Goal: Information Seeking & Learning: Compare options

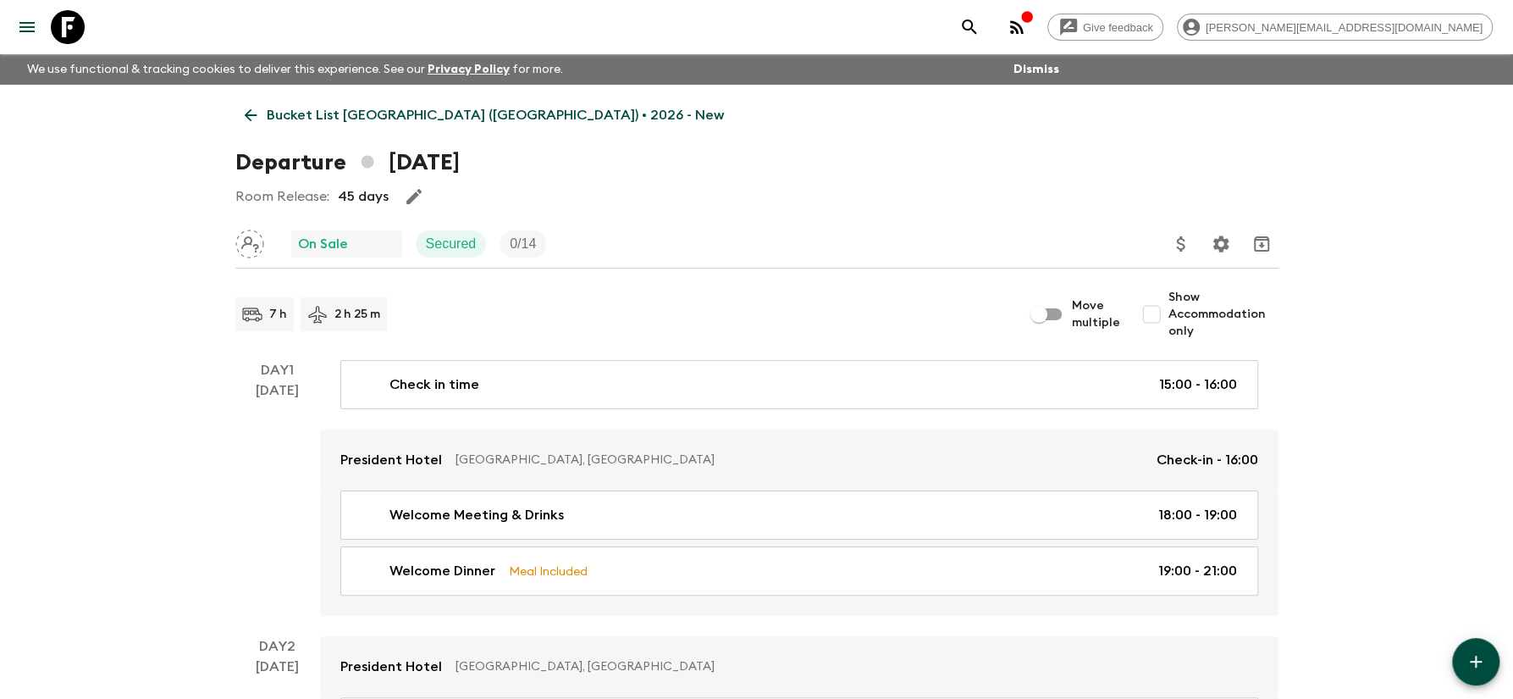
click at [380, 112] on p "Bucket List [GEOGRAPHIC_DATA] ([GEOGRAPHIC_DATA]) • 2026 - New" at bounding box center [495, 115] width 457 height 20
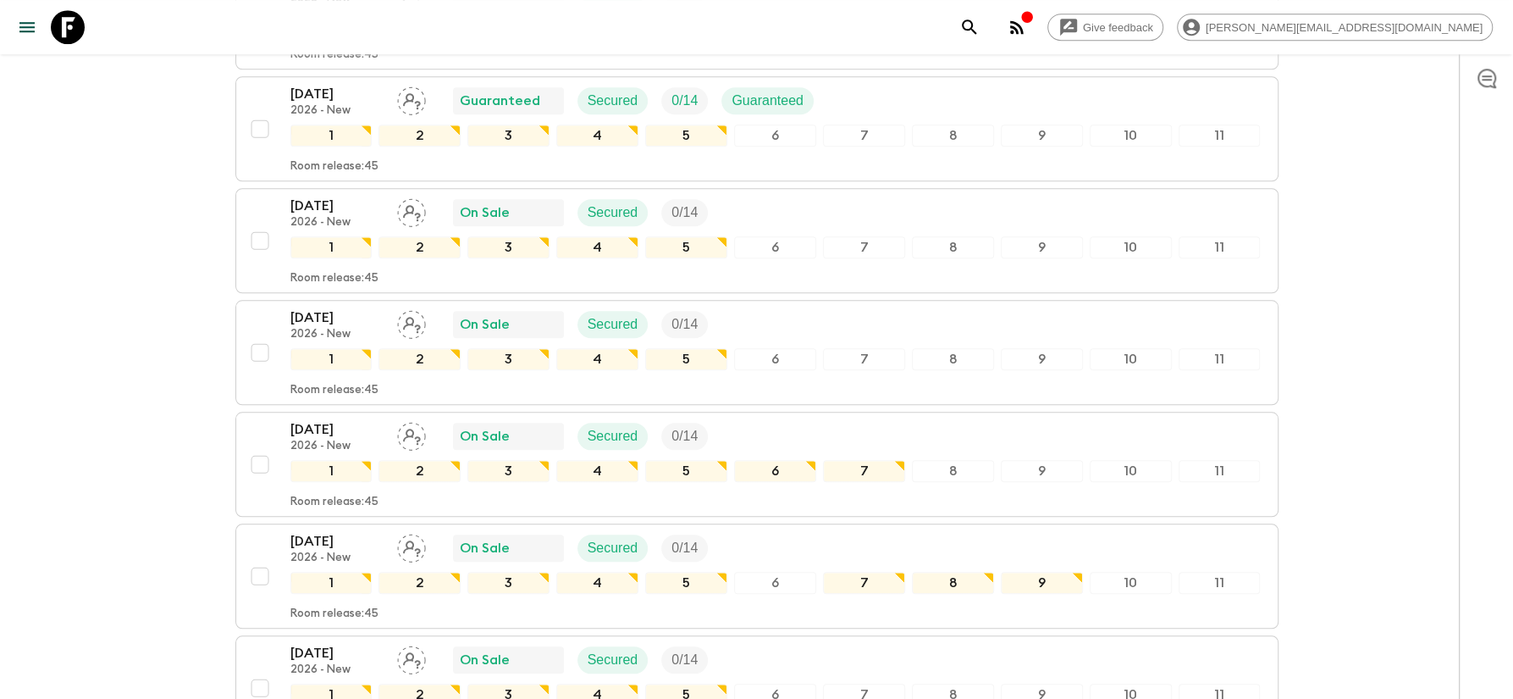
scroll to position [1089, 0]
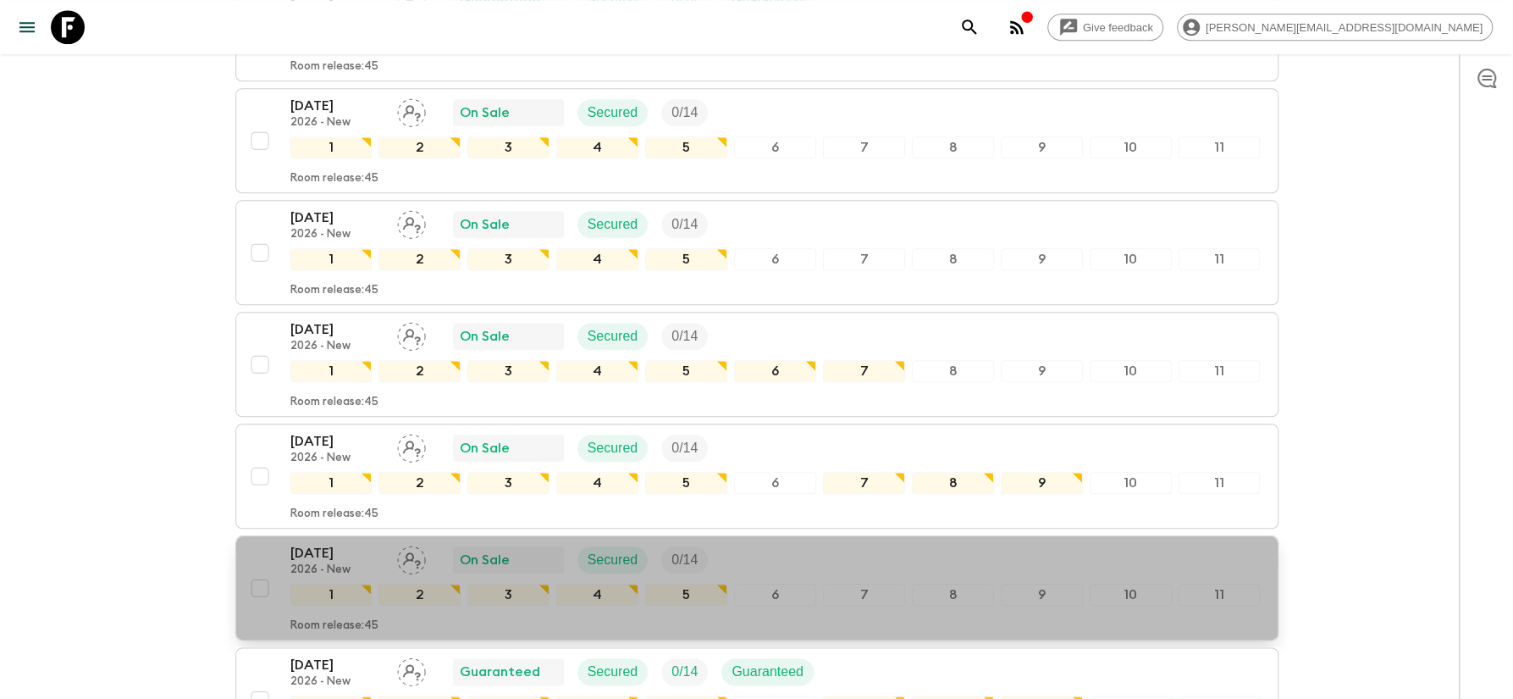
click at [325, 543] on p "[DATE]" at bounding box center [336, 553] width 93 height 20
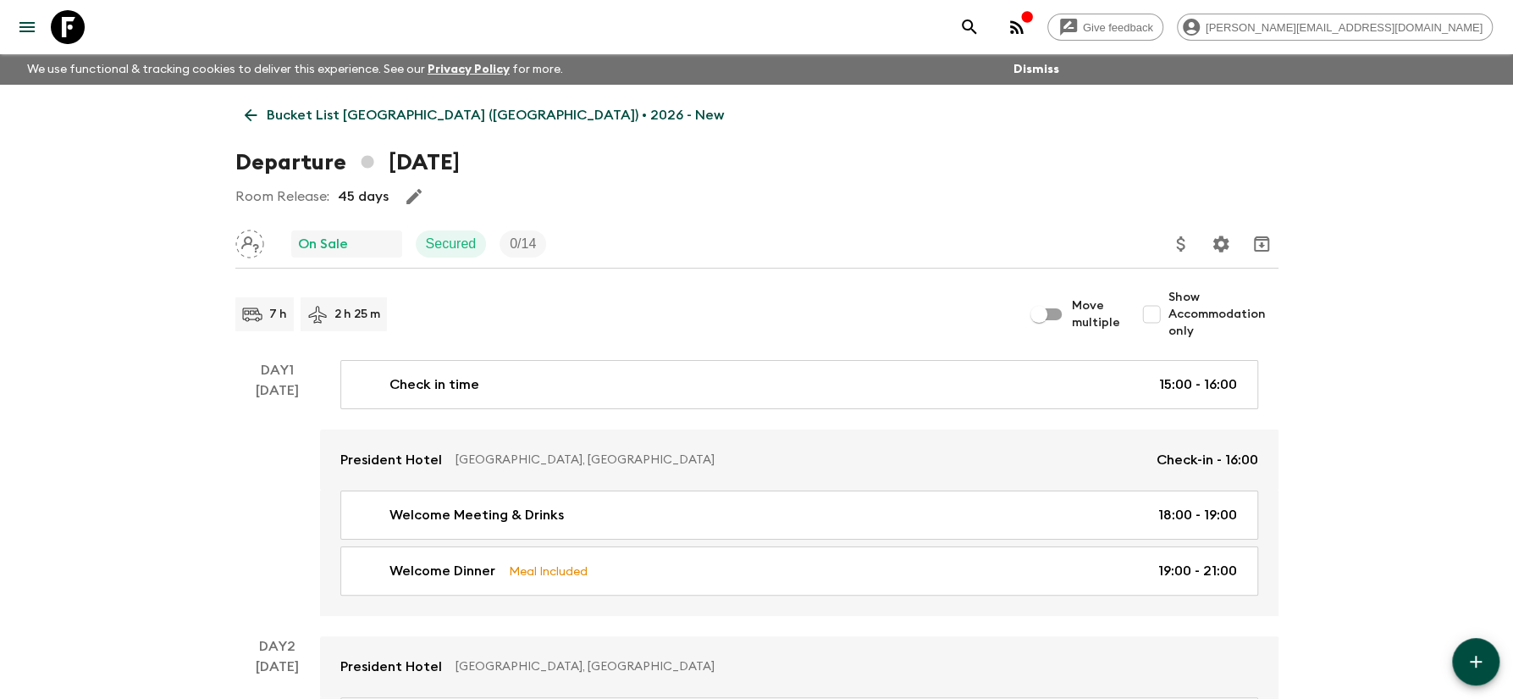
click at [383, 113] on p "Bucket List [GEOGRAPHIC_DATA] ([GEOGRAPHIC_DATA]) • 2026 - New" at bounding box center [495, 115] width 457 height 20
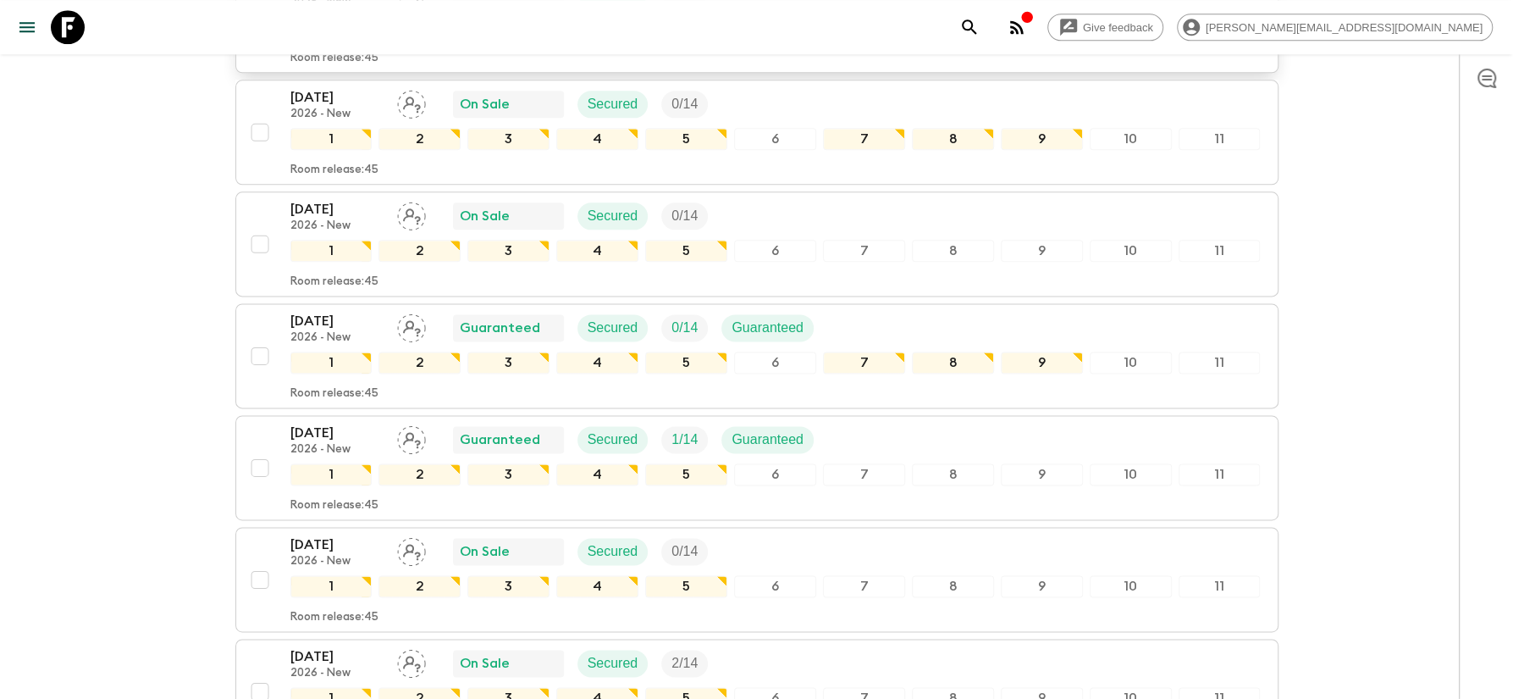
scroll to position [1542, 0]
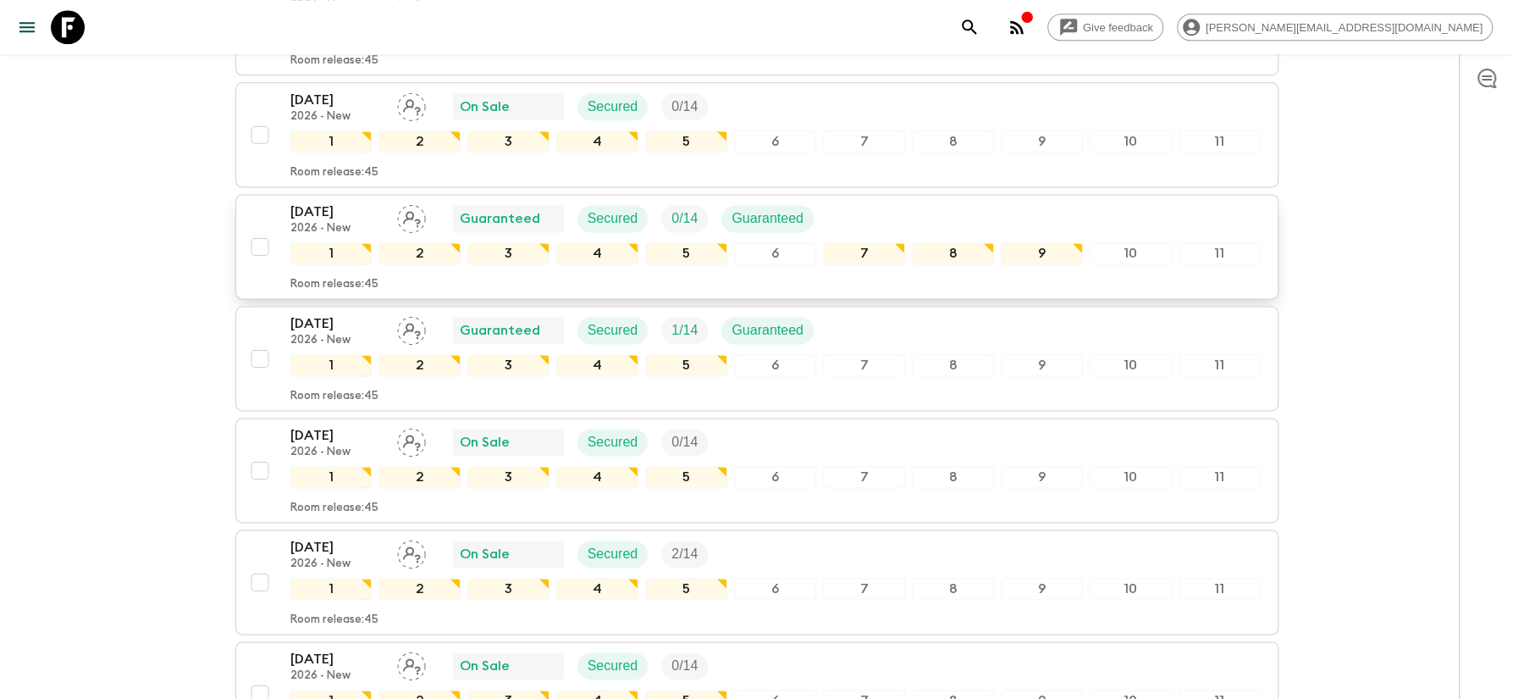
click at [316, 202] on p "[DATE]" at bounding box center [336, 212] width 93 height 20
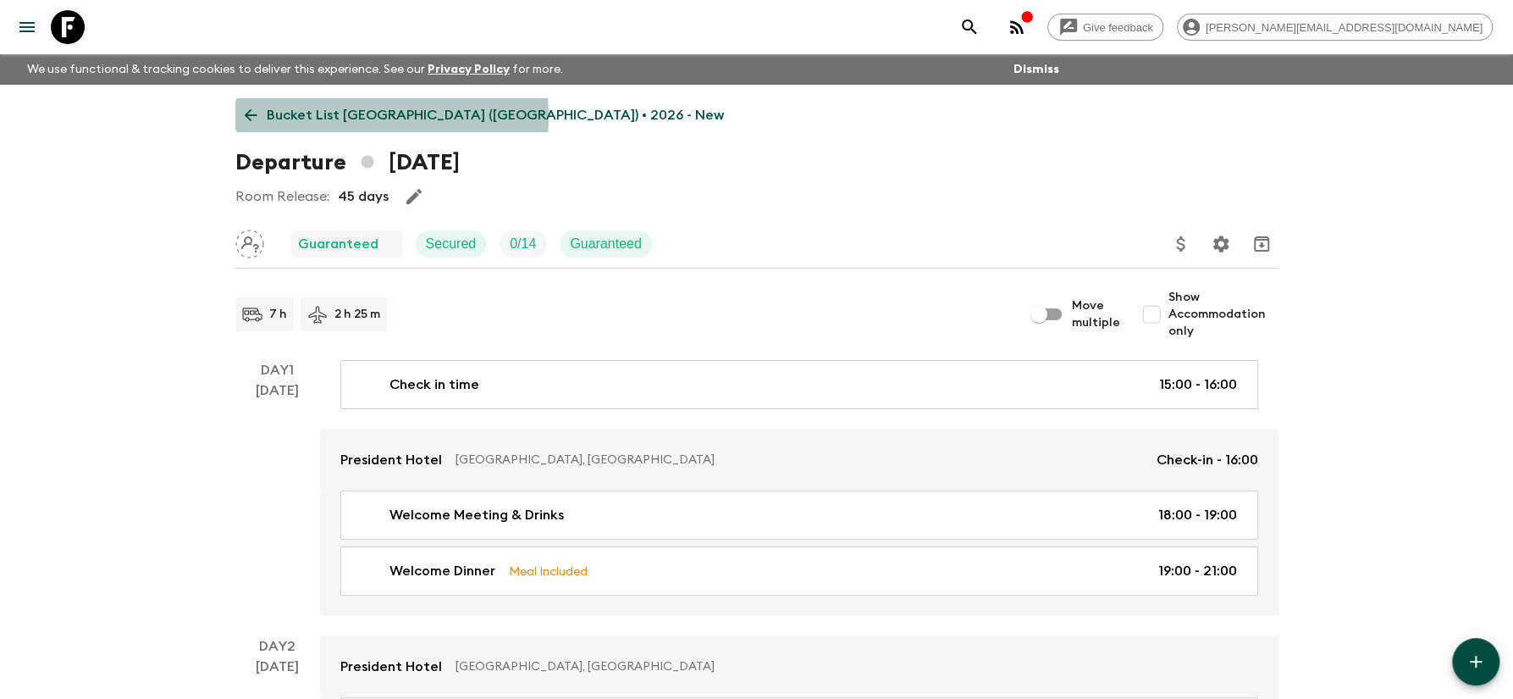
click at [368, 116] on p "Bucket List [GEOGRAPHIC_DATA] ([GEOGRAPHIC_DATA]) • 2026 - New" at bounding box center [495, 115] width 457 height 20
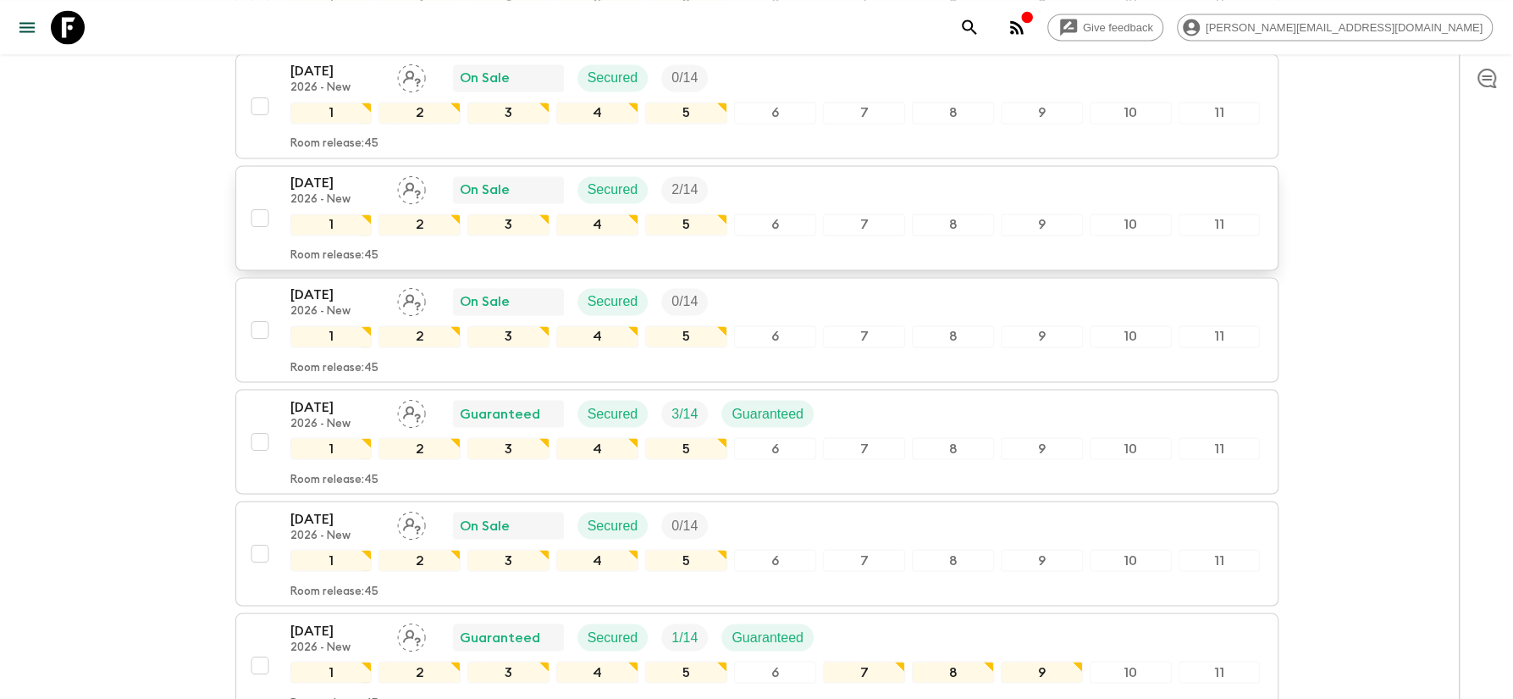
scroll to position [1543, 0]
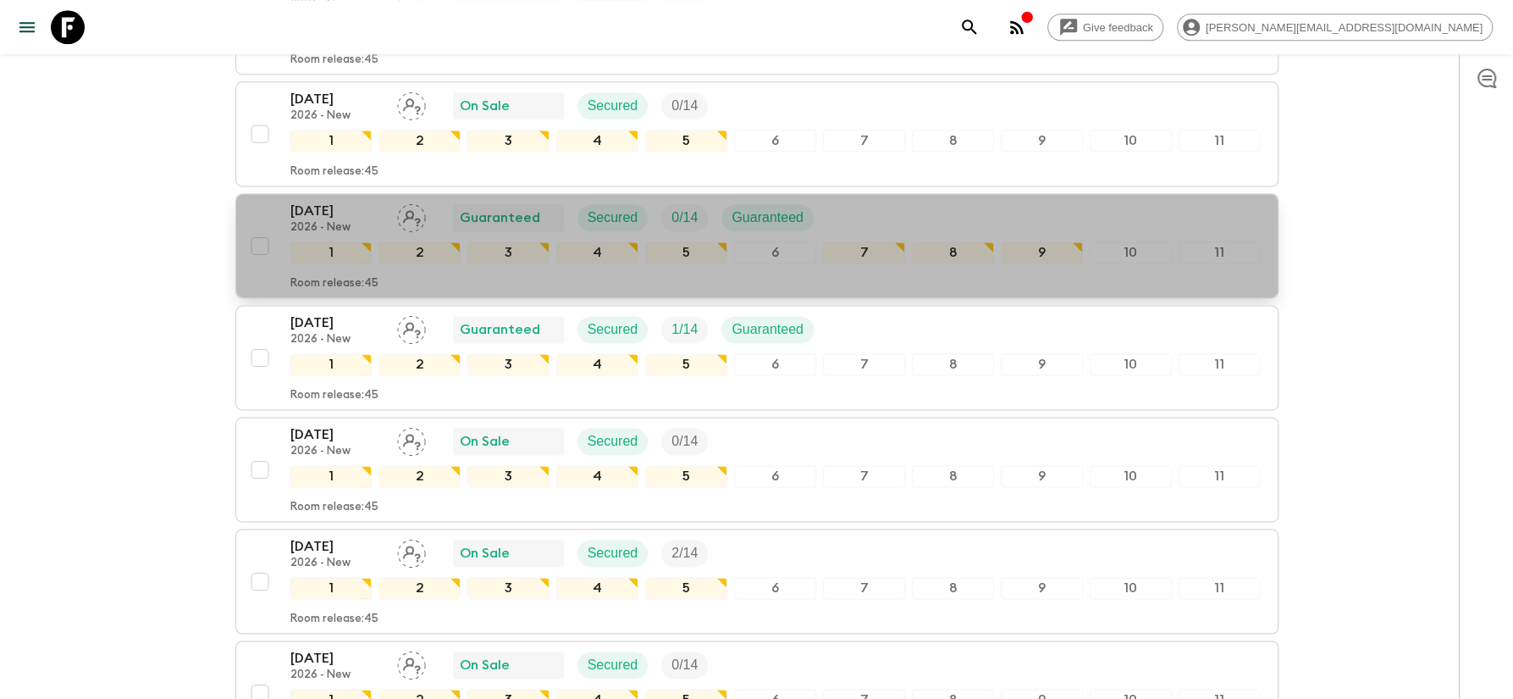
click at [326, 201] on p "[DATE]" at bounding box center [336, 211] width 93 height 20
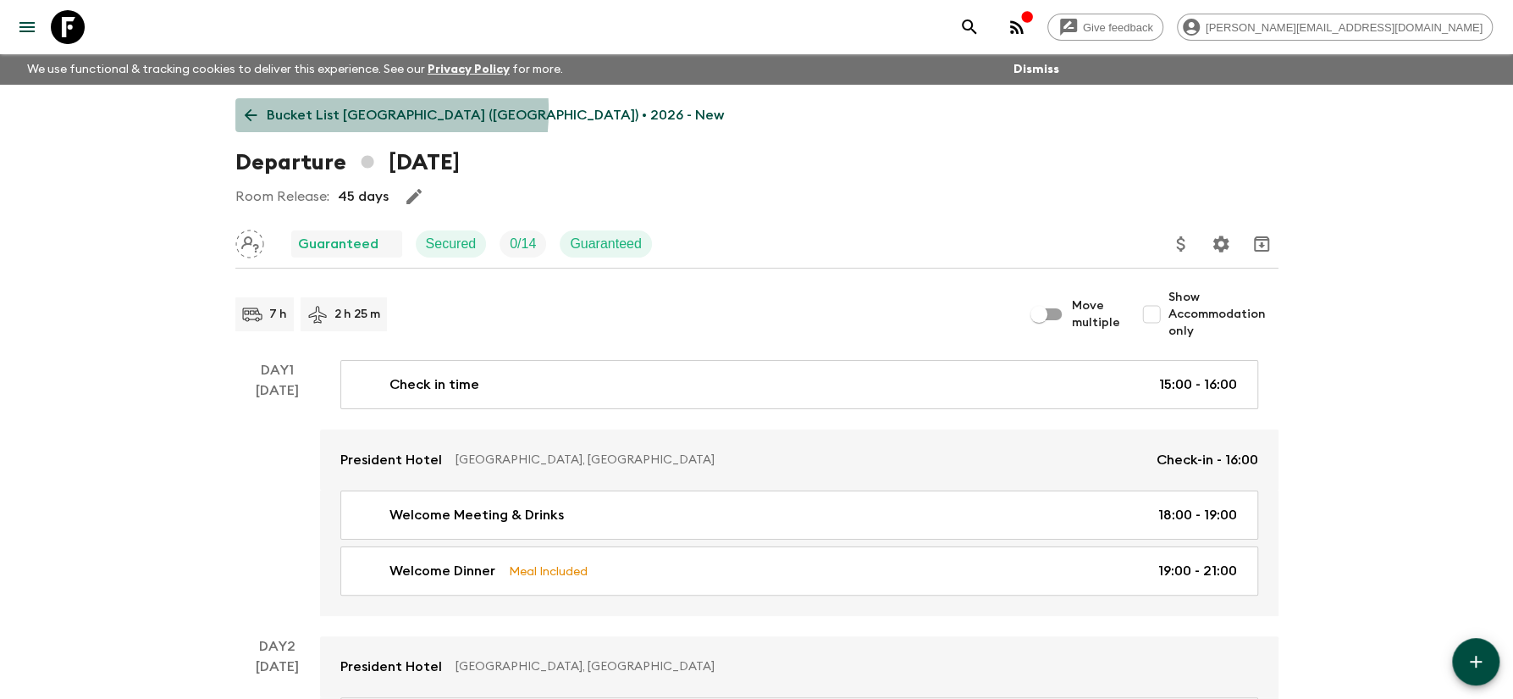
click at [338, 111] on p "Bucket List [GEOGRAPHIC_DATA] ([GEOGRAPHIC_DATA]) • 2026 - New" at bounding box center [495, 115] width 457 height 20
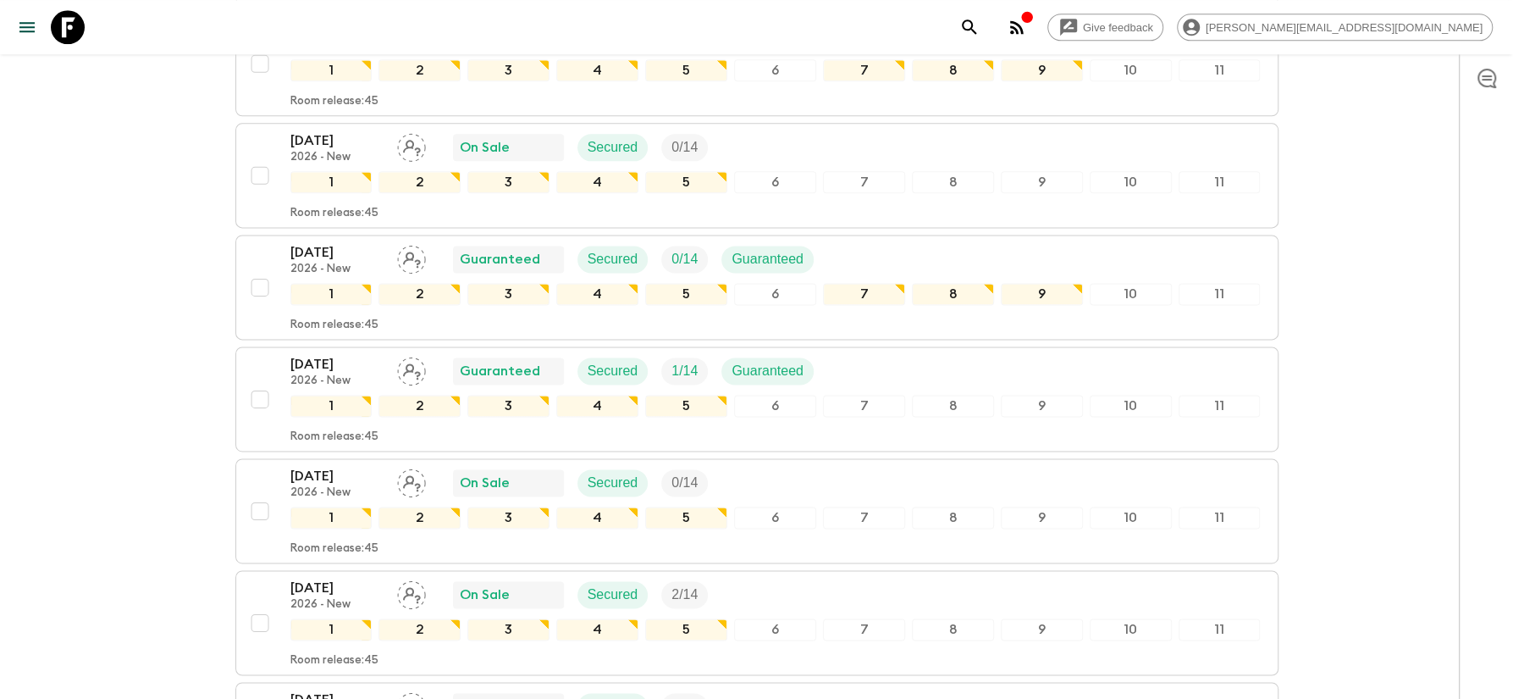
scroll to position [1634, 0]
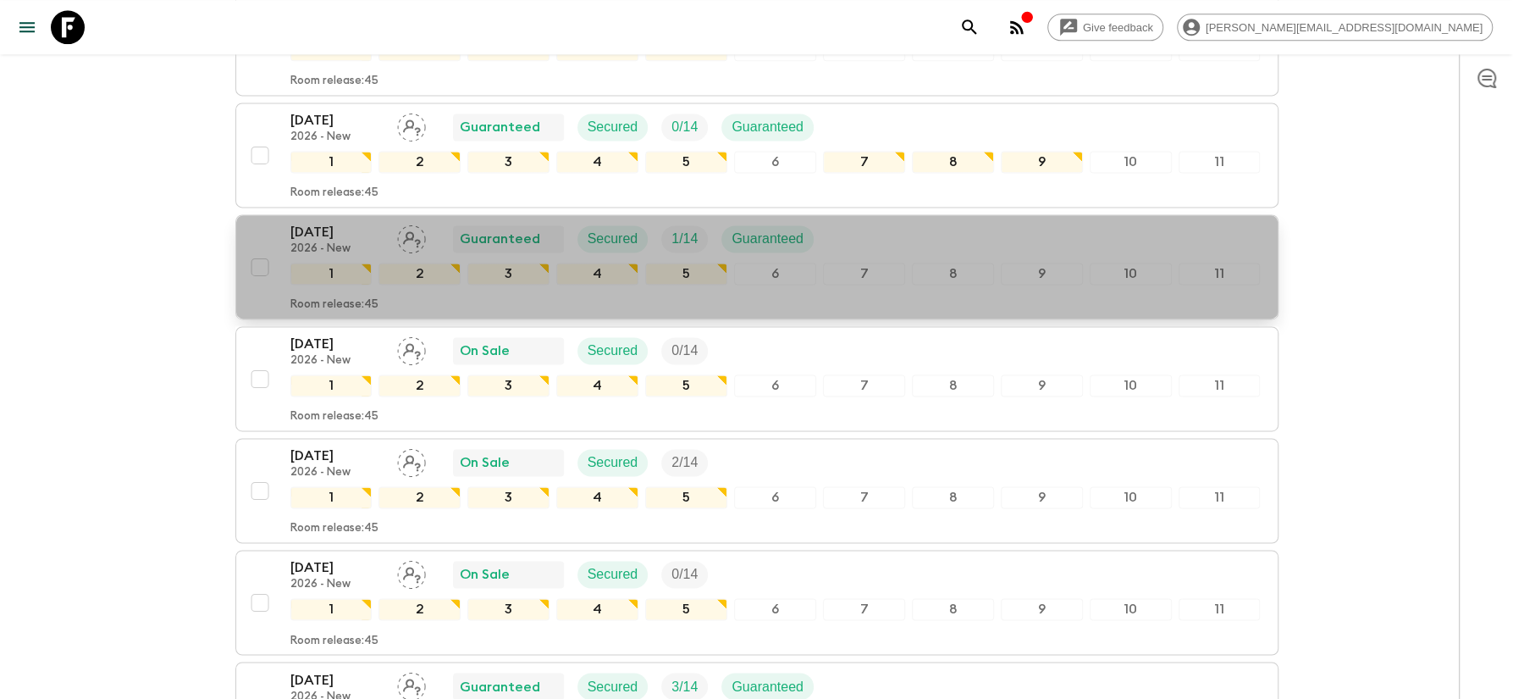
click at [346, 222] on p "[DATE]" at bounding box center [336, 232] width 93 height 20
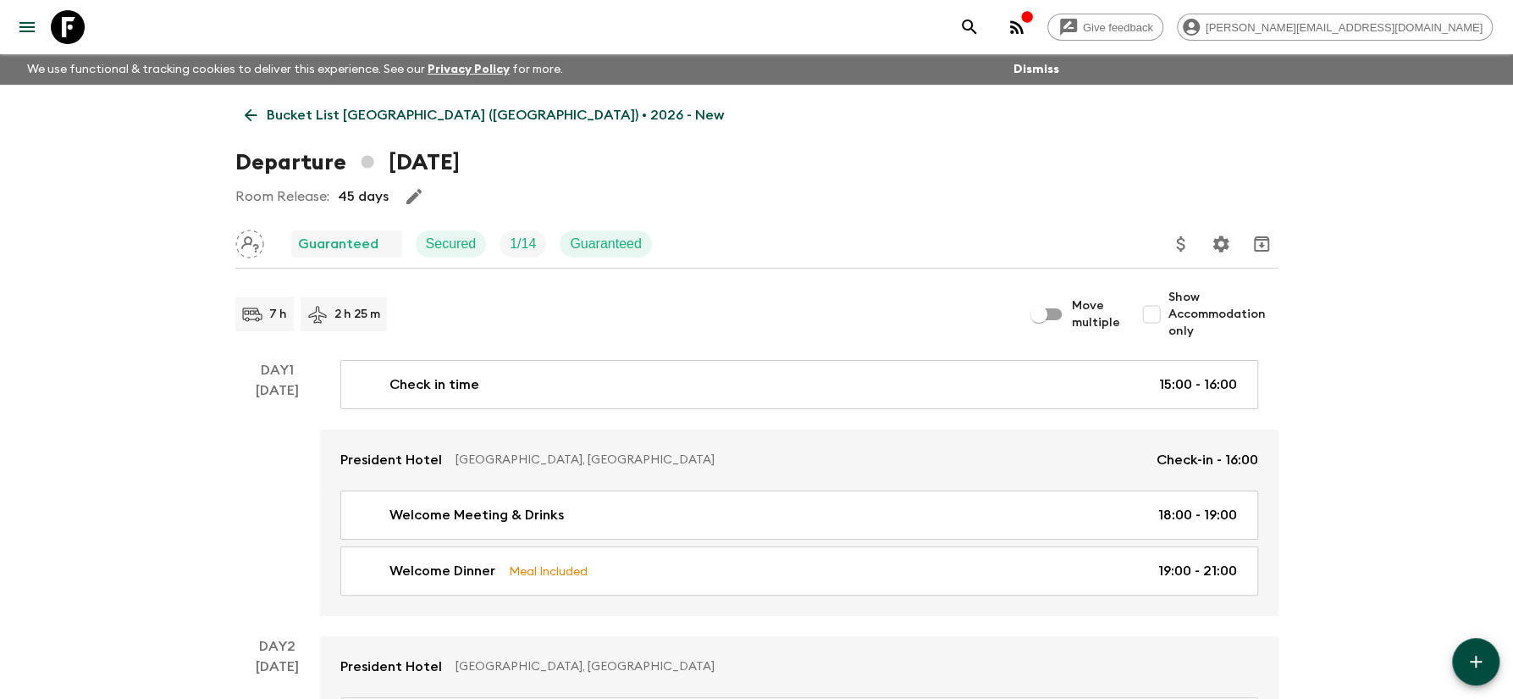
click at [370, 119] on p "Bucket List [GEOGRAPHIC_DATA] ([GEOGRAPHIC_DATA]) • 2026 - New" at bounding box center [495, 115] width 457 height 20
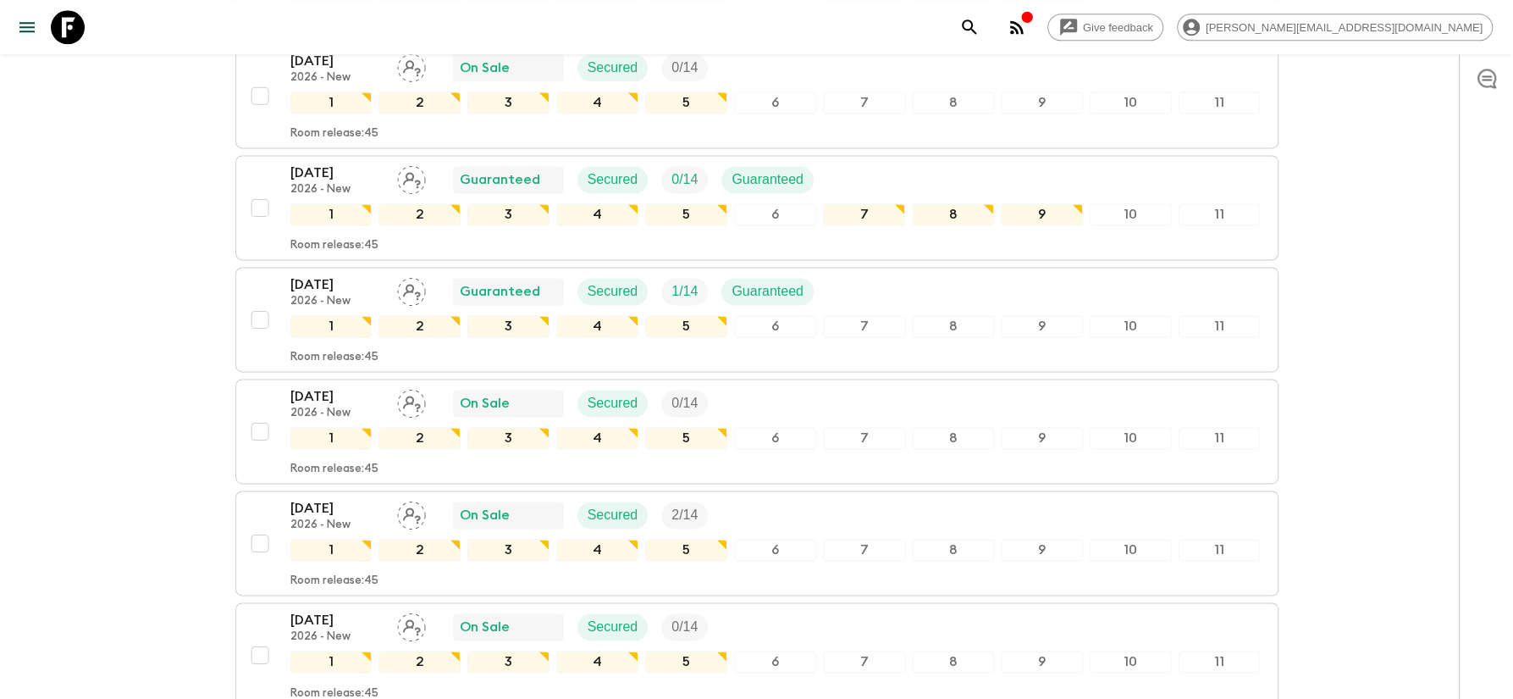
scroll to position [1634, 0]
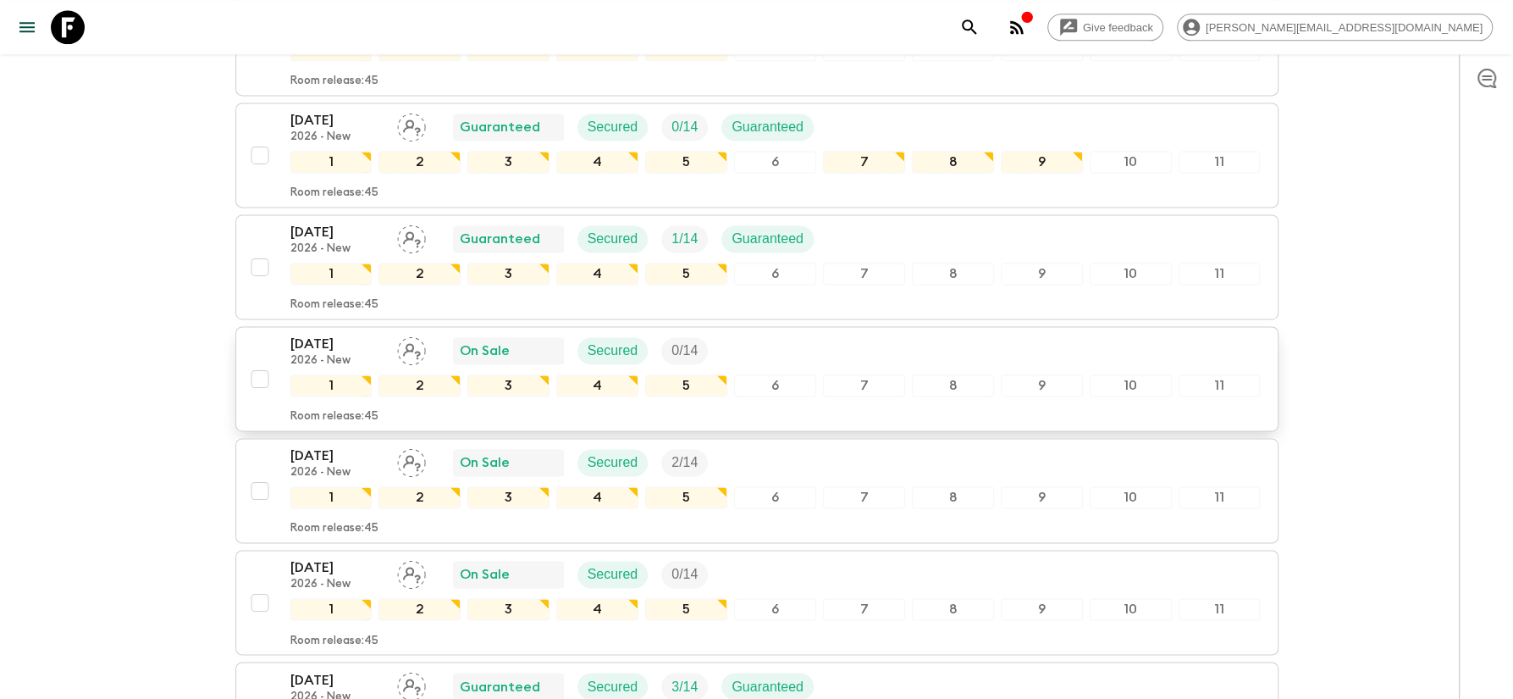
click at [340, 334] on p "[DATE]" at bounding box center [336, 344] width 93 height 20
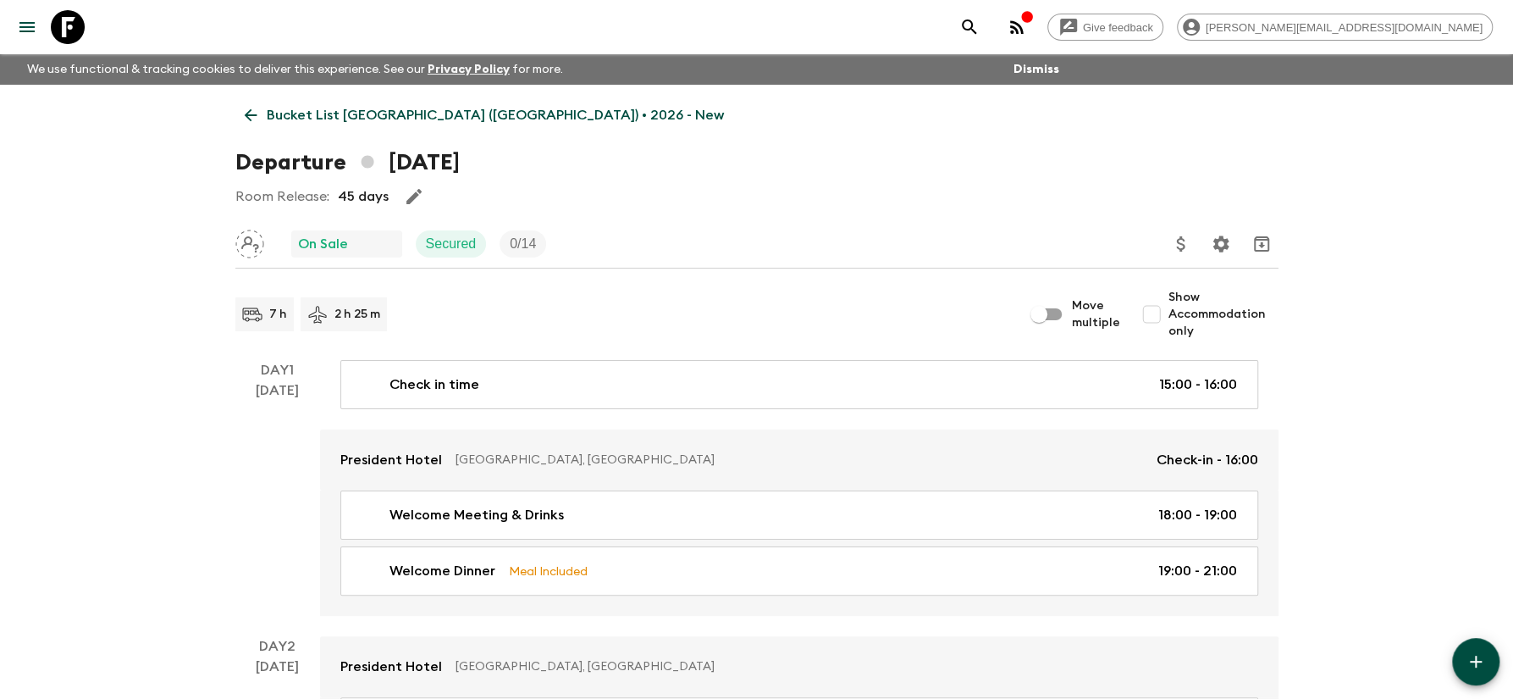
click at [427, 117] on p "Bucket List [GEOGRAPHIC_DATA] ([GEOGRAPHIC_DATA]) • 2026 - New" at bounding box center [495, 115] width 457 height 20
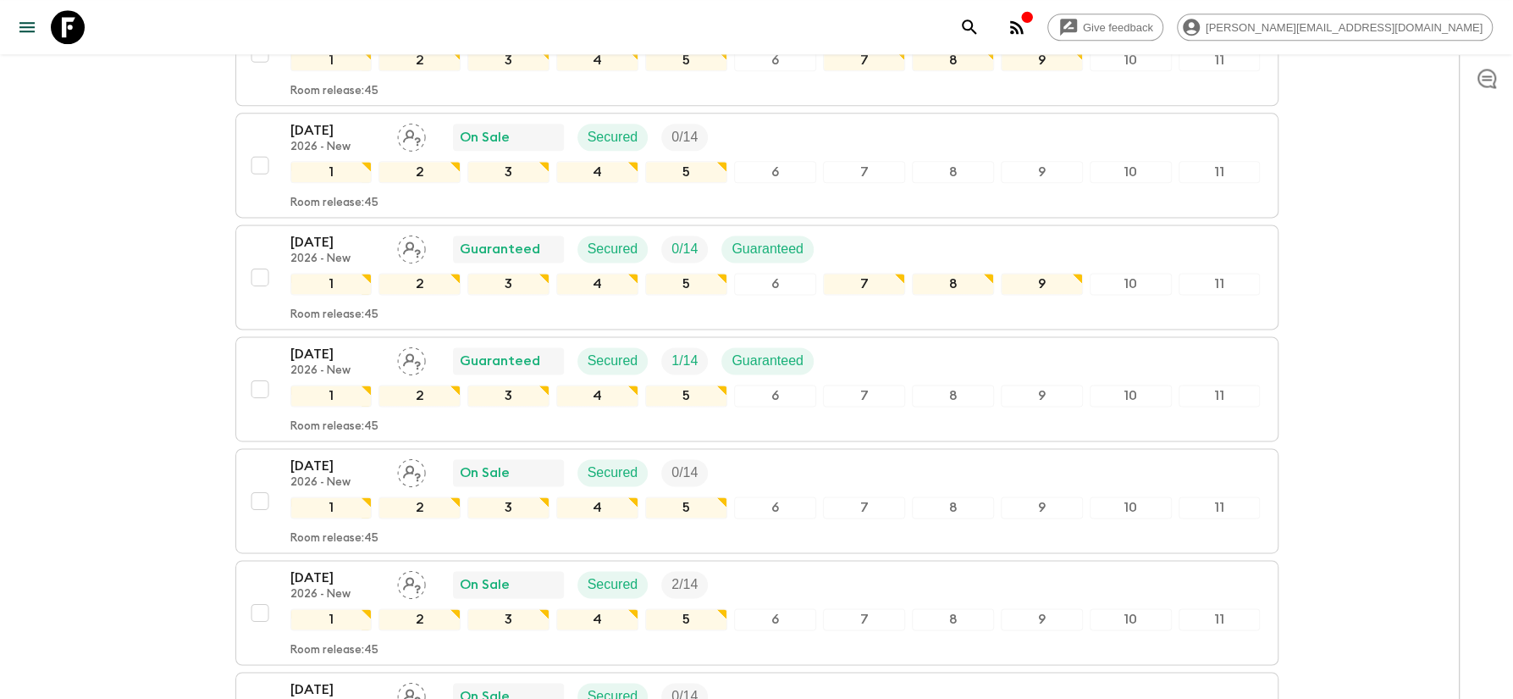
scroll to position [1543, 0]
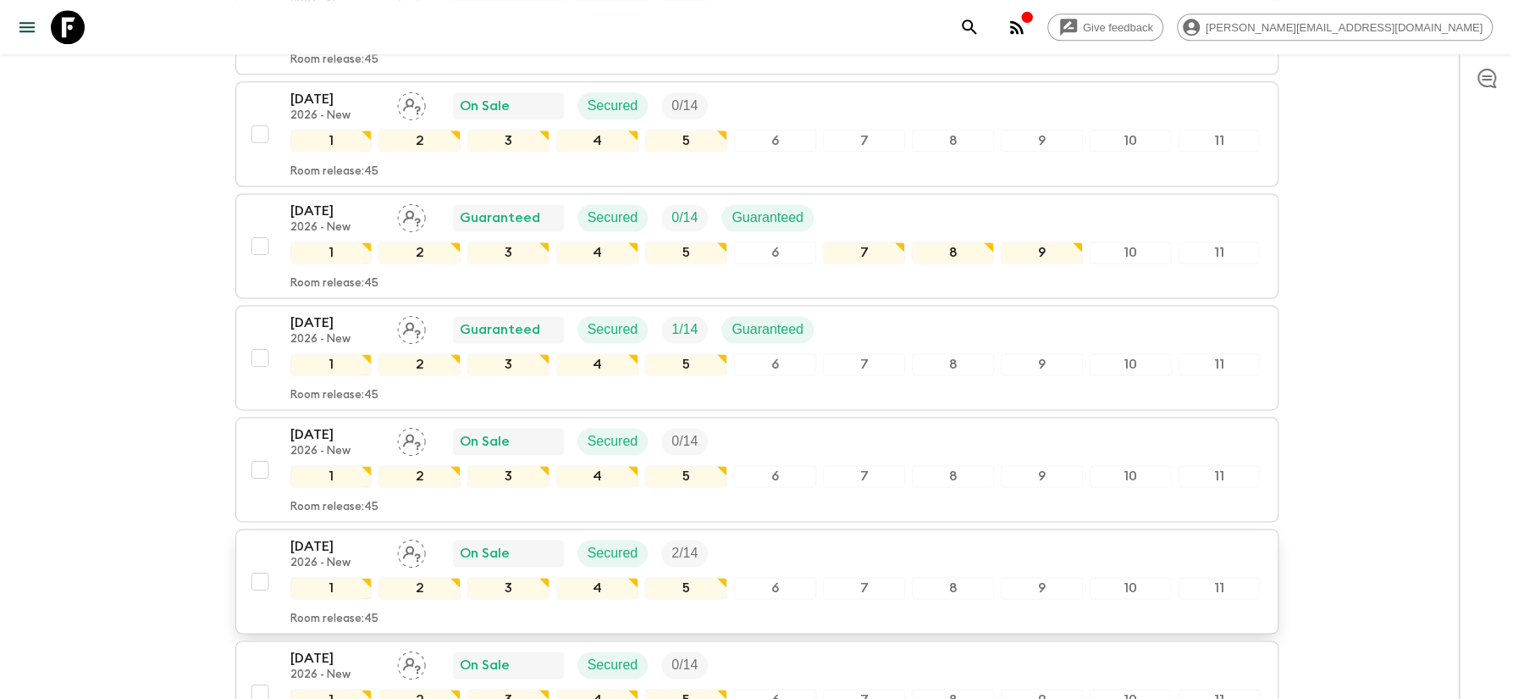
click at [313, 536] on p "[DATE]" at bounding box center [336, 546] width 93 height 20
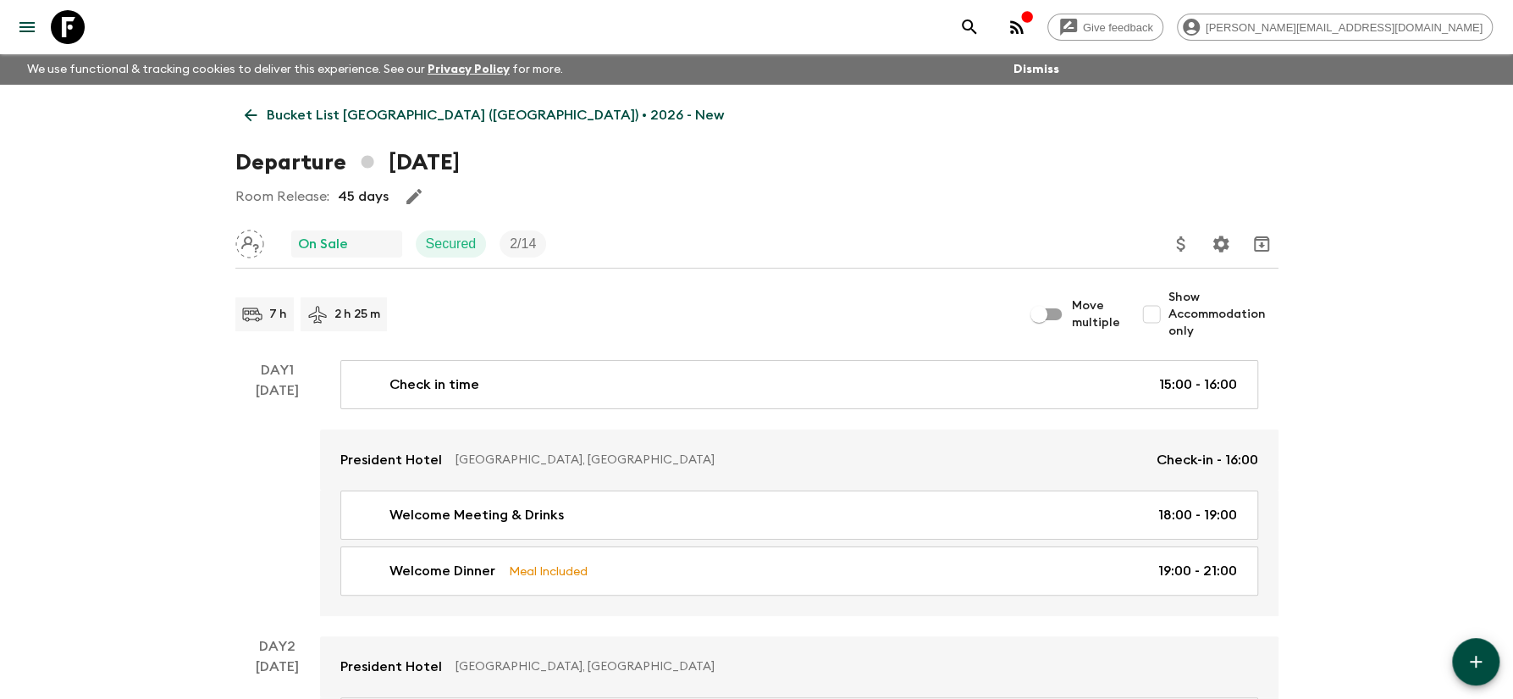
click at [362, 108] on p "Bucket List [GEOGRAPHIC_DATA] ([GEOGRAPHIC_DATA]) • 2026 - New" at bounding box center [495, 115] width 457 height 20
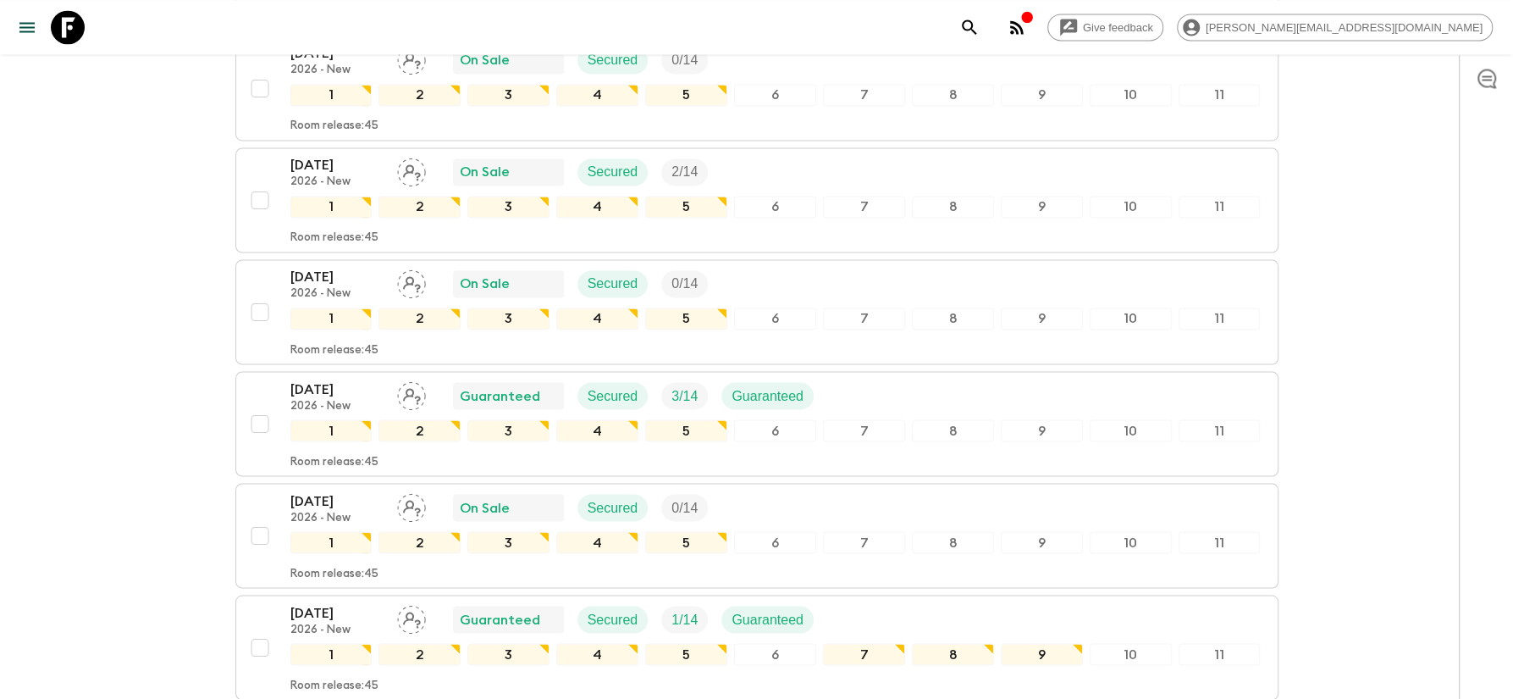
scroll to position [1997, 0]
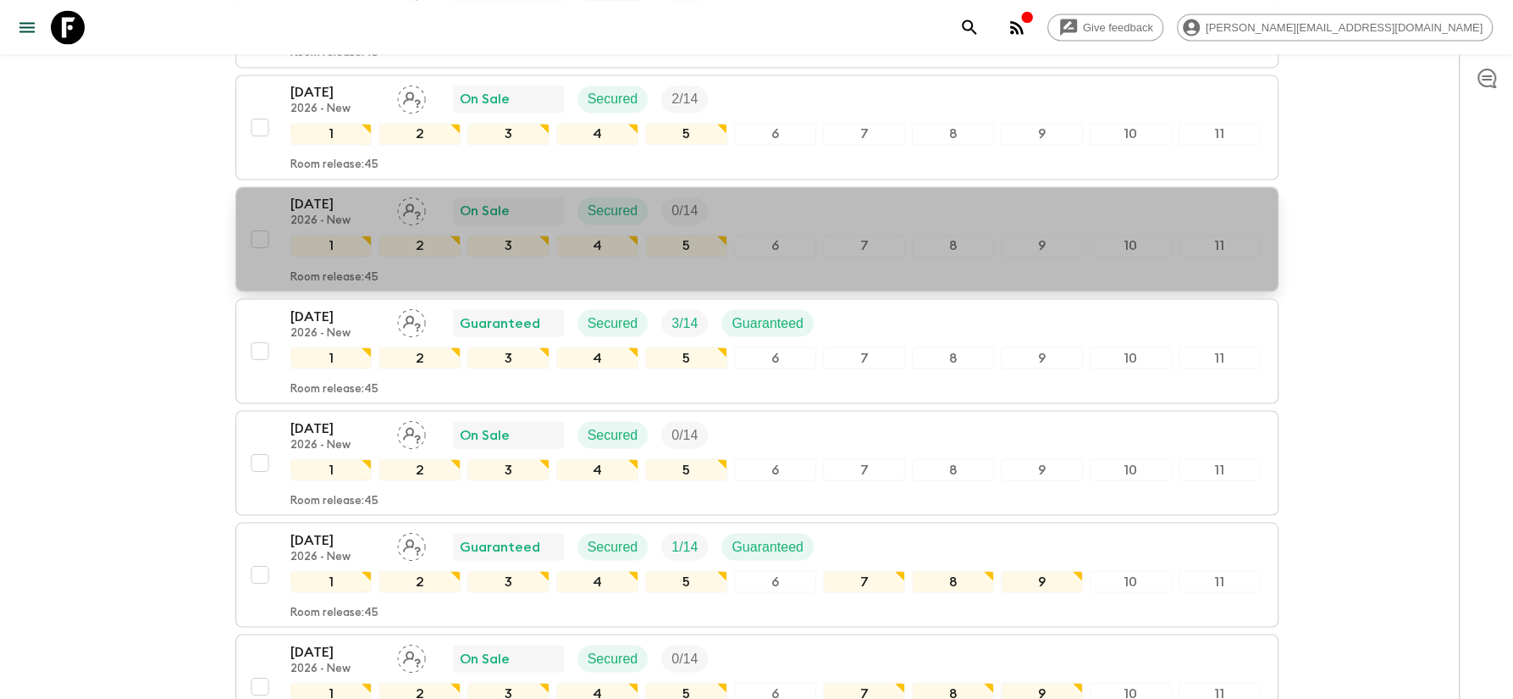
click at [318, 194] on p "[DATE]" at bounding box center [336, 204] width 93 height 20
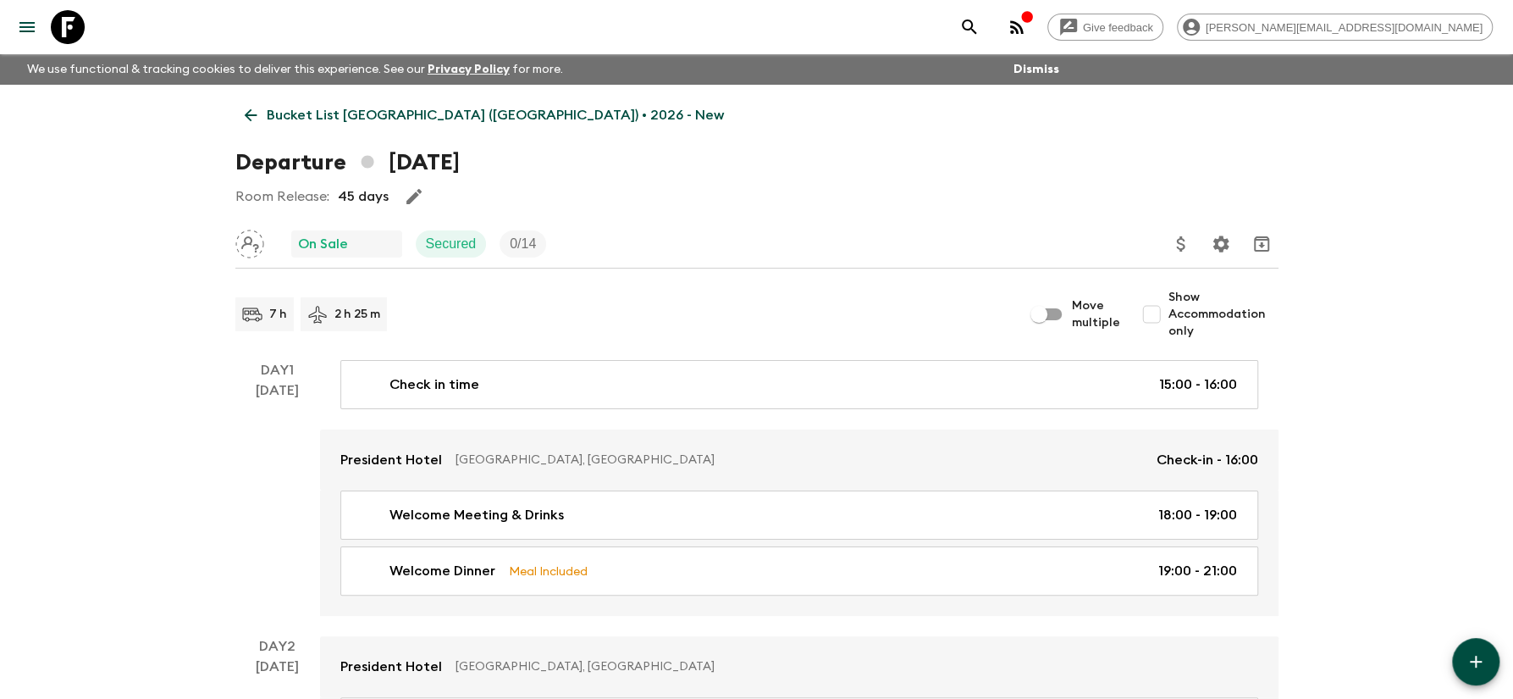
click at [413, 119] on p "Bucket List [GEOGRAPHIC_DATA] ([GEOGRAPHIC_DATA]) • 2026 - New" at bounding box center [495, 115] width 457 height 20
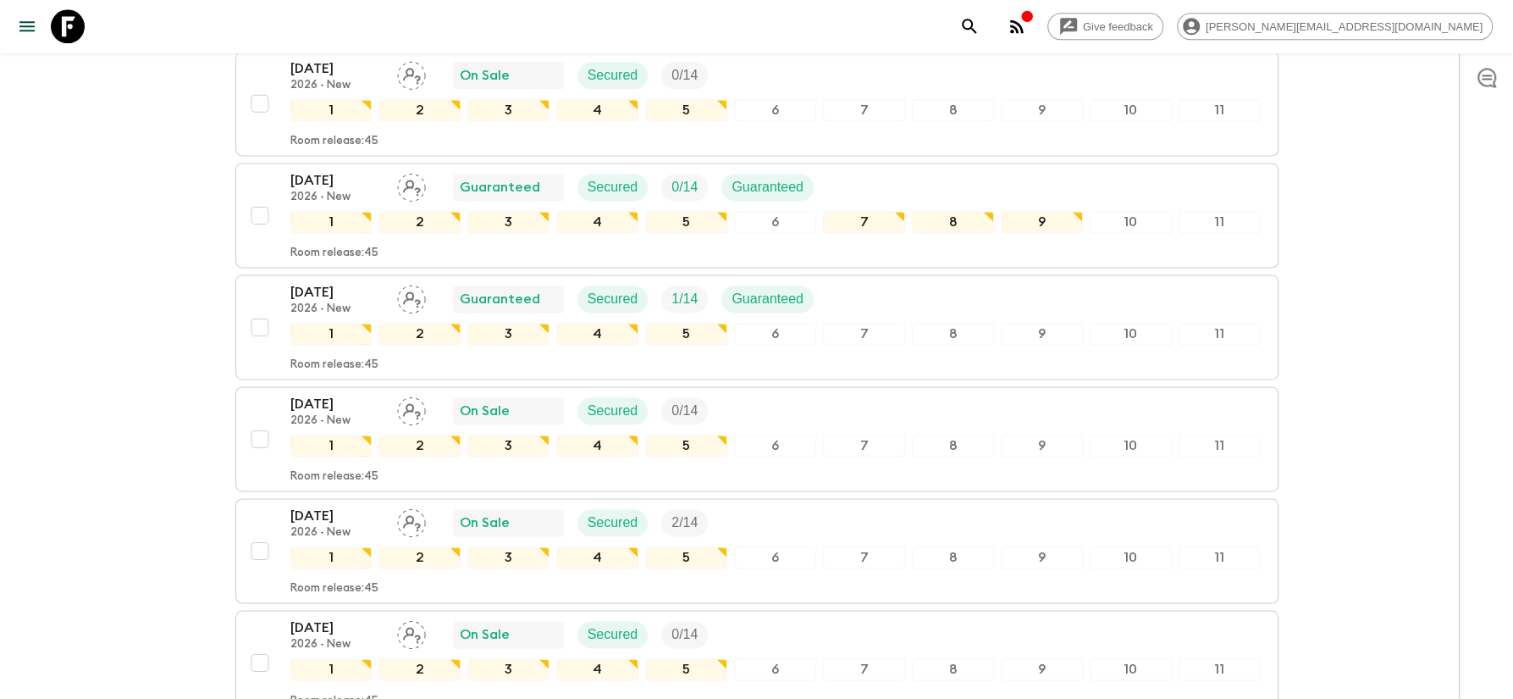
scroll to position [1816, 0]
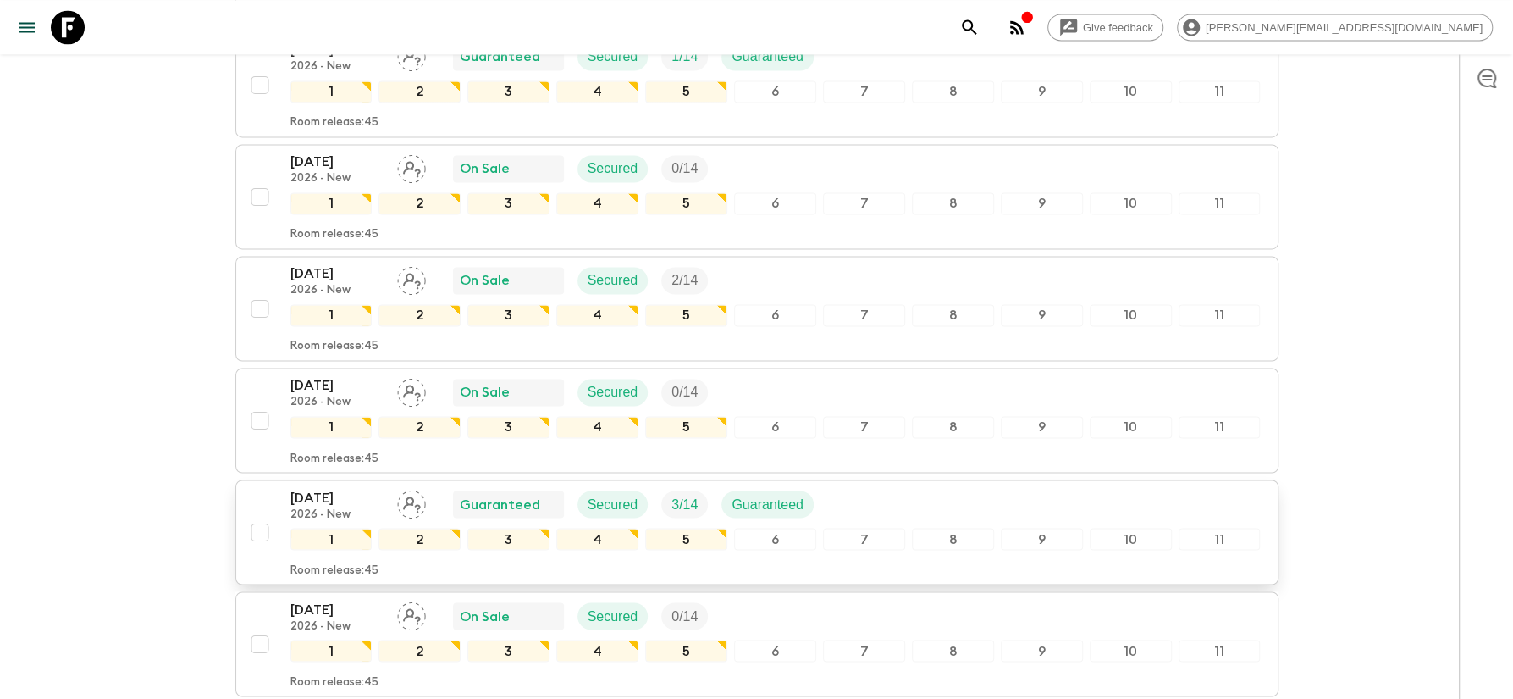
click at [328, 487] on p "[DATE]" at bounding box center [336, 497] width 93 height 20
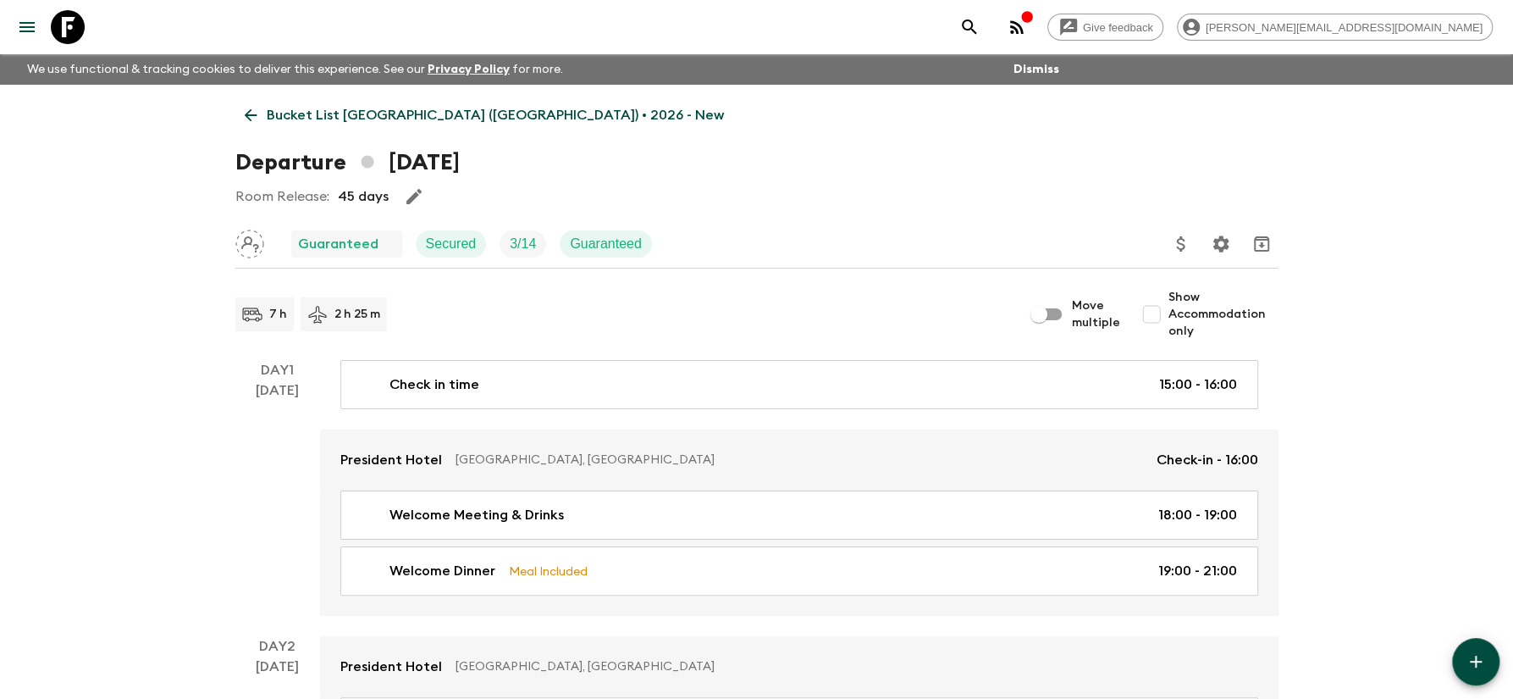
click at [412, 111] on p "Bucket List [GEOGRAPHIC_DATA] ([GEOGRAPHIC_DATA]) • 2026 - New" at bounding box center [495, 115] width 457 height 20
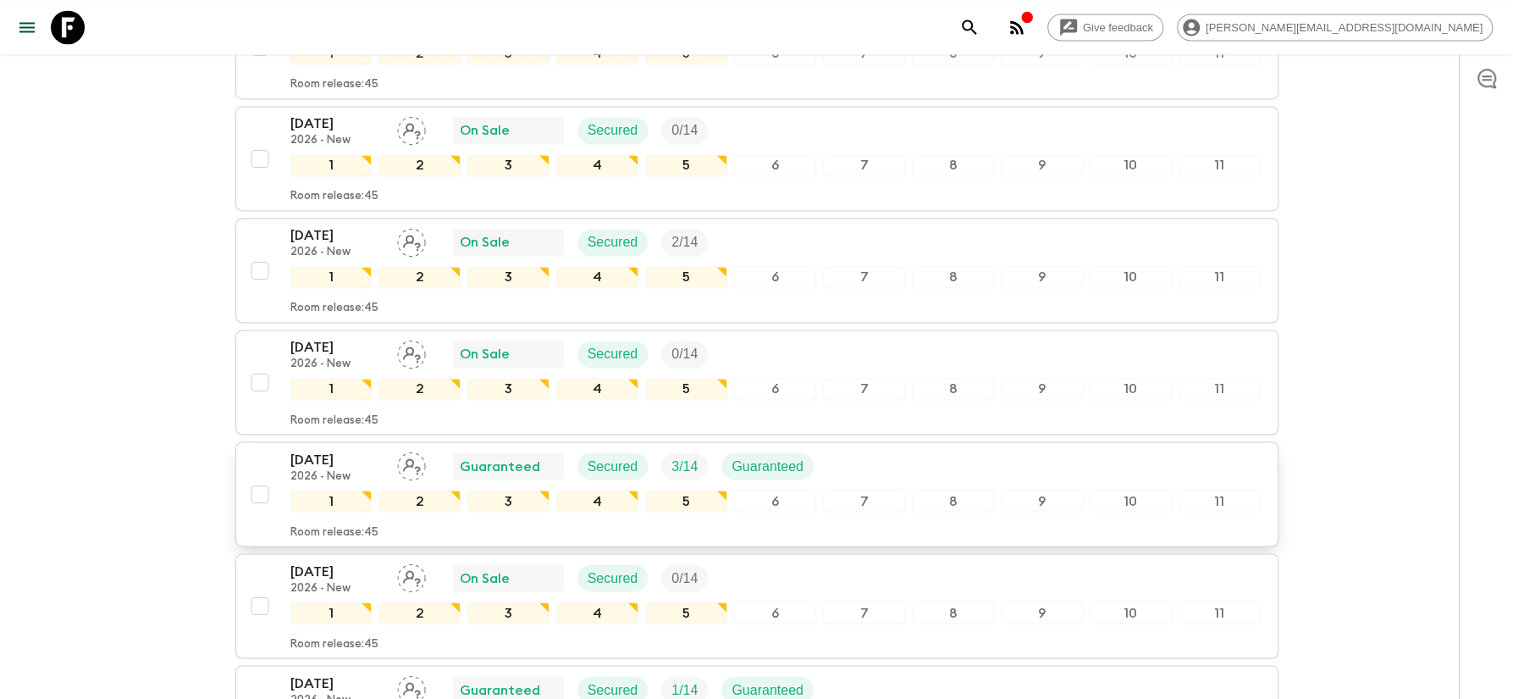
scroll to position [1899, 0]
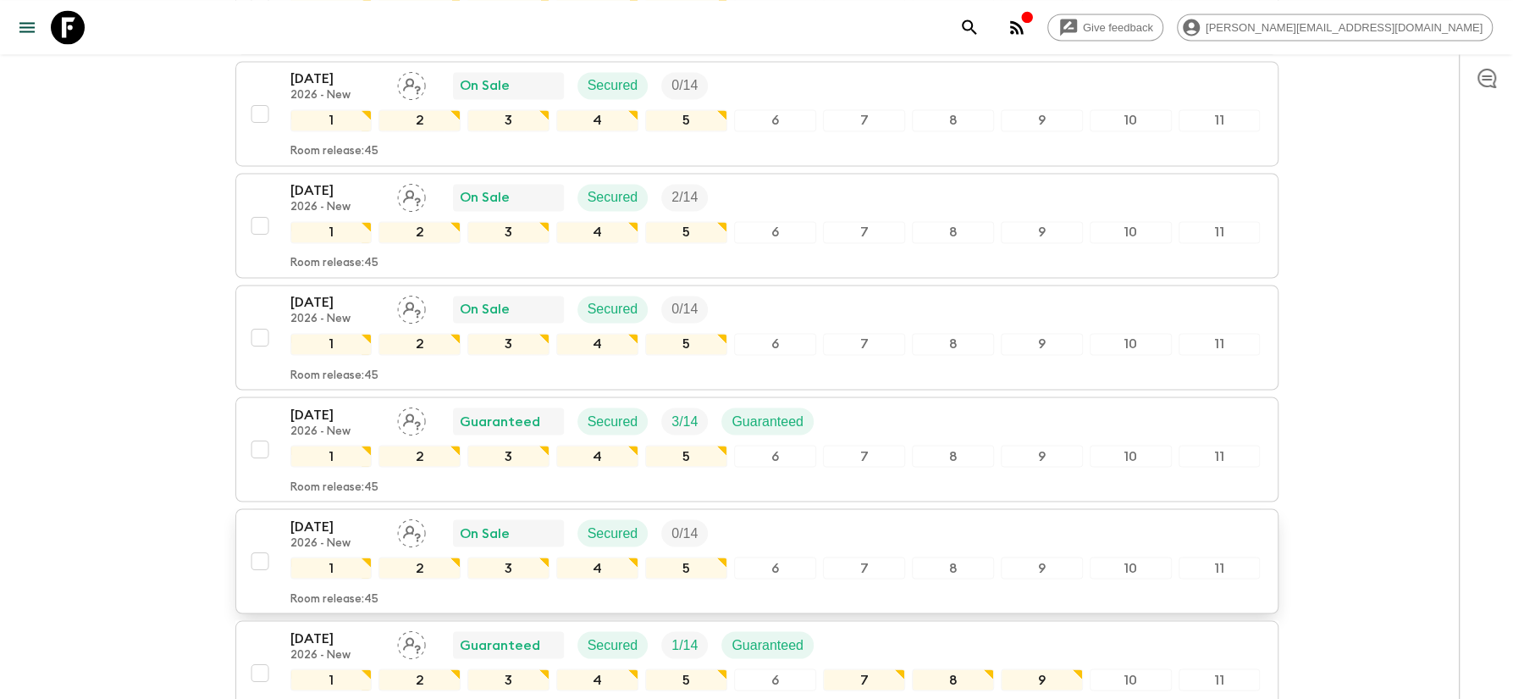
click at [318, 516] on p "[DATE]" at bounding box center [336, 526] width 93 height 20
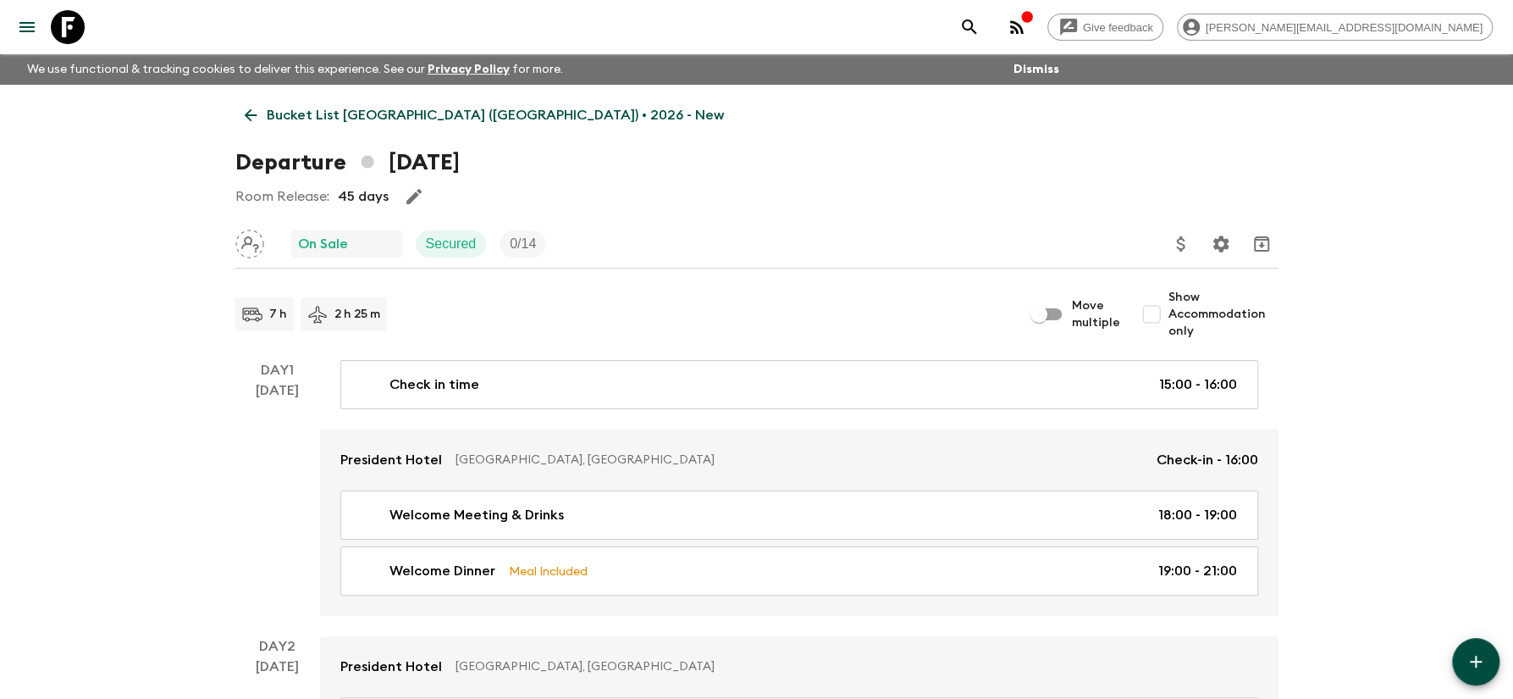
click at [357, 116] on p "Bucket List [GEOGRAPHIC_DATA] ([GEOGRAPHIC_DATA]) • 2026 - New" at bounding box center [495, 115] width 457 height 20
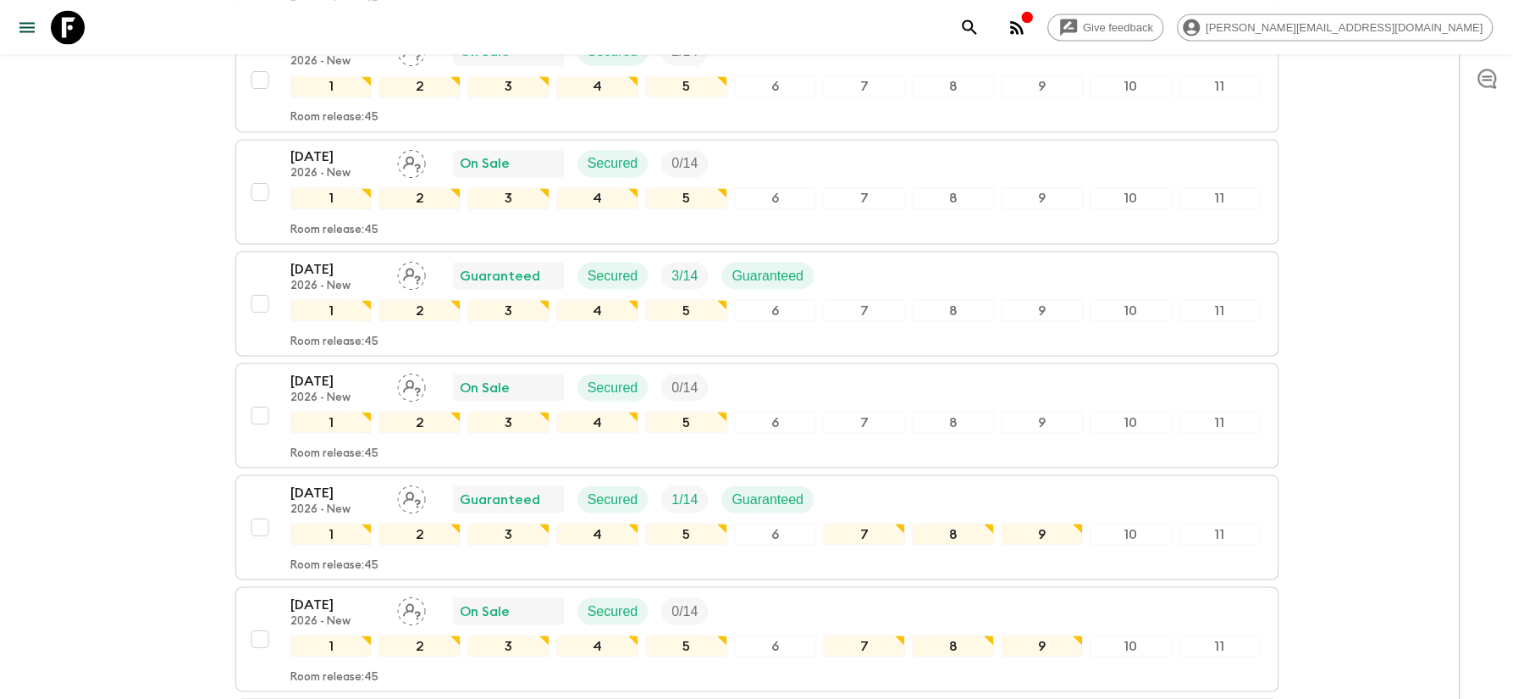
scroll to position [2109, 0]
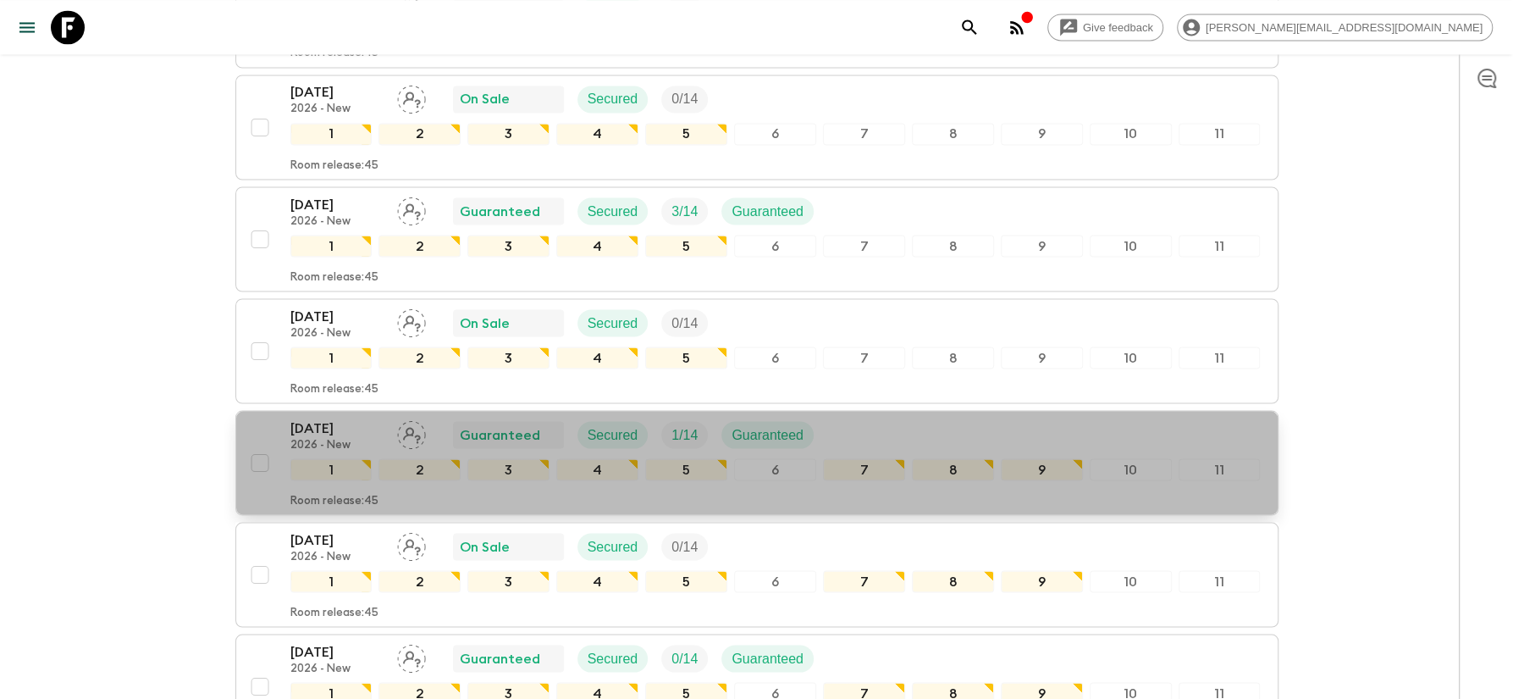
click at [322, 418] on p "[DATE]" at bounding box center [336, 428] width 93 height 20
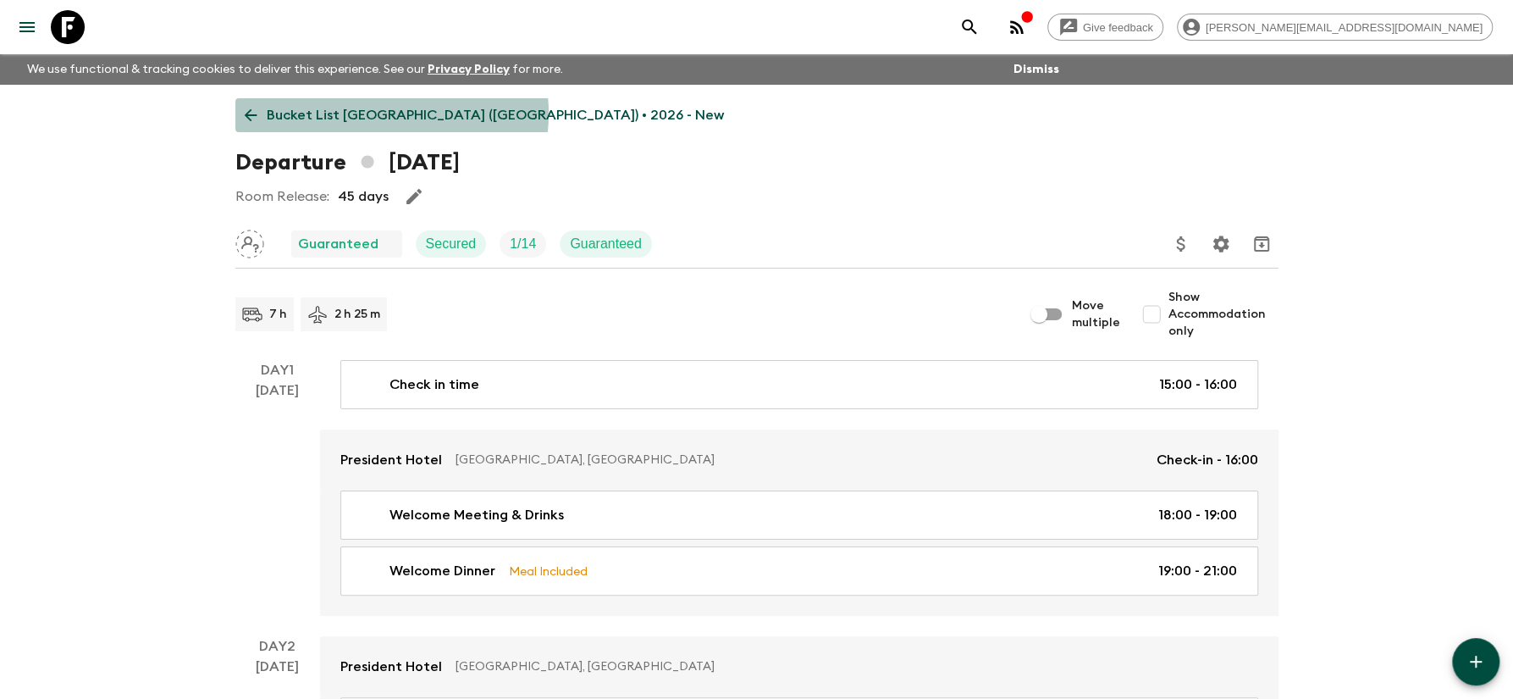
click at [379, 113] on p "Bucket List [GEOGRAPHIC_DATA] ([GEOGRAPHIC_DATA]) • 2026 - New" at bounding box center [495, 115] width 457 height 20
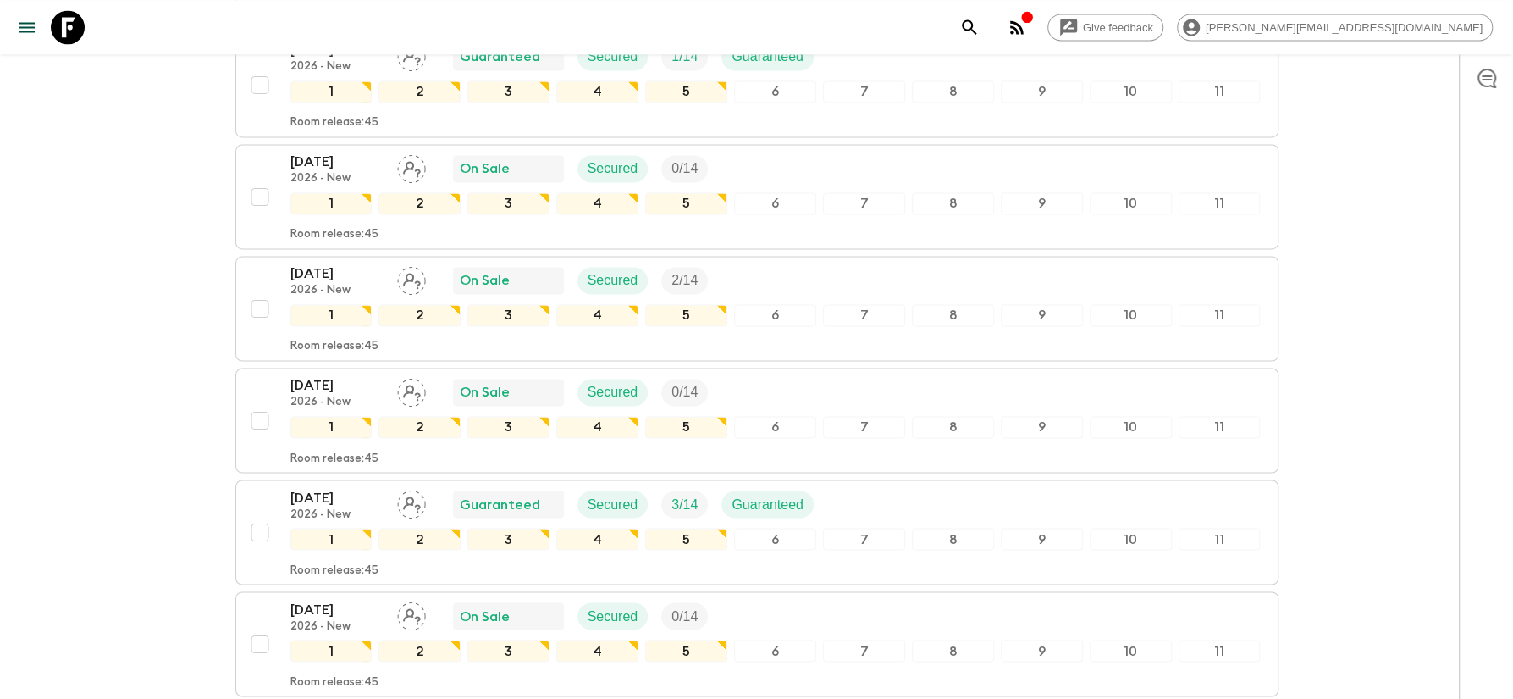
scroll to position [2178, 0]
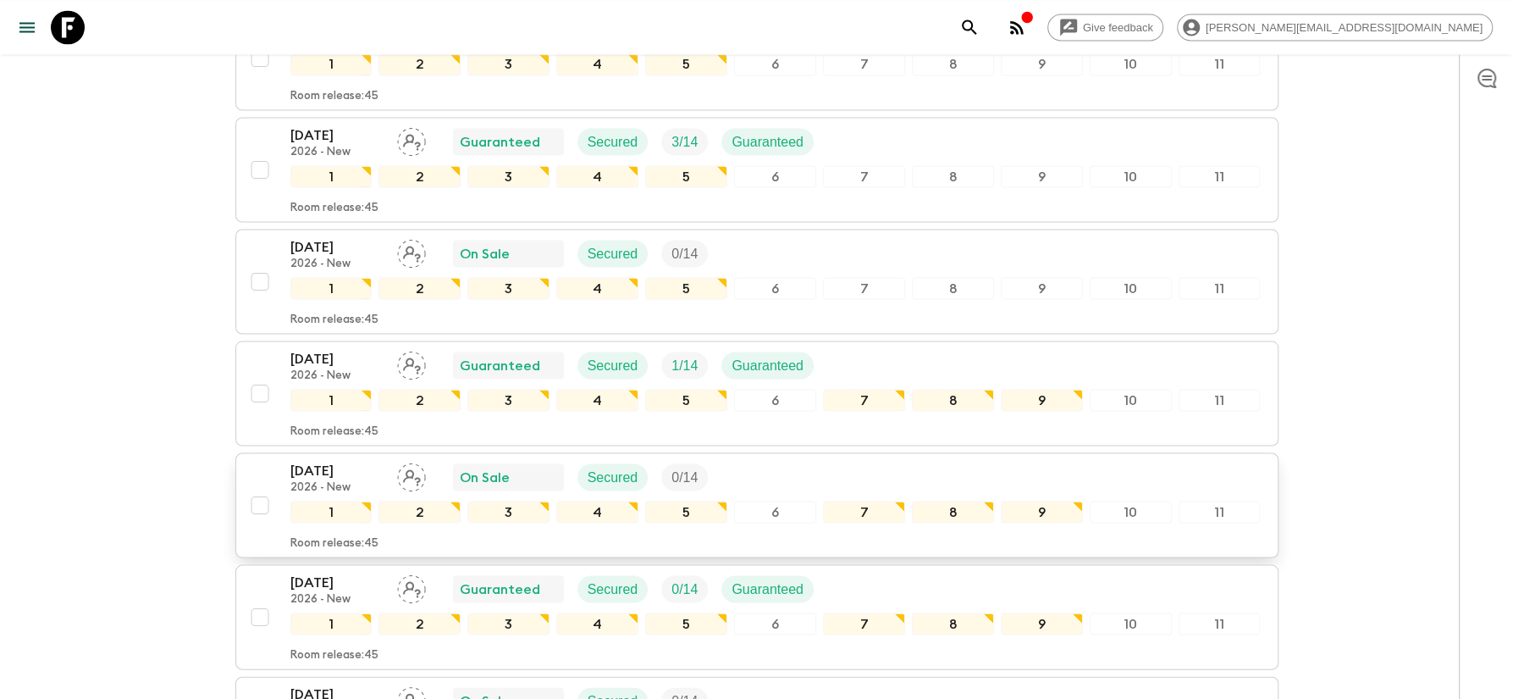
click at [340, 480] on p "2026 - New" at bounding box center [336, 487] width 93 height 14
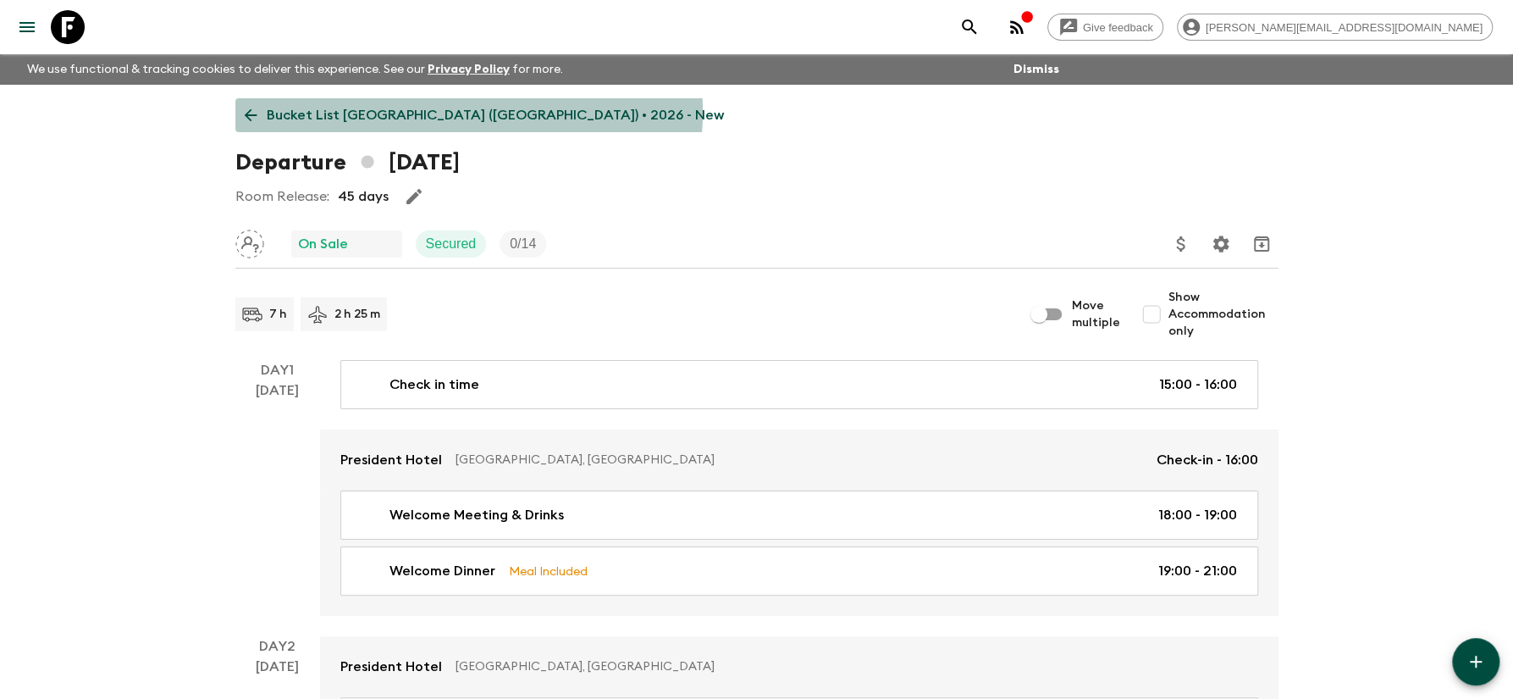
click at [467, 112] on p "Bucket List [GEOGRAPHIC_DATA] ([GEOGRAPHIC_DATA]) • 2026 - New" at bounding box center [495, 115] width 457 height 20
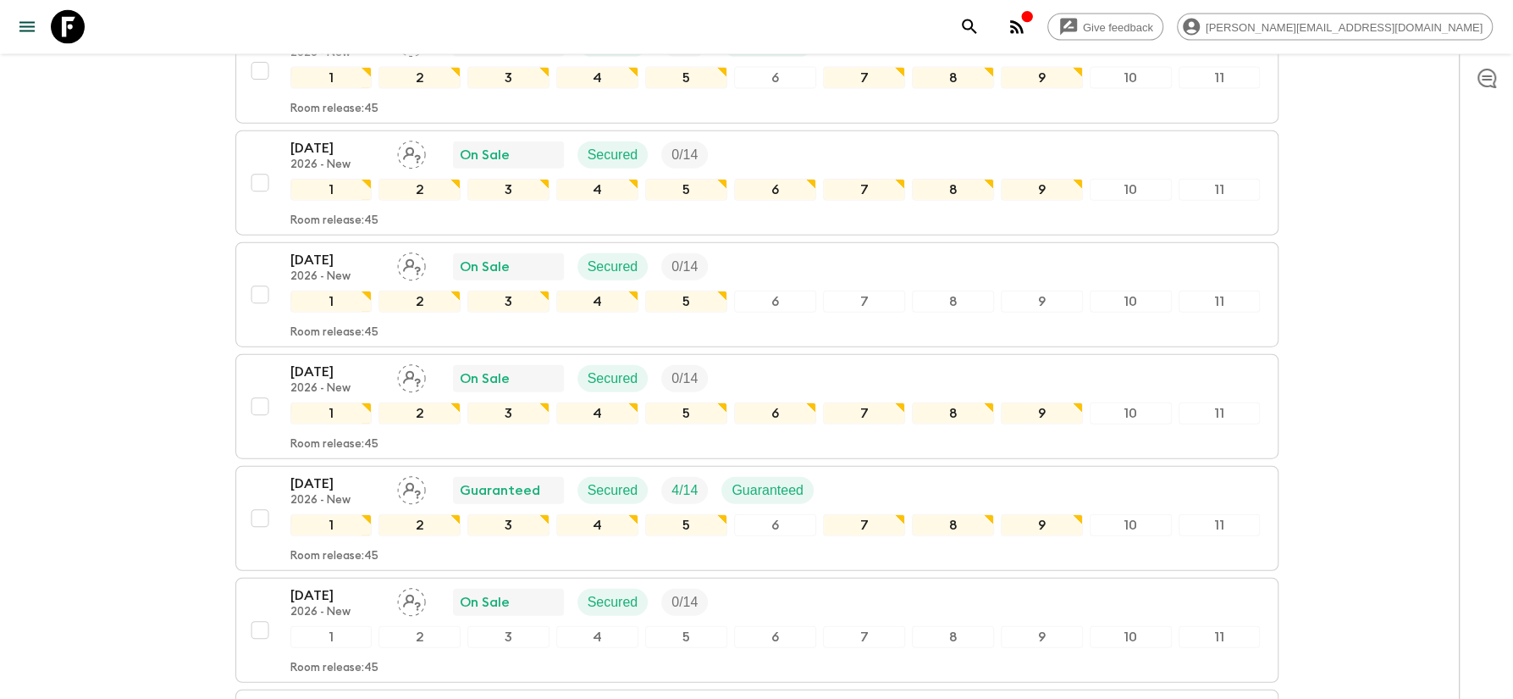
scroll to position [2360, 0]
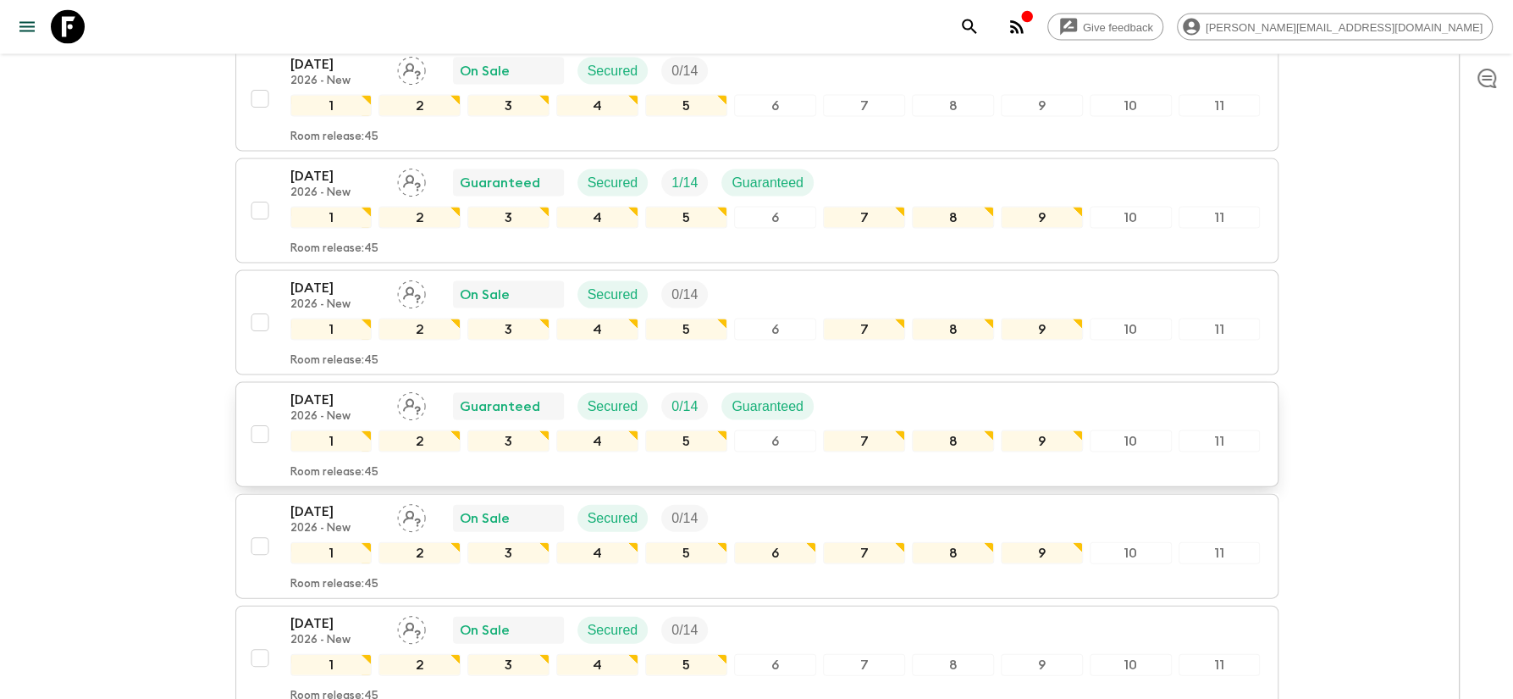
click at [339, 390] on p "[DATE]" at bounding box center [336, 400] width 93 height 20
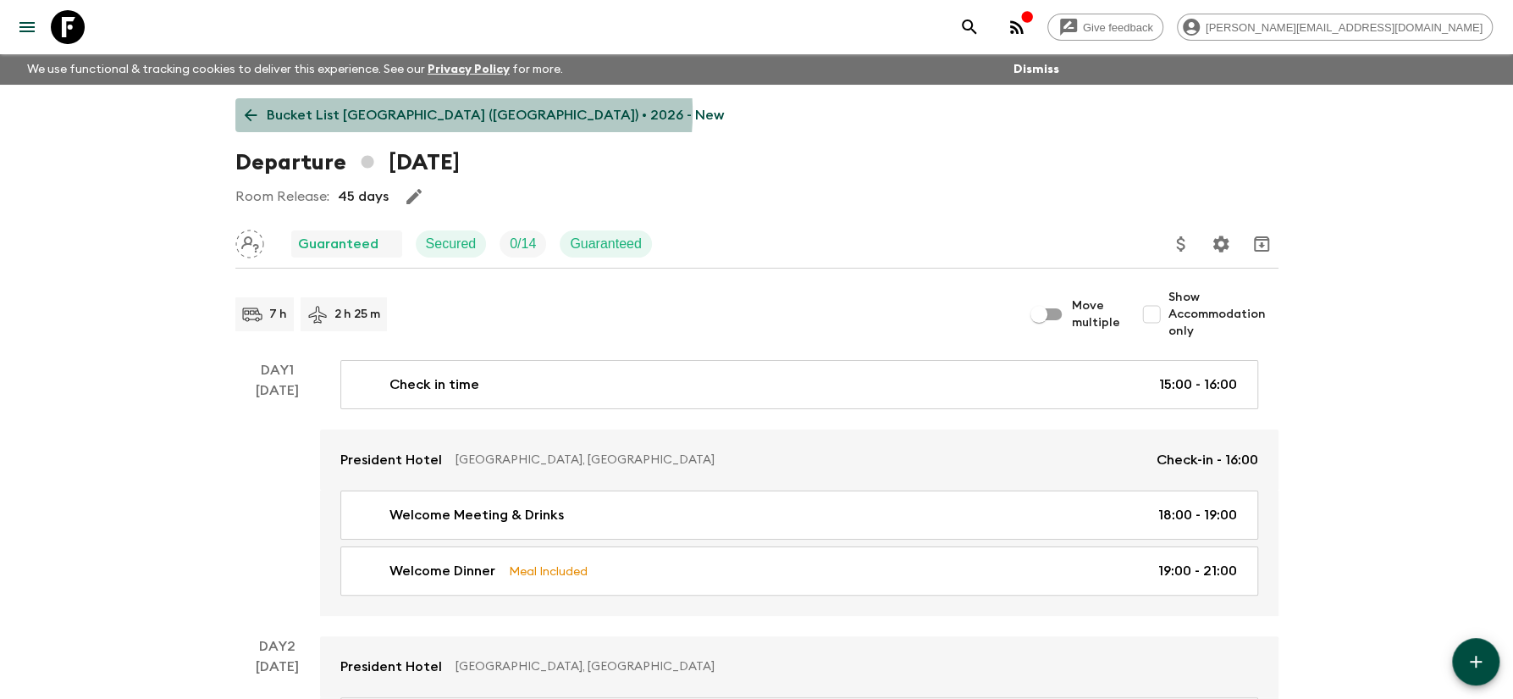
click at [462, 113] on p "Bucket List [GEOGRAPHIC_DATA] ([GEOGRAPHIC_DATA]) • 2026 - New" at bounding box center [495, 115] width 457 height 20
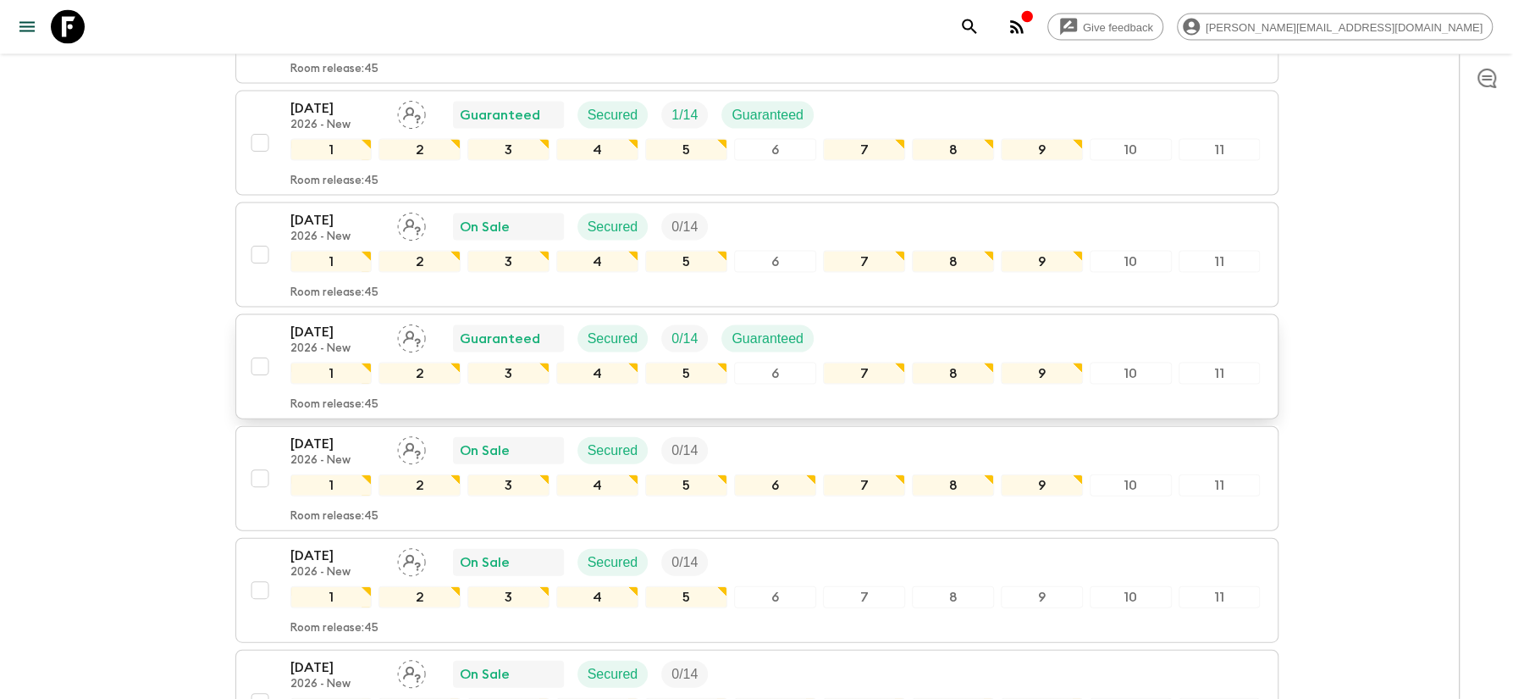
scroll to position [2451, 0]
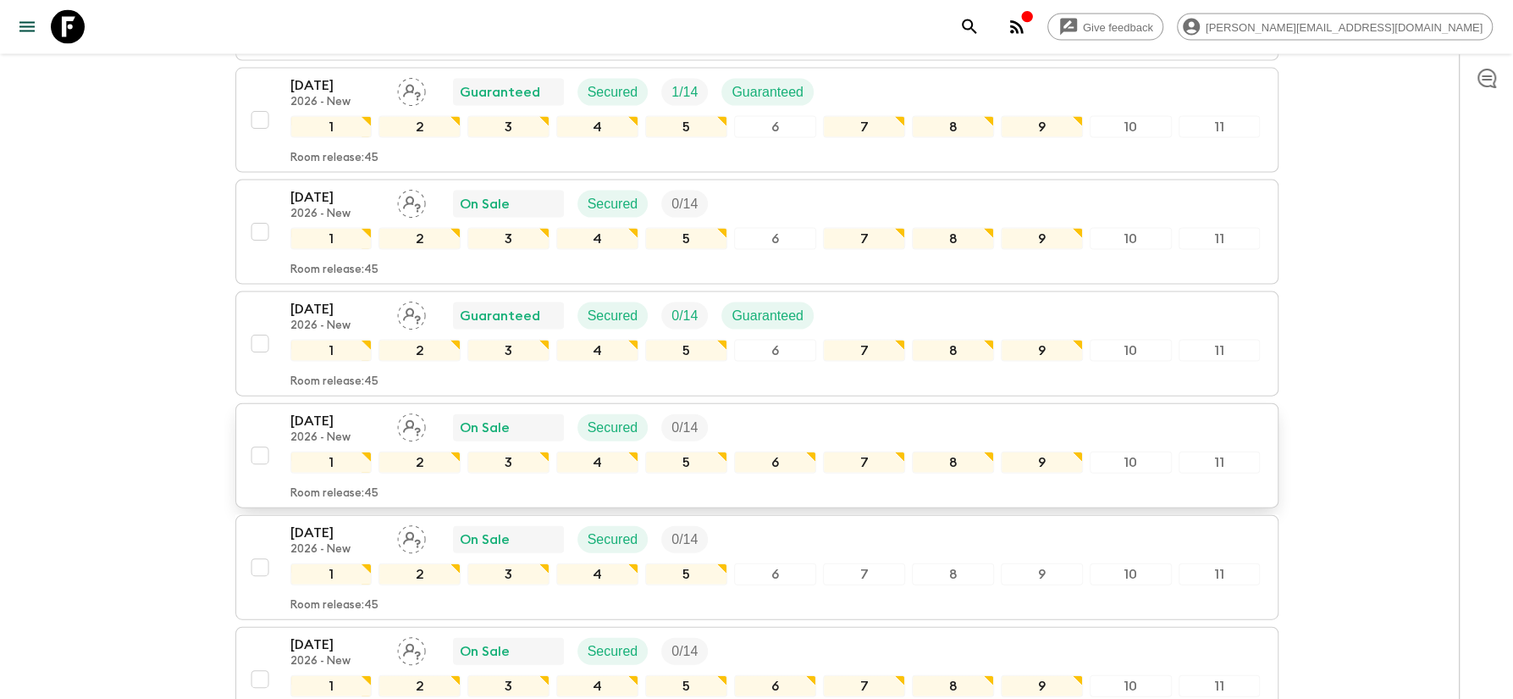
click at [331, 411] on p "[DATE]" at bounding box center [336, 421] width 93 height 20
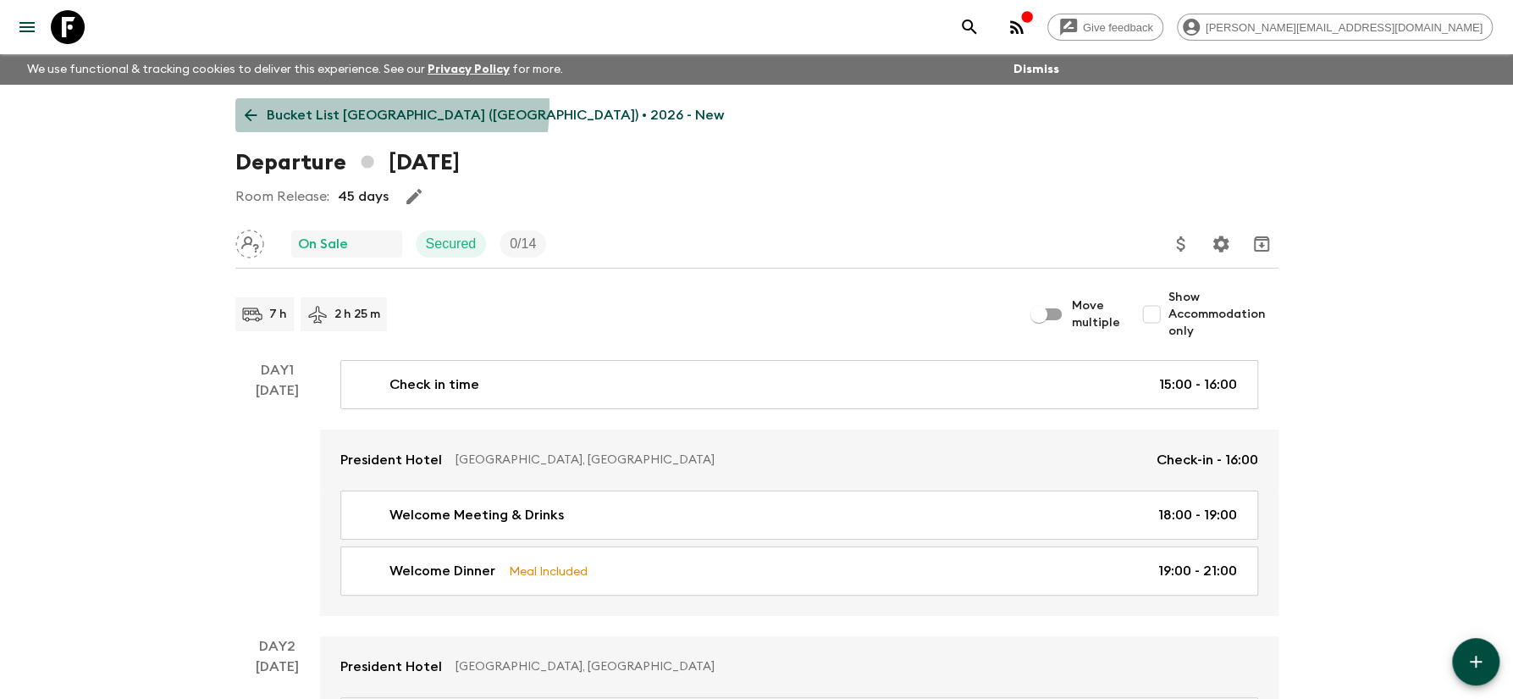
click at [367, 107] on p "Bucket List [GEOGRAPHIC_DATA] ([GEOGRAPHIC_DATA]) • 2026 - New" at bounding box center [495, 115] width 457 height 20
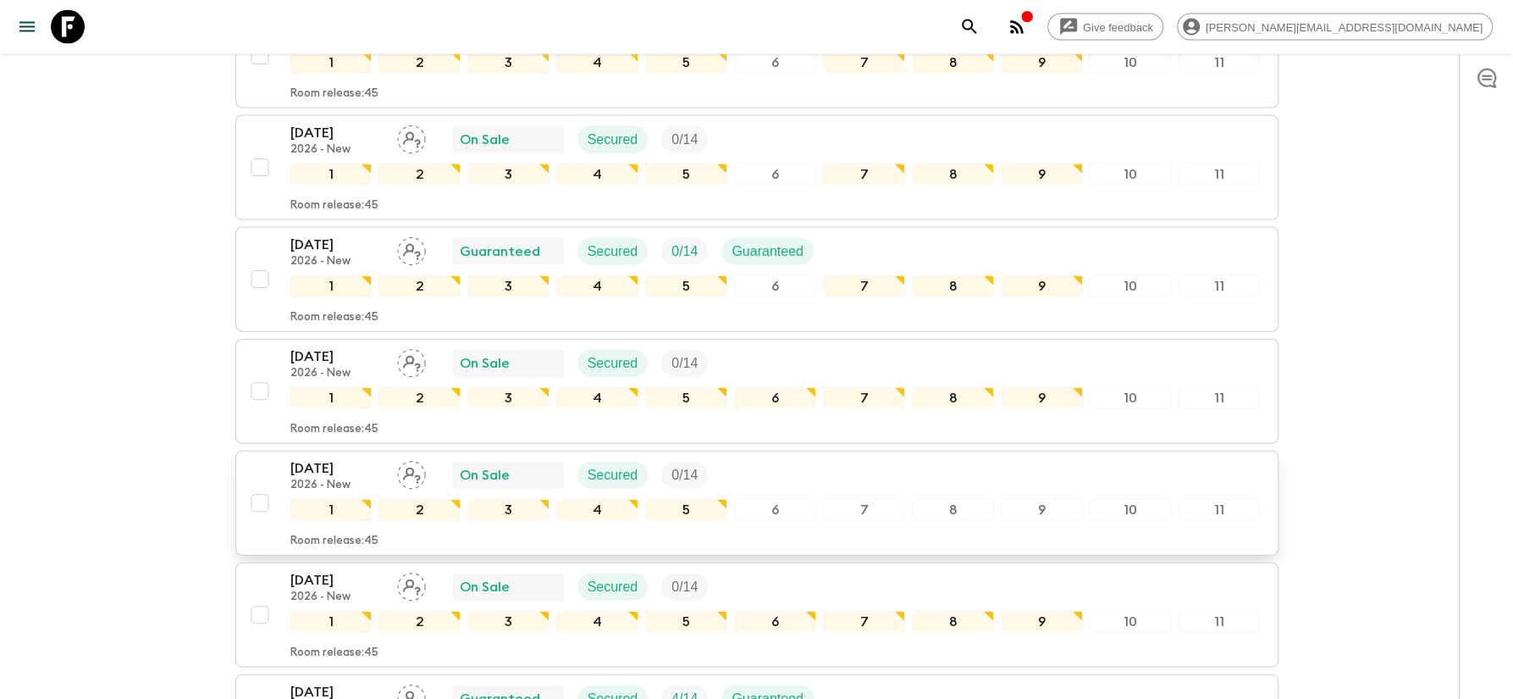
scroll to position [2541, 0]
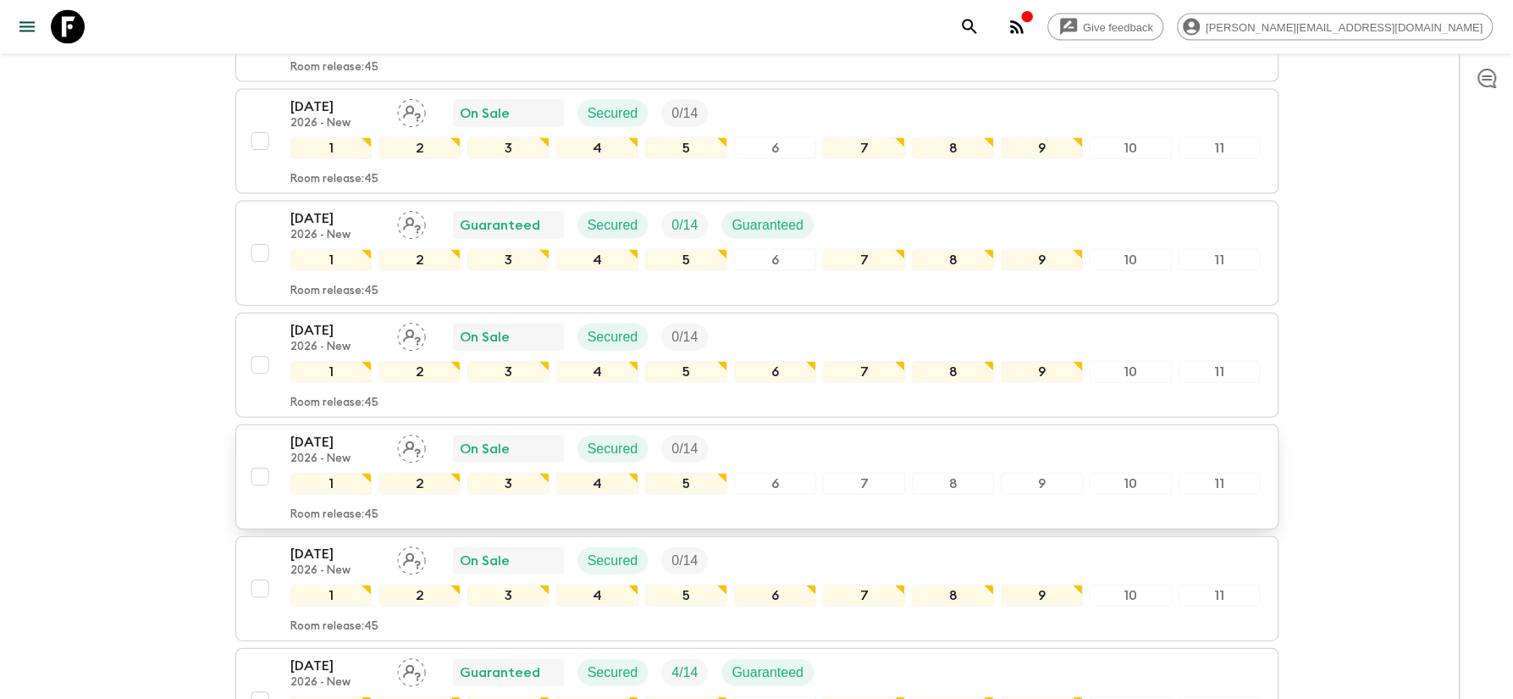
click at [329, 432] on p "[DATE]" at bounding box center [336, 442] width 93 height 20
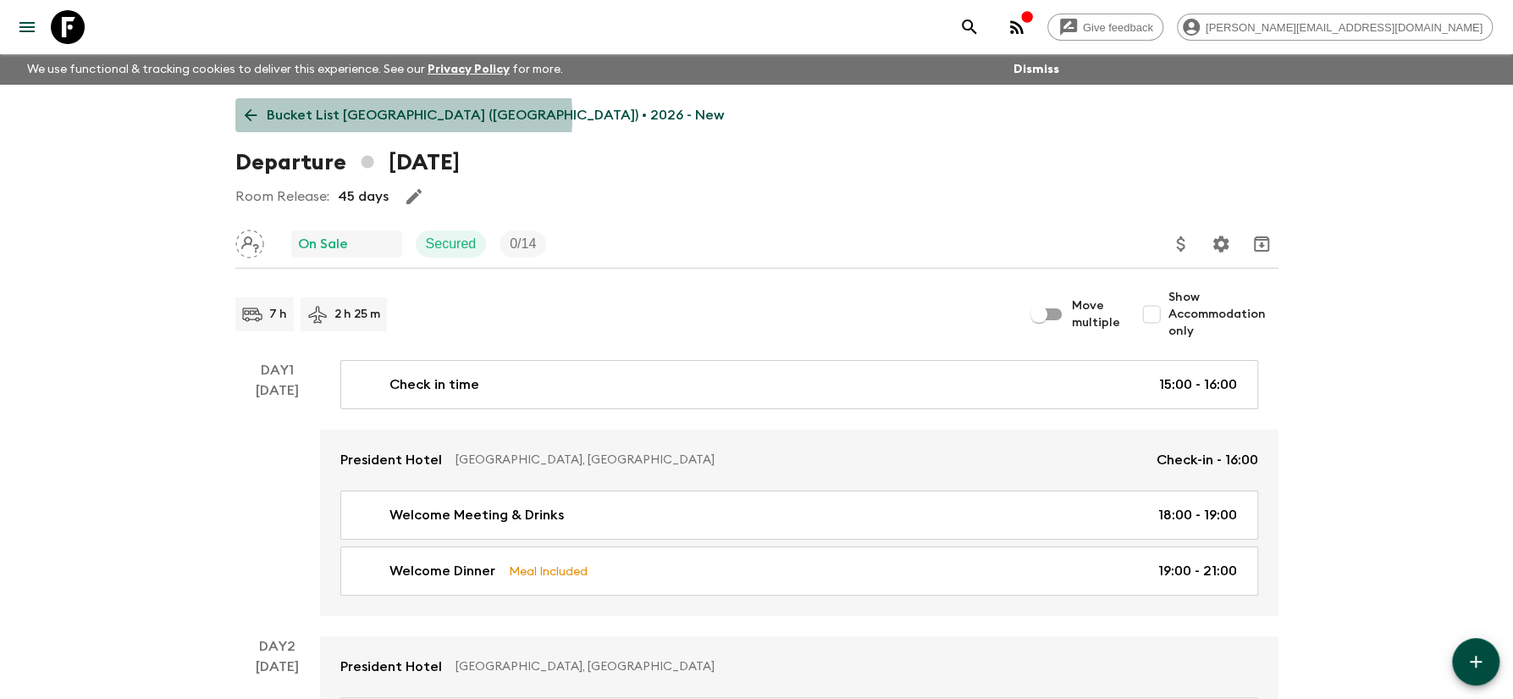
click at [402, 116] on p "Bucket List [GEOGRAPHIC_DATA] ([GEOGRAPHIC_DATA]) • 2026 - New" at bounding box center [495, 115] width 457 height 20
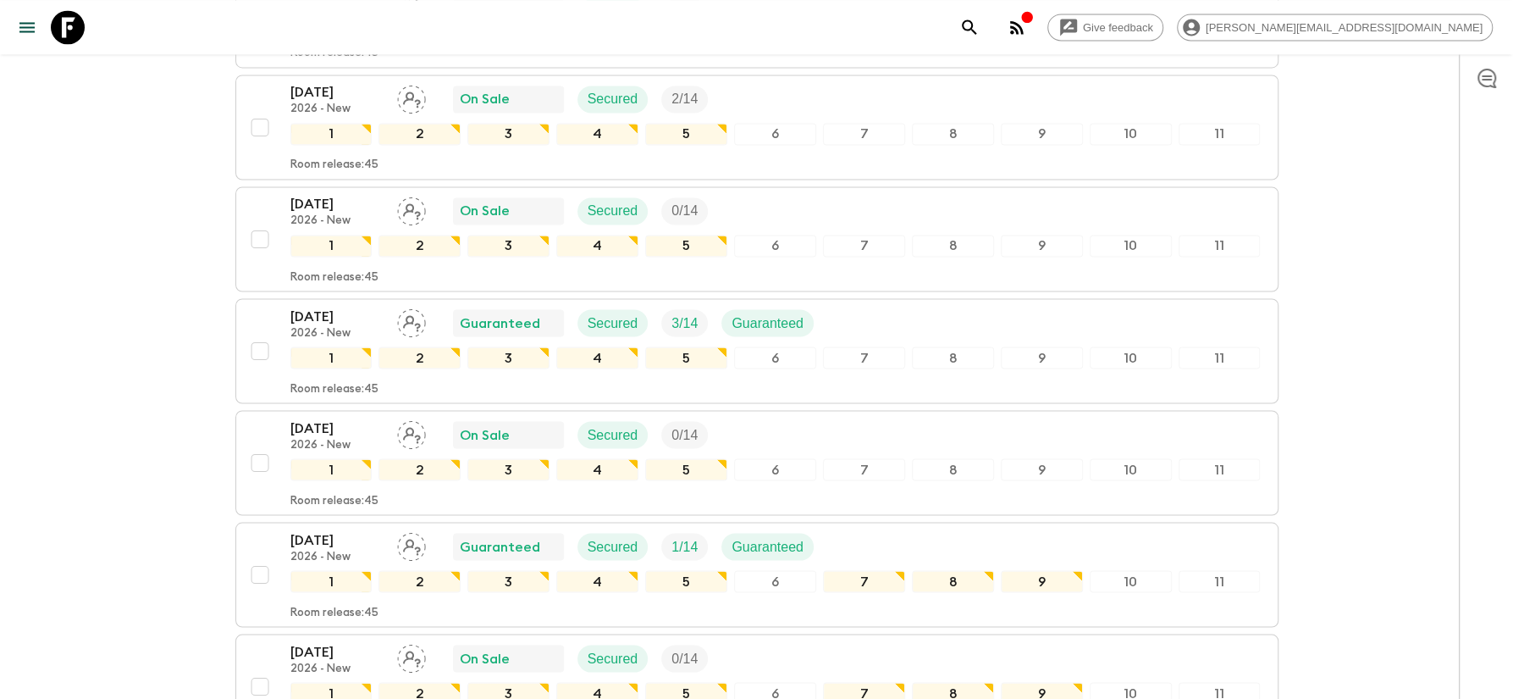
scroll to position [2632, 0]
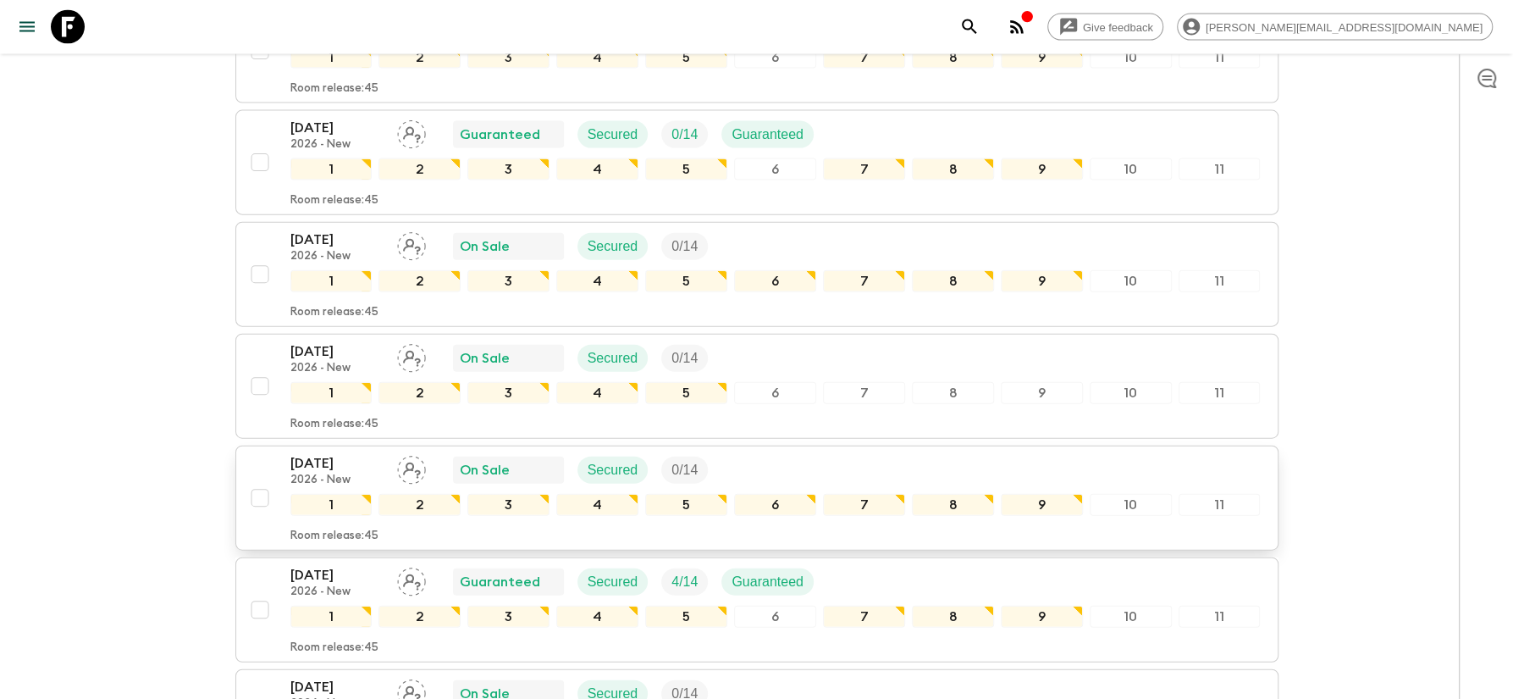
click at [335, 453] on p "[DATE]" at bounding box center [336, 463] width 93 height 20
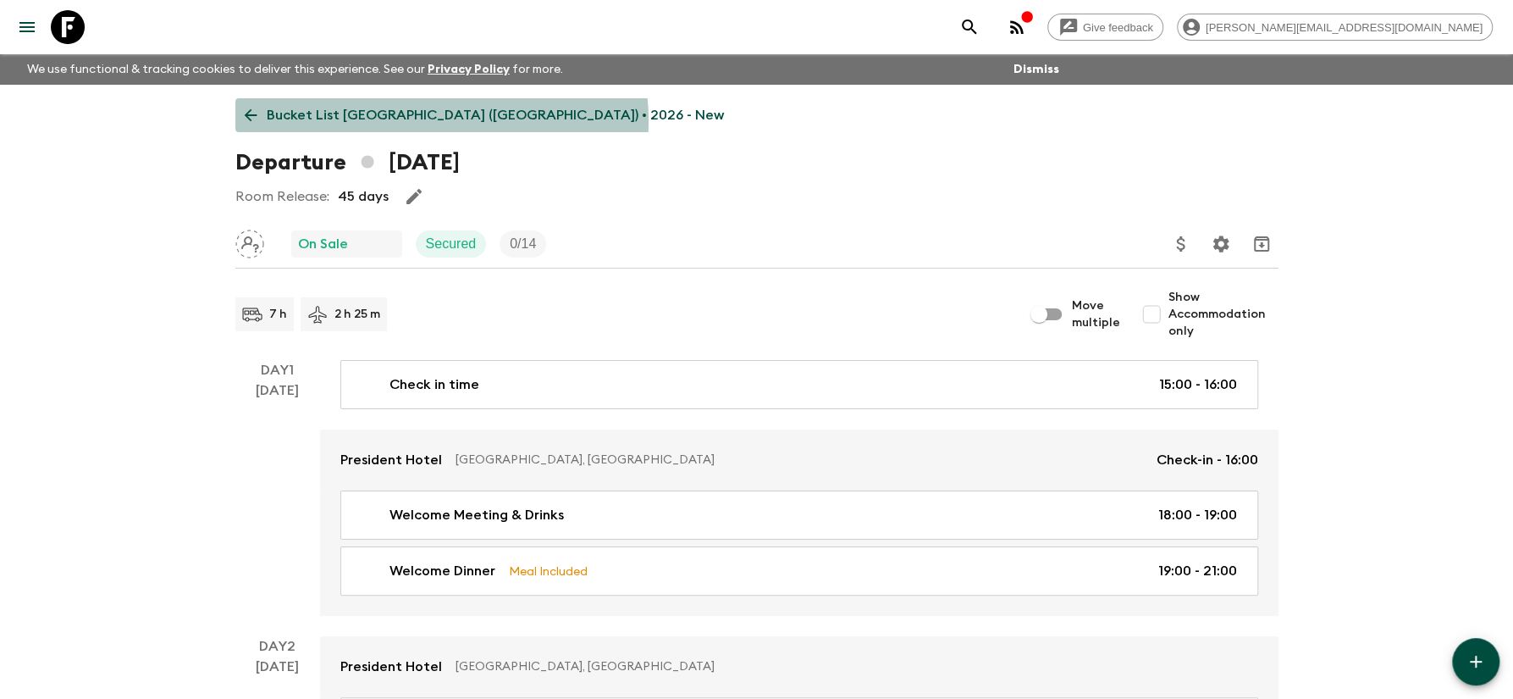
click at [440, 120] on p "Bucket List [GEOGRAPHIC_DATA] ([GEOGRAPHIC_DATA]) • 2026 - New" at bounding box center [495, 115] width 457 height 20
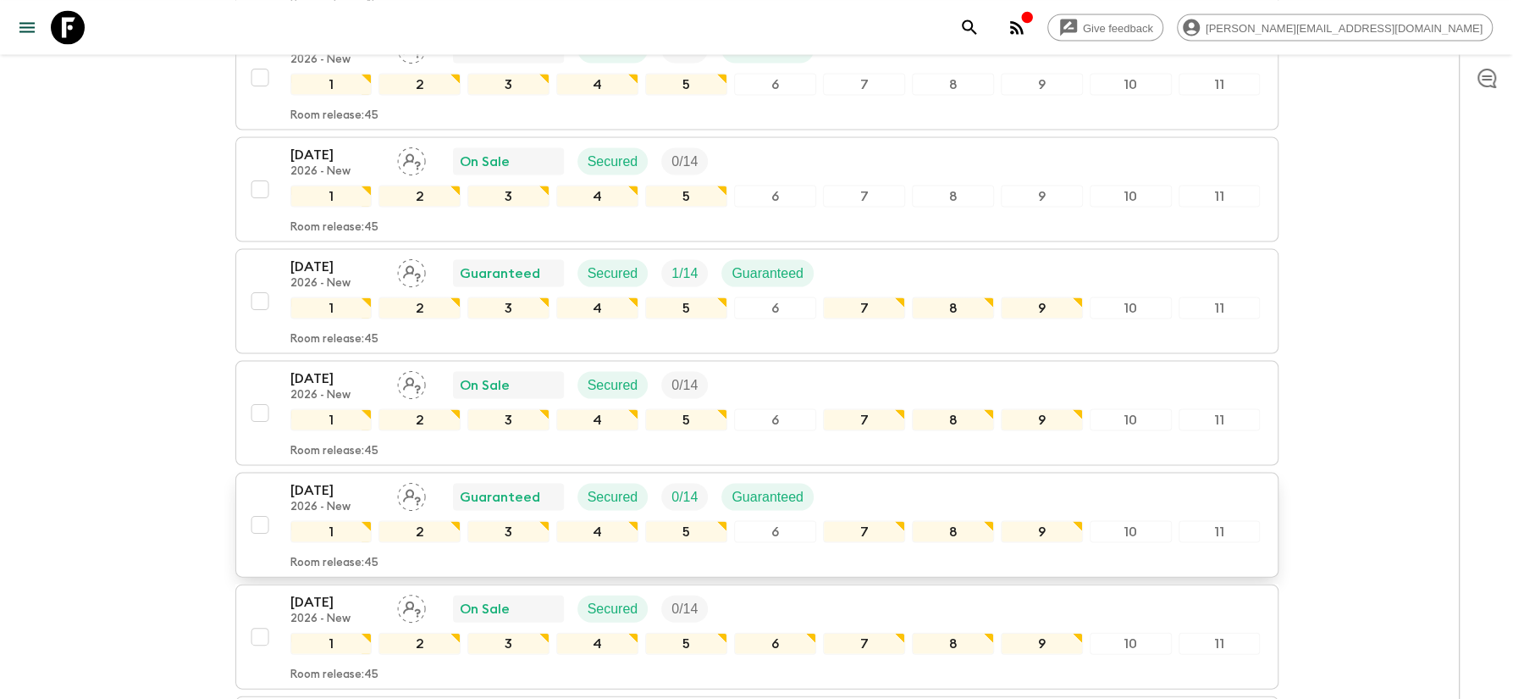
scroll to position [2814, 0]
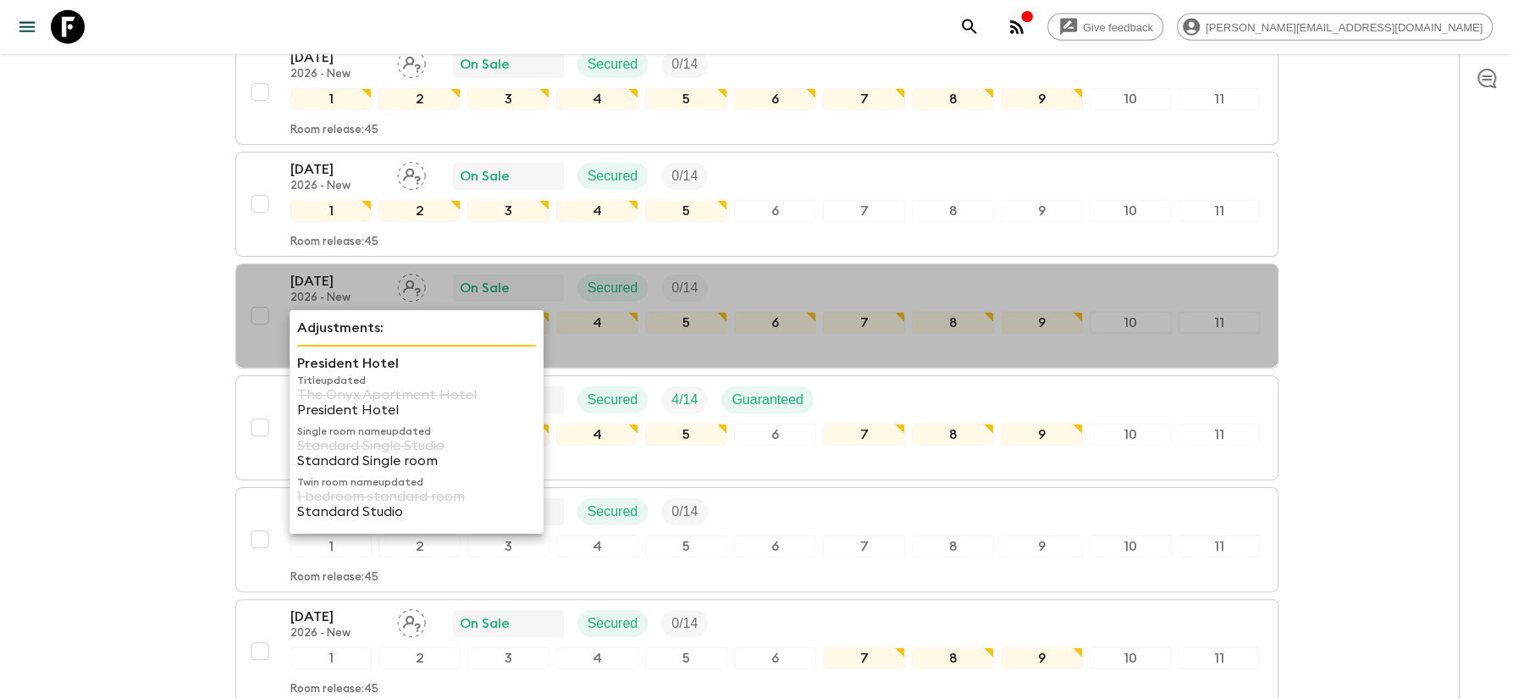
drag, startPoint x: 321, startPoint y: 373, endPoint x: 149, endPoint y: 416, distance: 177.1
click at [290, 416] on div "Adjustments: President Hotel Title updated The Onyx Apartment Hotel President H…" at bounding box center [417, 422] width 254 height 224
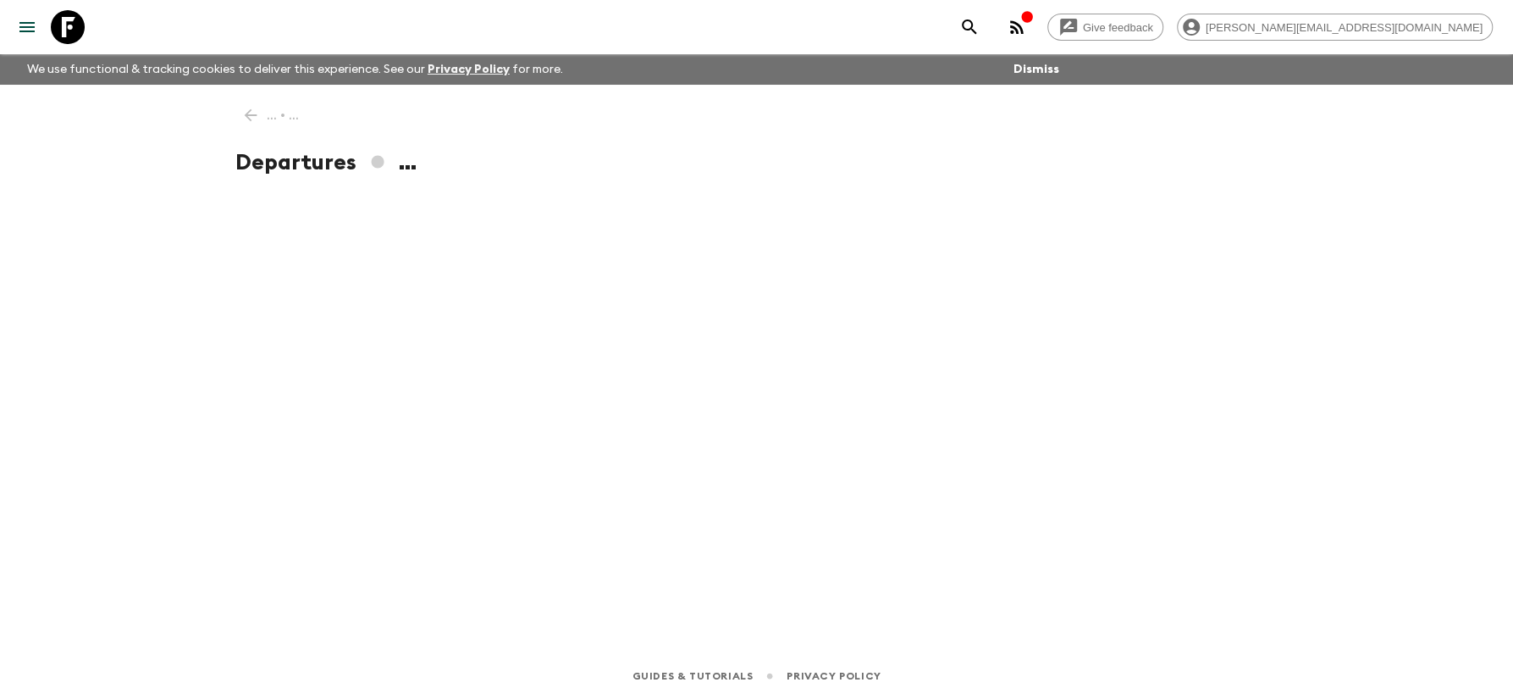
click at [143, 396] on div "Give feedback [PERSON_NAME][EMAIL_ADDRESS][DOMAIN_NAME] We use functional & tra…" at bounding box center [756, 349] width 1513 height 699
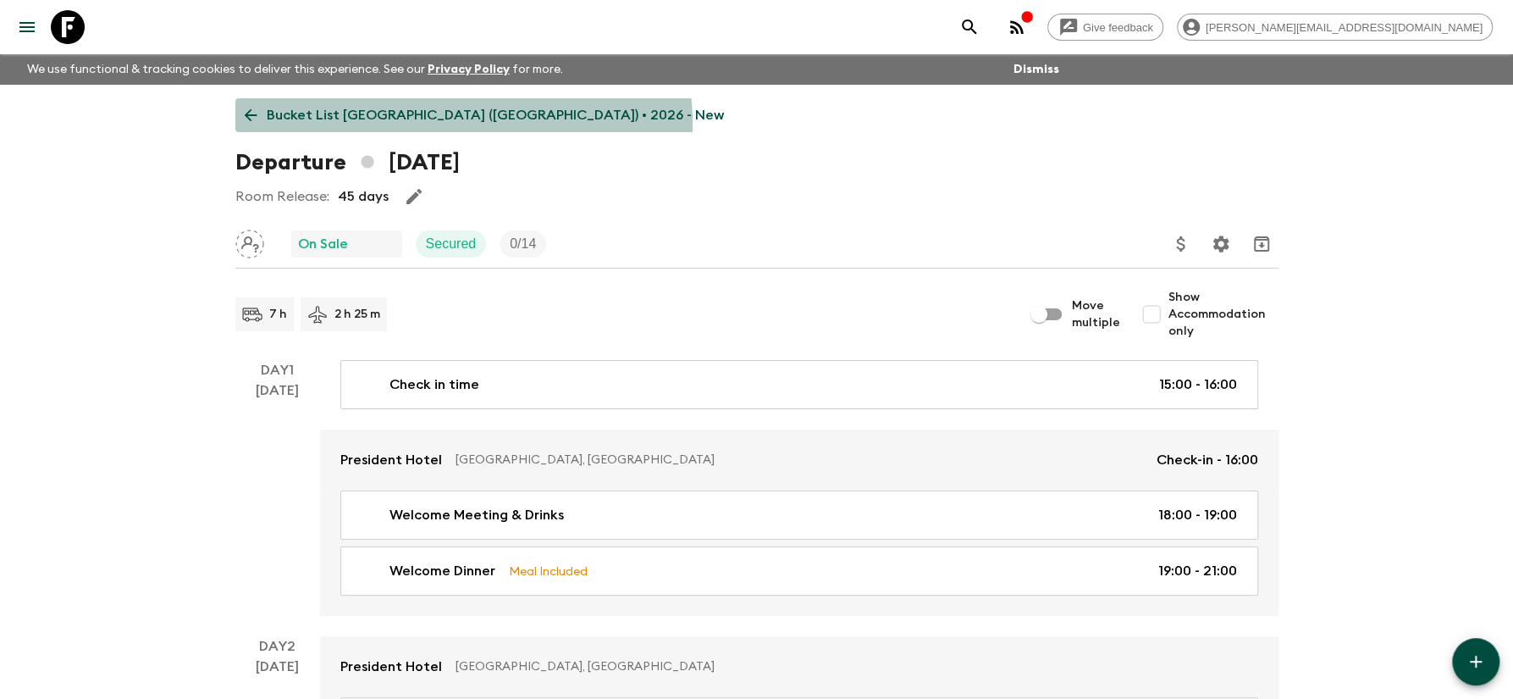
click at [462, 124] on p "Bucket List [GEOGRAPHIC_DATA] ([GEOGRAPHIC_DATA]) • 2026 - New" at bounding box center [495, 115] width 457 height 20
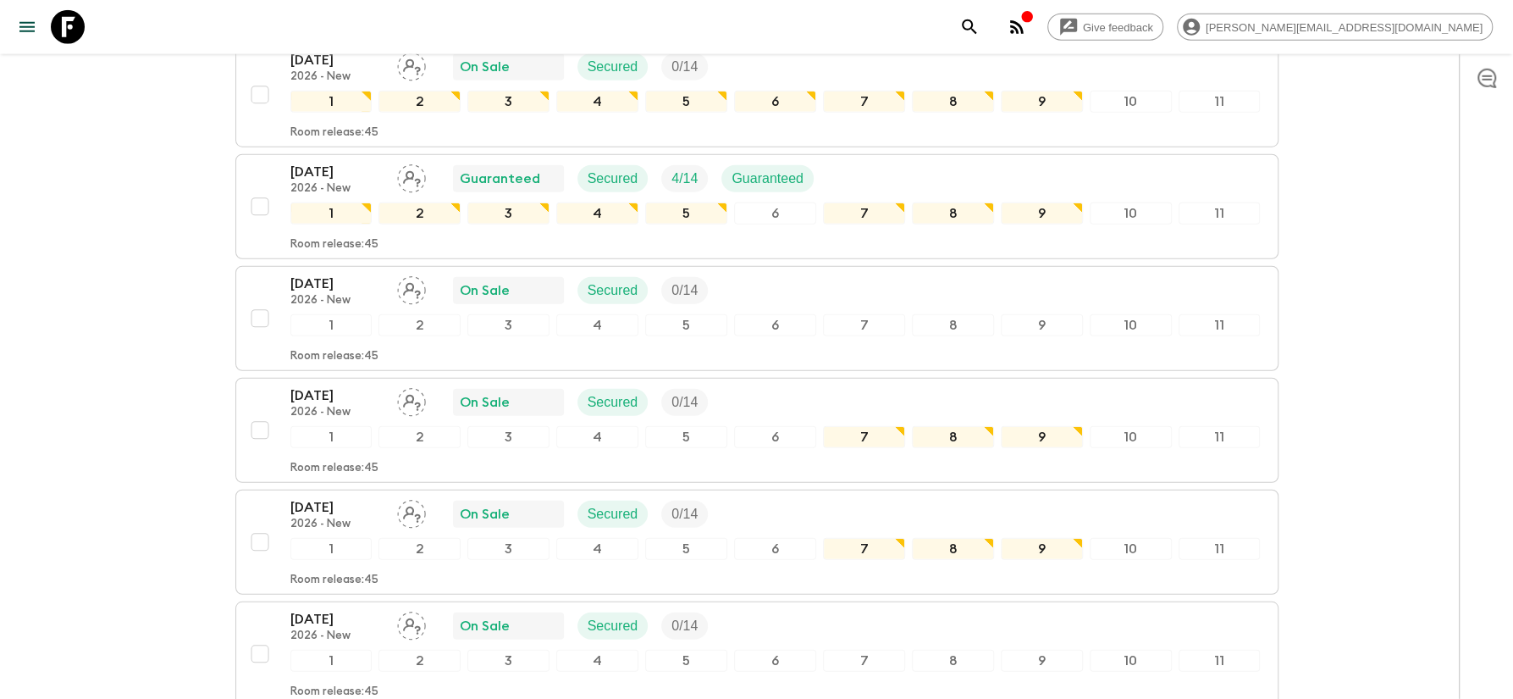
scroll to position [3122, 0]
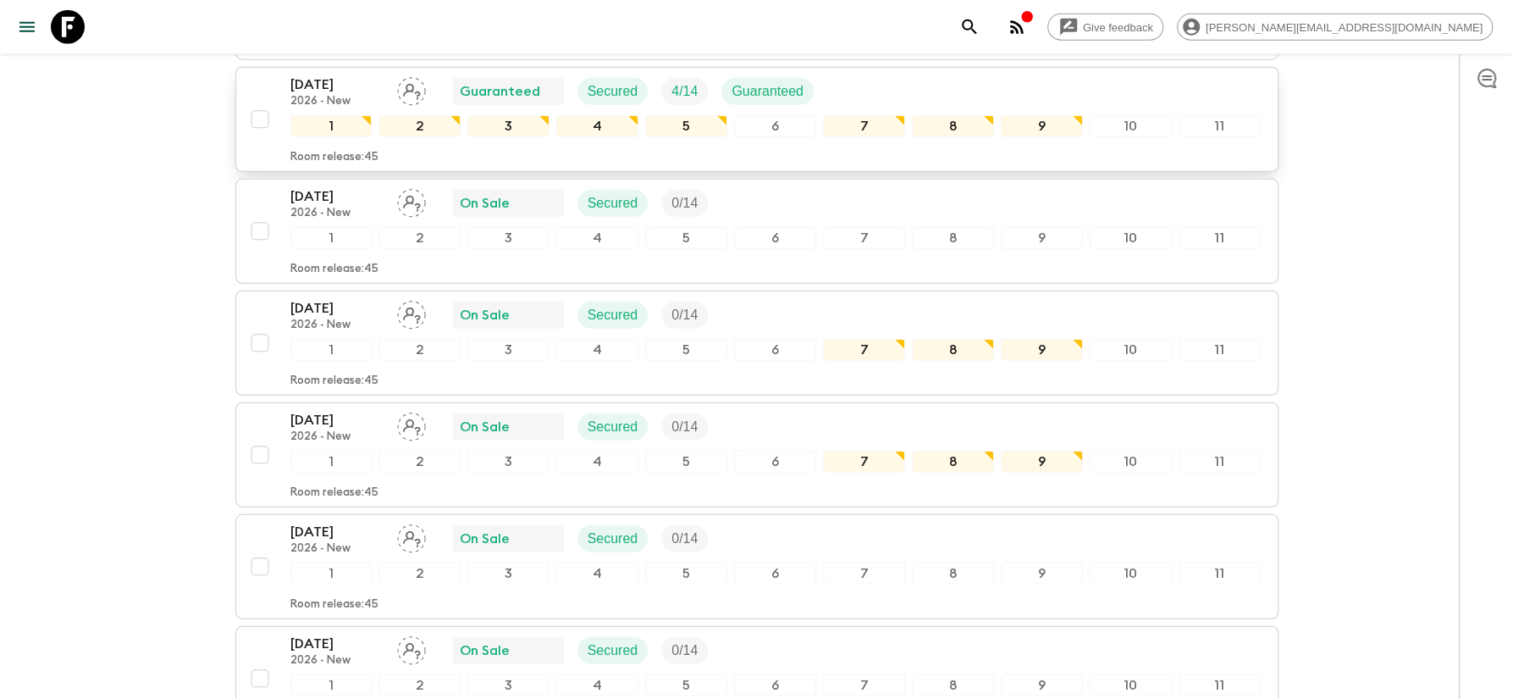
click at [313, 75] on p "[DATE]" at bounding box center [336, 85] width 93 height 20
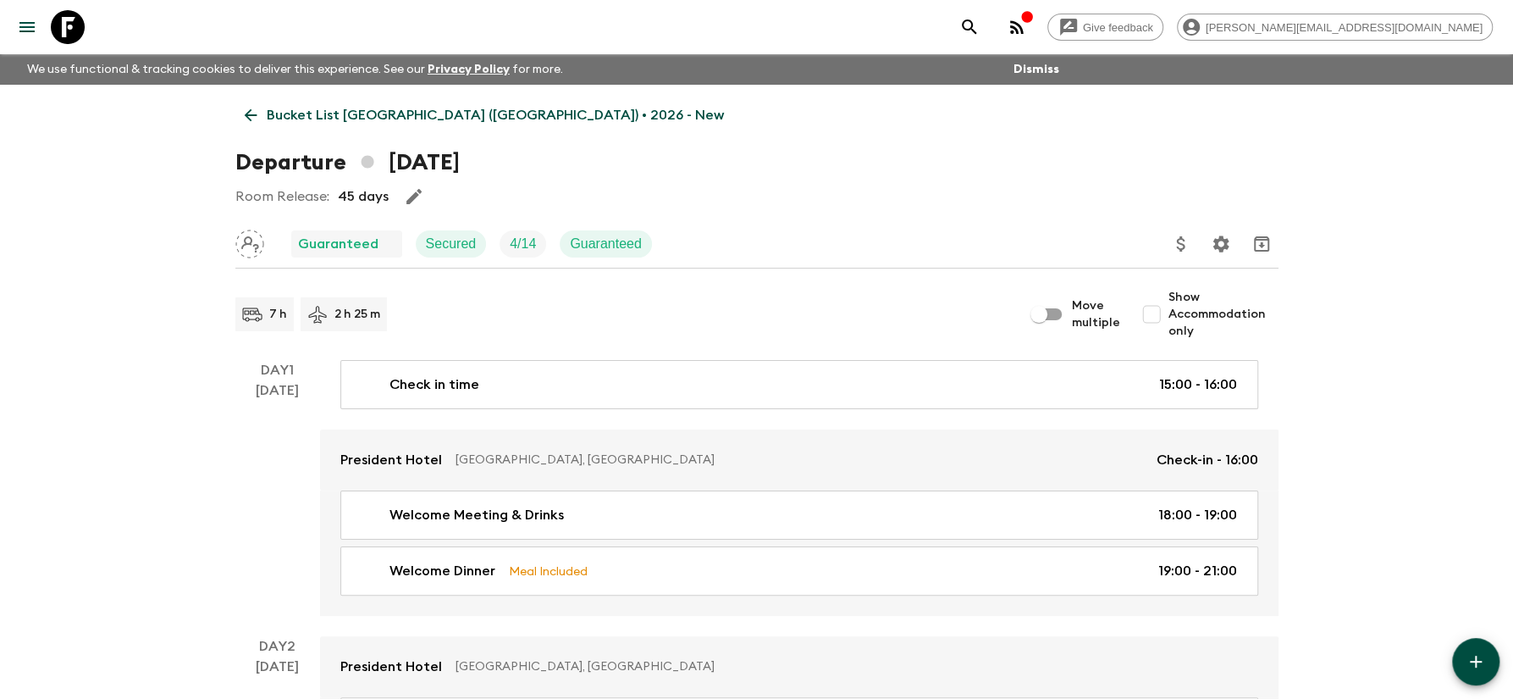
click at [435, 111] on p "Bucket List [GEOGRAPHIC_DATA] ([GEOGRAPHIC_DATA]) • 2026 - New" at bounding box center [495, 115] width 457 height 20
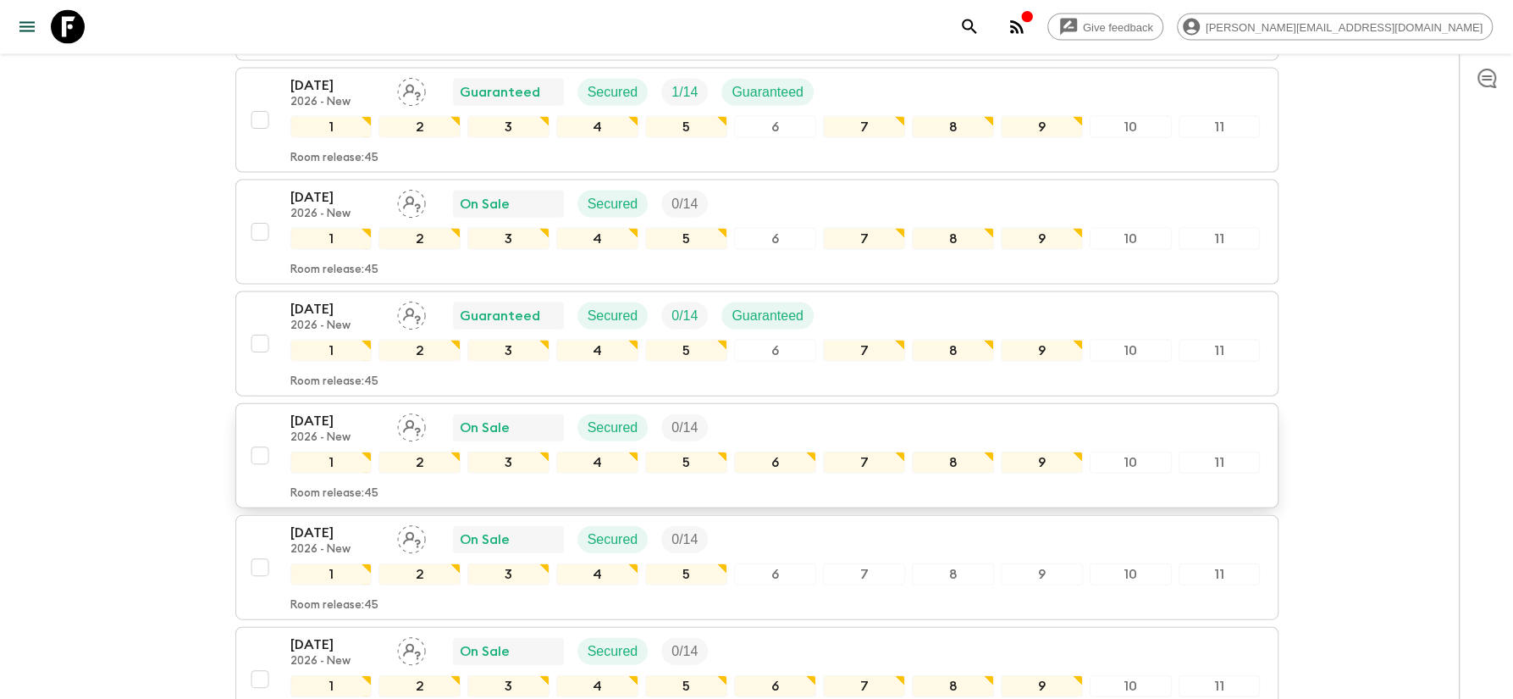
scroll to position [2814, 0]
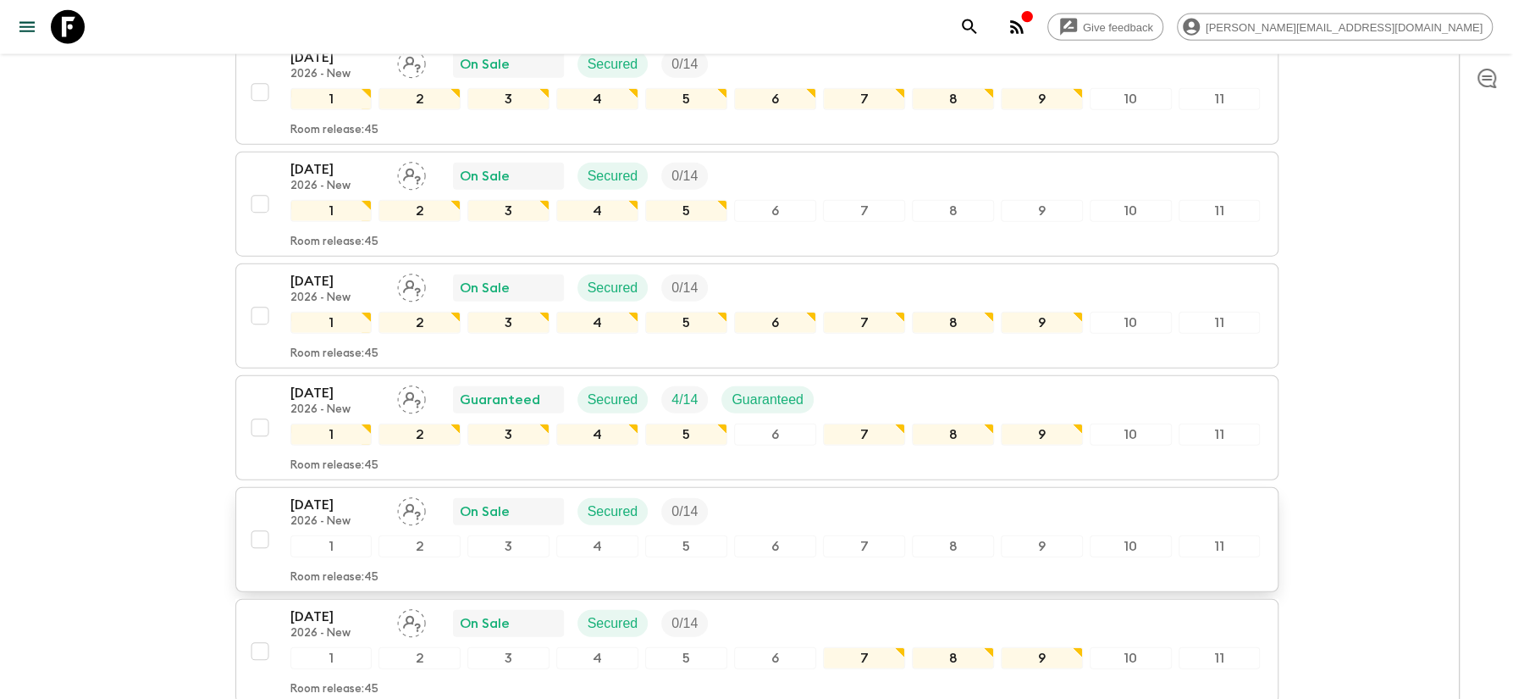
click at [317, 495] on p "[DATE]" at bounding box center [336, 505] width 93 height 20
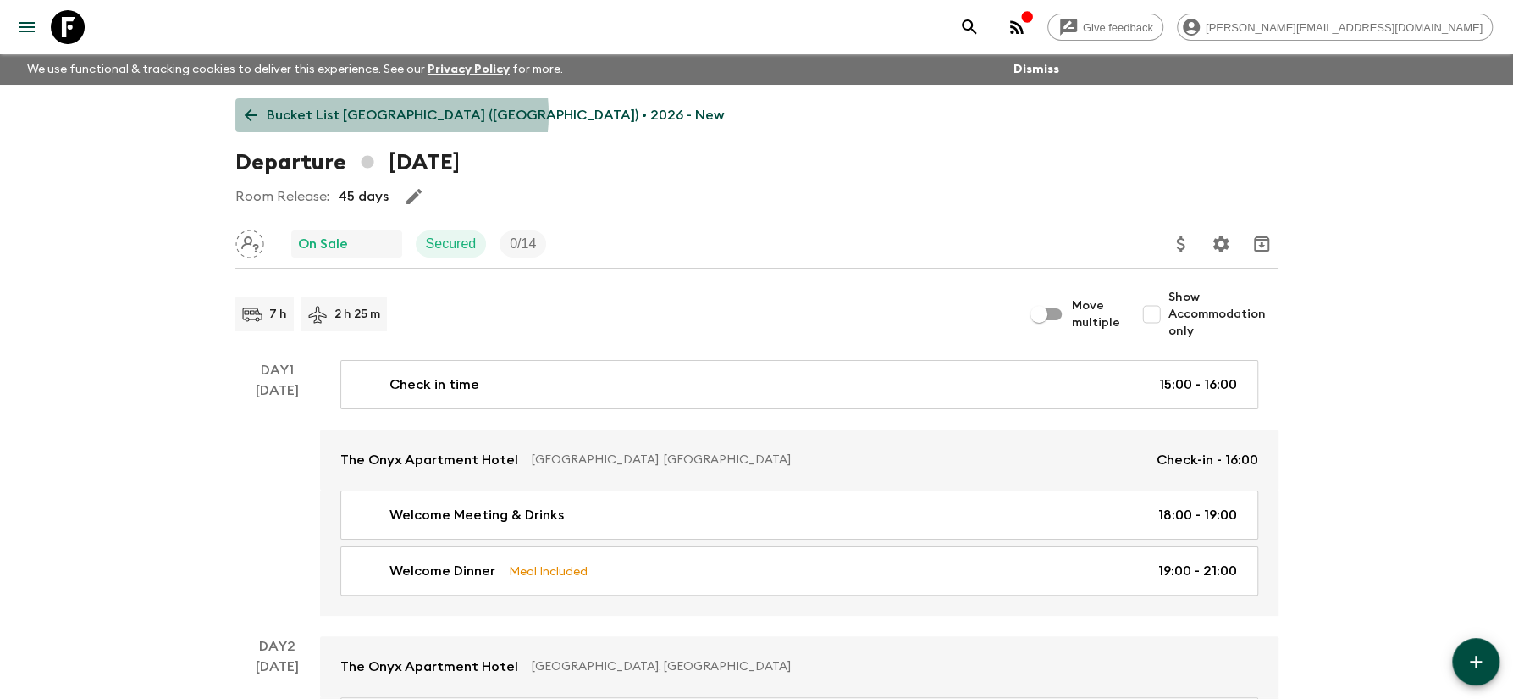
click at [384, 114] on p "Bucket List [GEOGRAPHIC_DATA] ([GEOGRAPHIC_DATA]) • 2026 - New" at bounding box center [495, 115] width 457 height 20
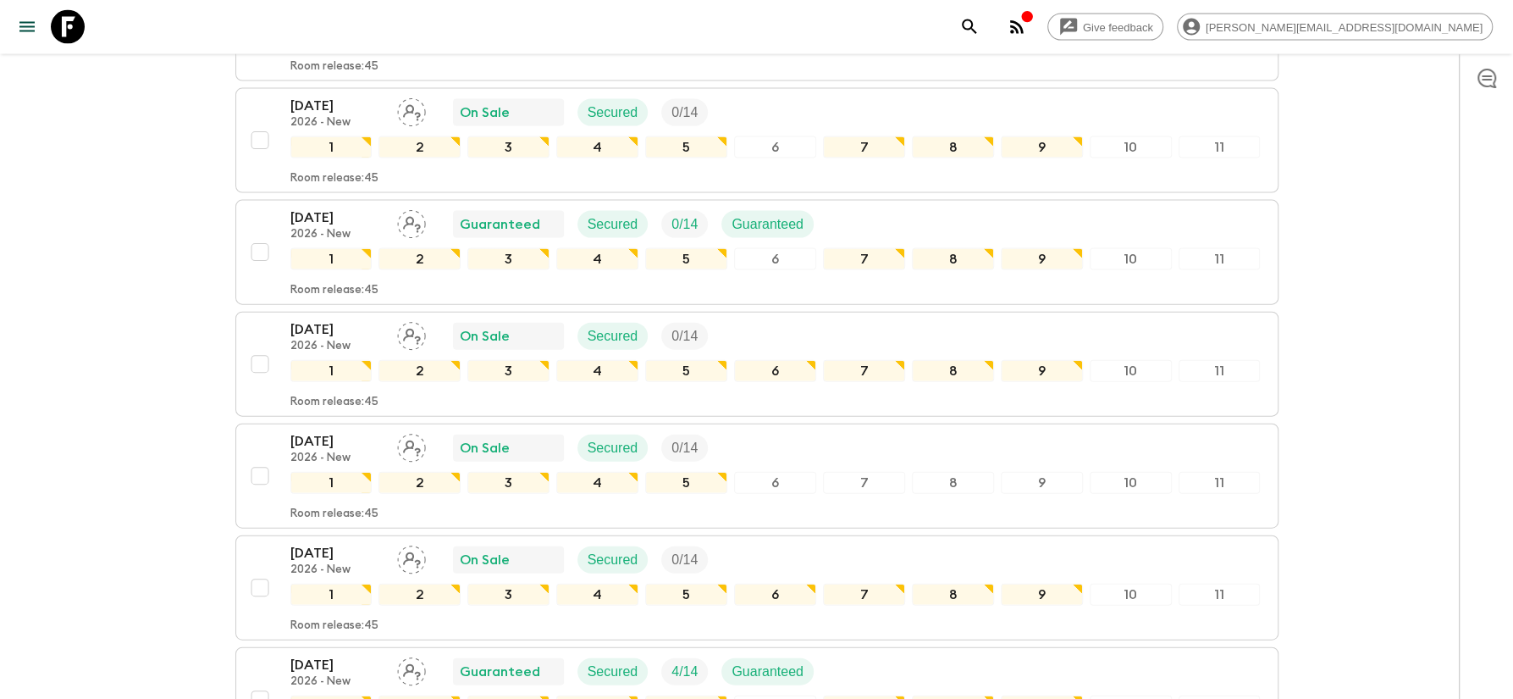
scroll to position [2996, 0]
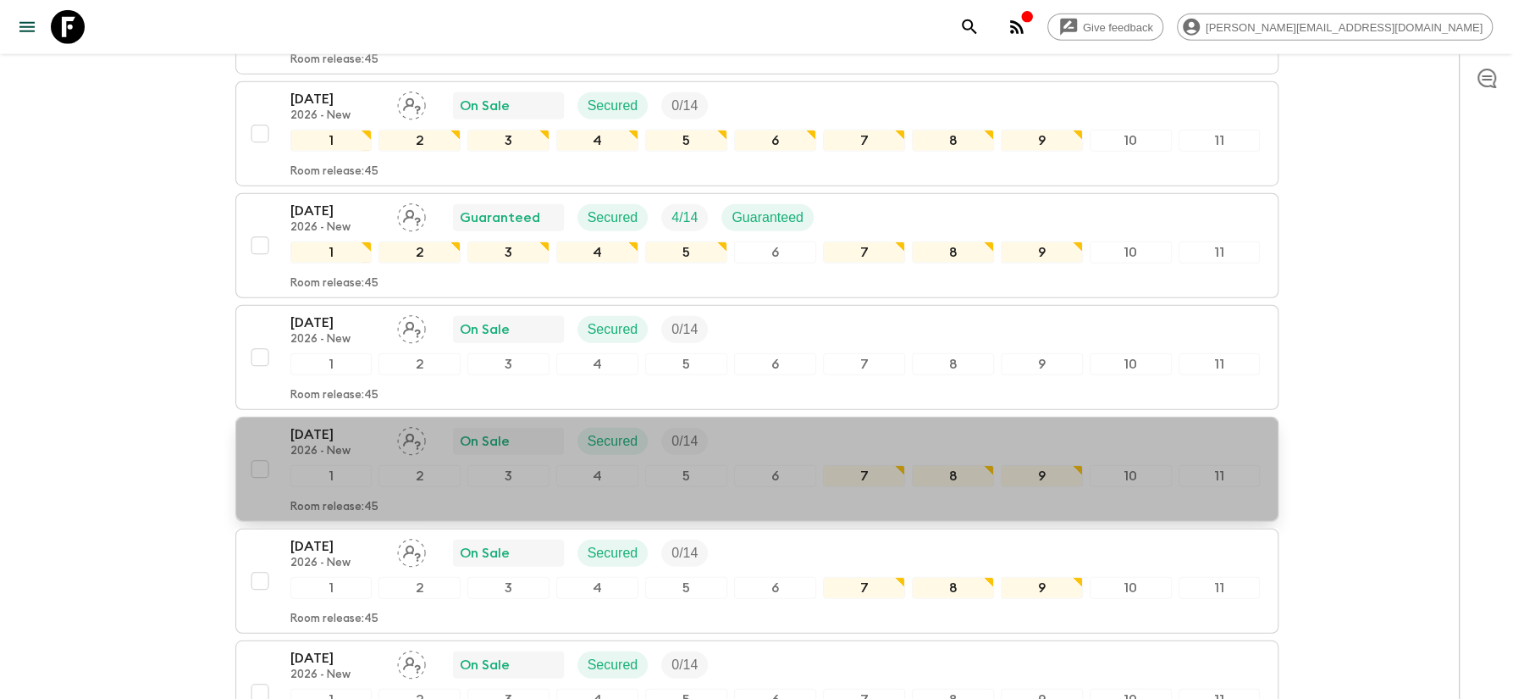
click at [330, 424] on p "[DATE]" at bounding box center [336, 434] width 93 height 20
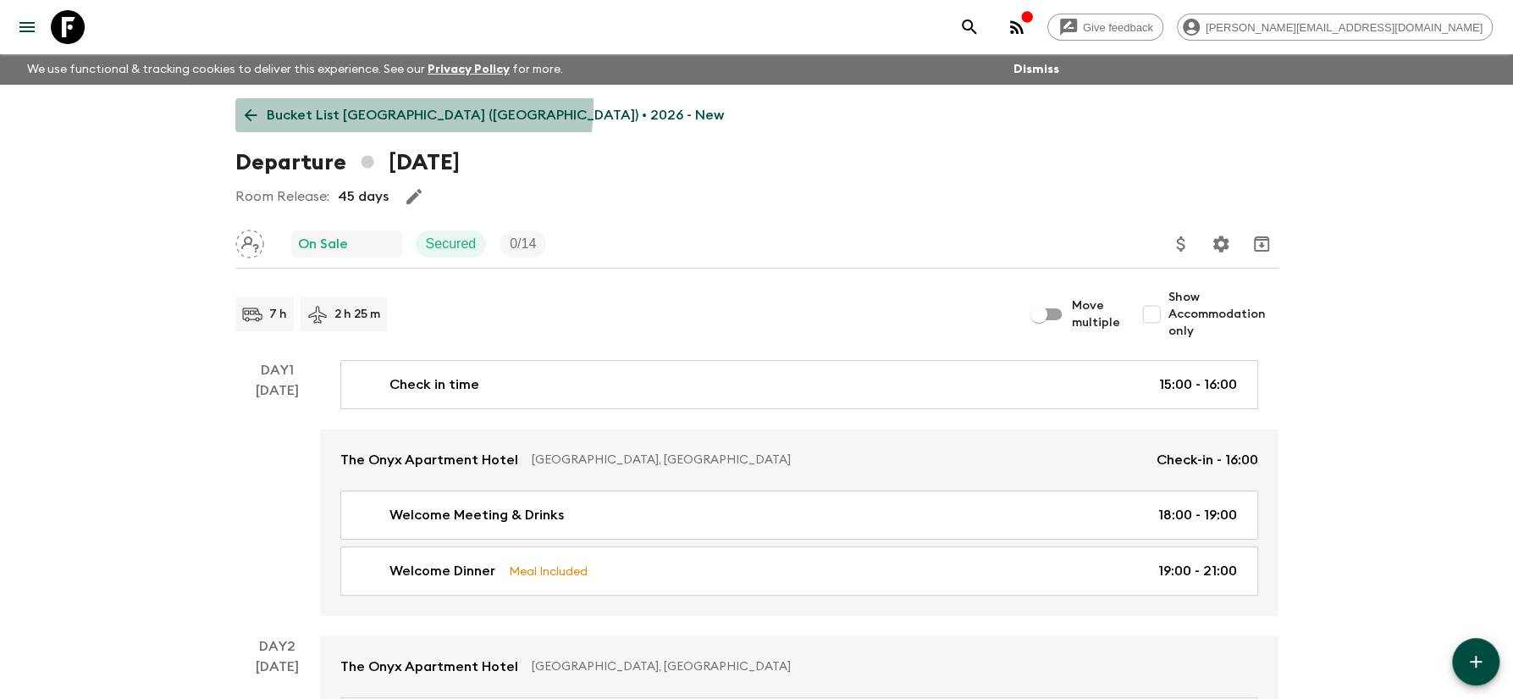
click at [412, 106] on p "Bucket List [GEOGRAPHIC_DATA] ([GEOGRAPHIC_DATA]) • 2026 - New" at bounding box center [495, 115] width 457 height 20
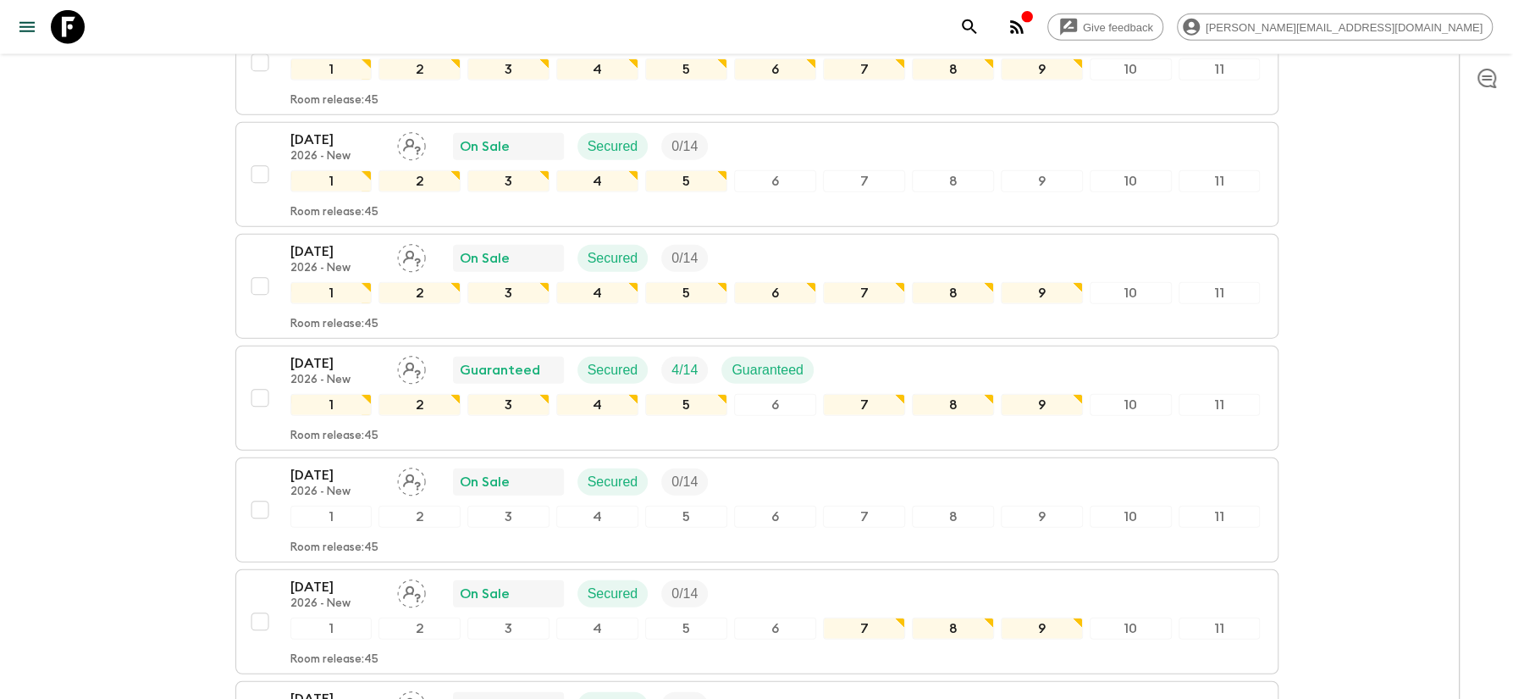
scroll to position [3298, 0]
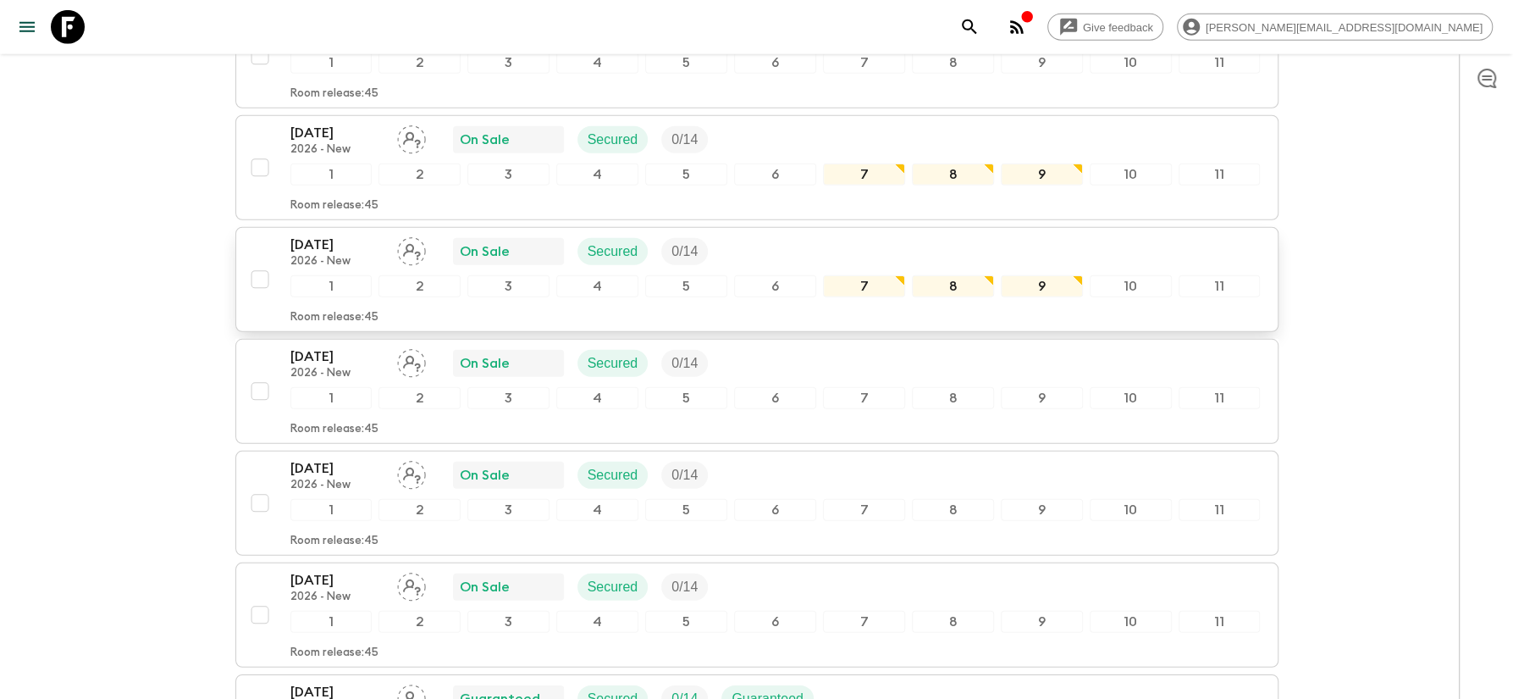
click at [318, 235] on p "[DATE]" at bounding box center [336, 245] width 93 height 20
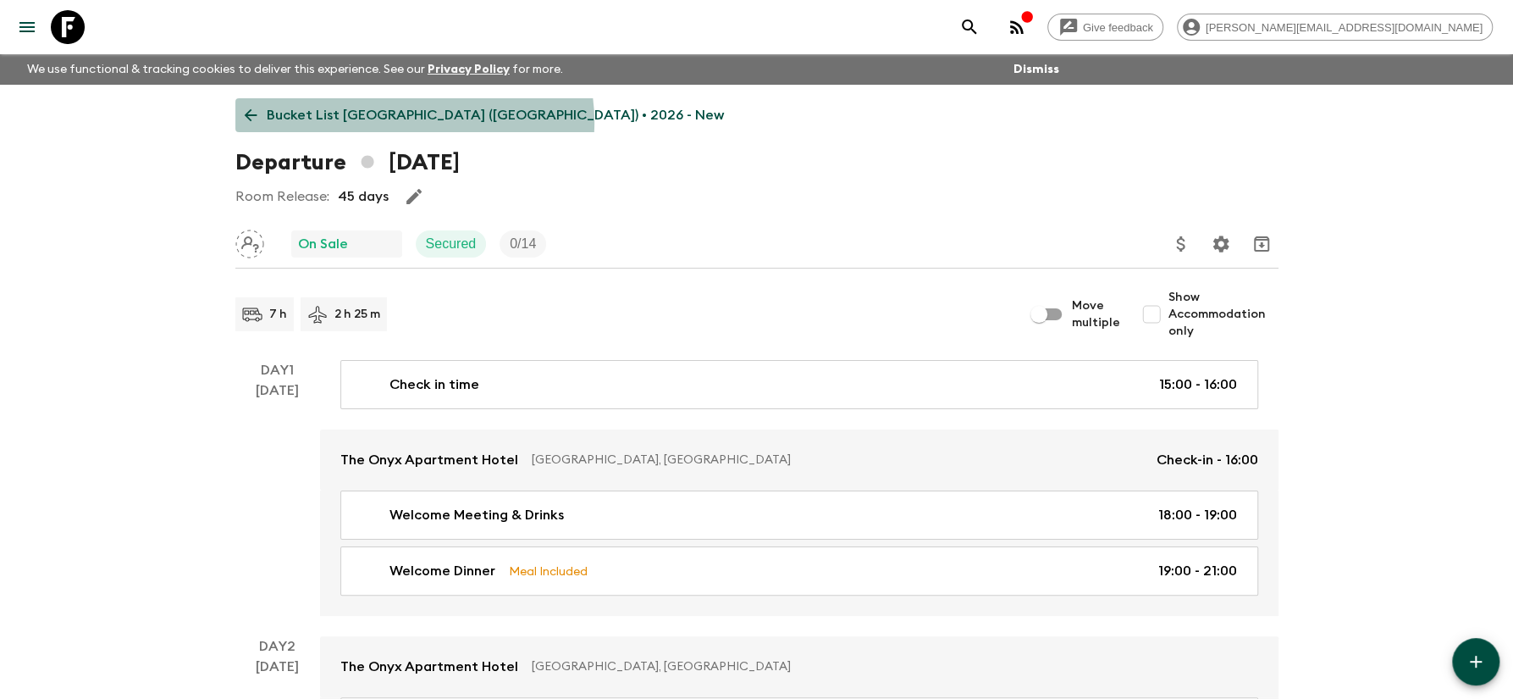
click at [413, 122] on p "Bucket List [GEOGRAPHIC_DATA] ([GEOGRAPHIC_DATA]) • 2026 - New" at bounding box center [495, 115] width 457 height 20
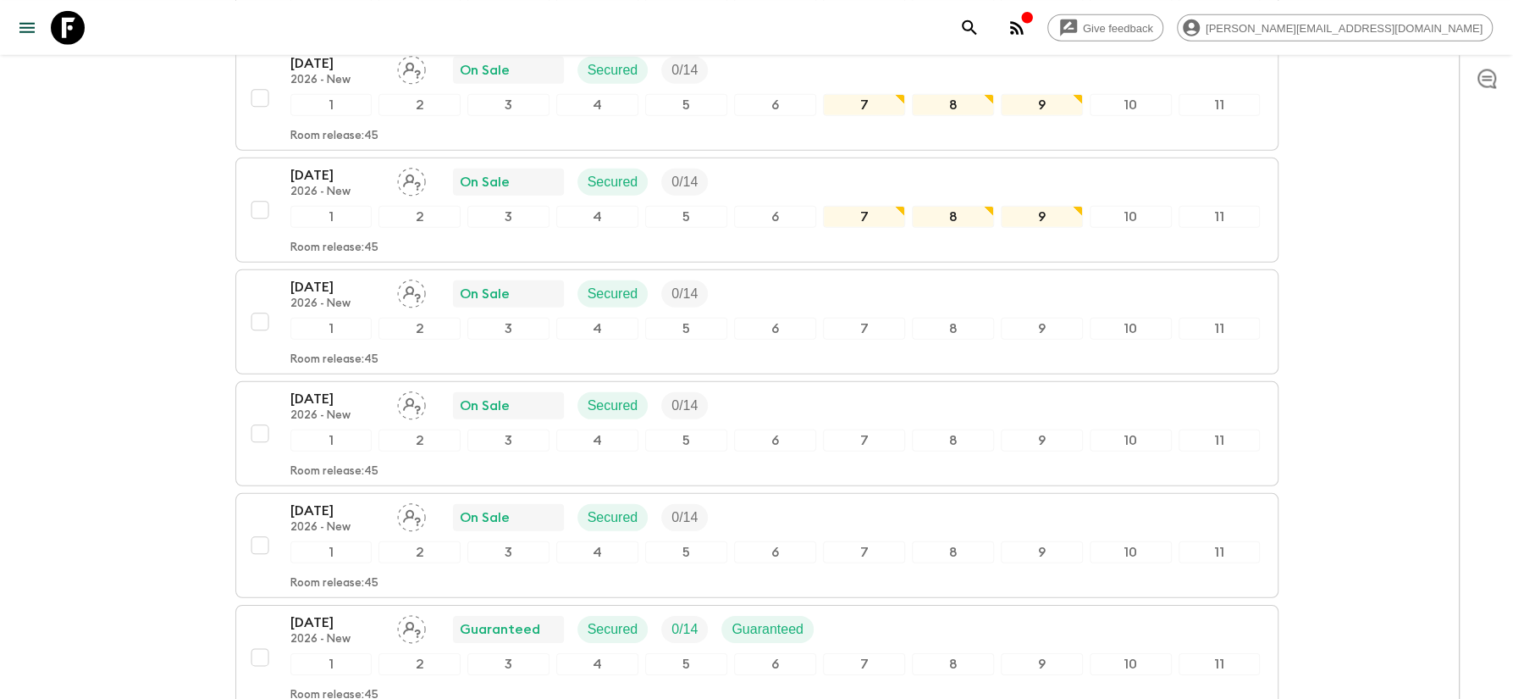
scroll to position [3382, 0]
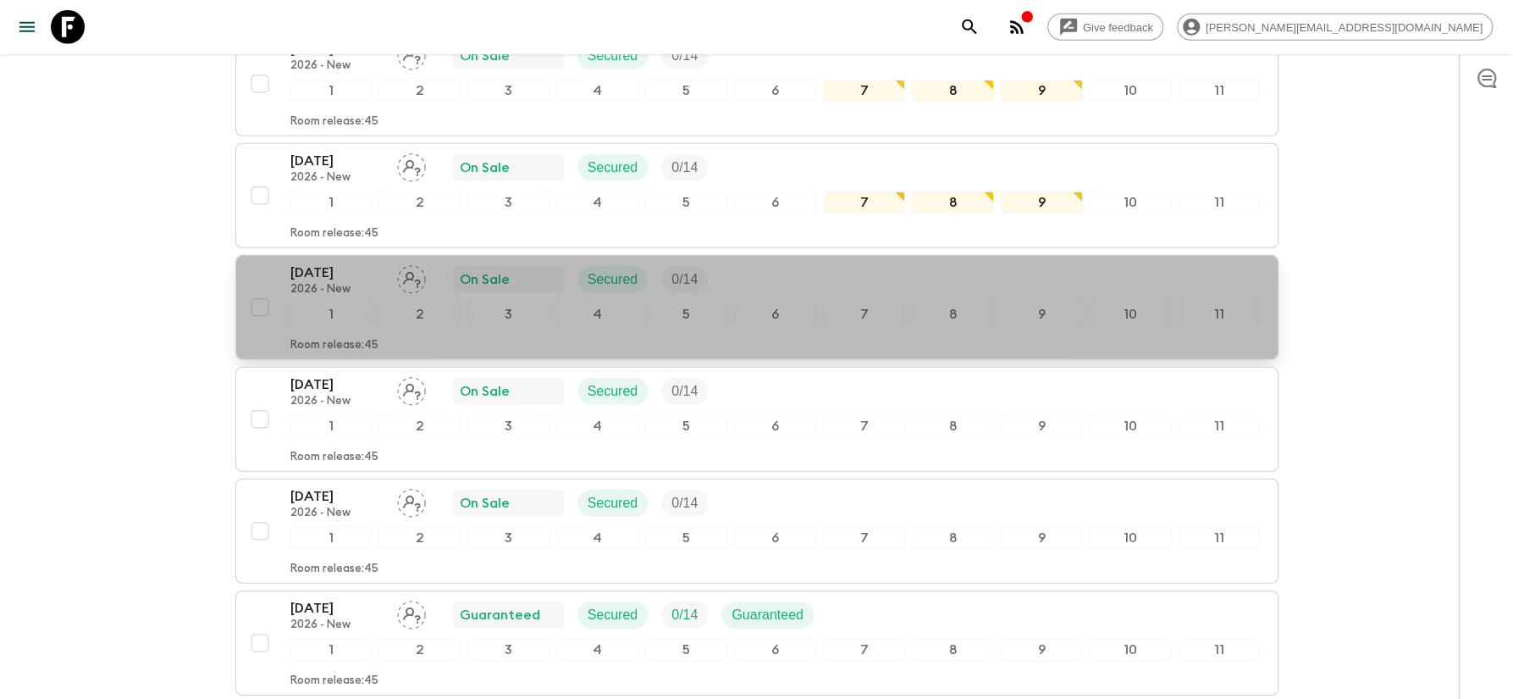
click at [331, 263] on p "[DATE]" at bounding box center [336, 273] width 93 height 20
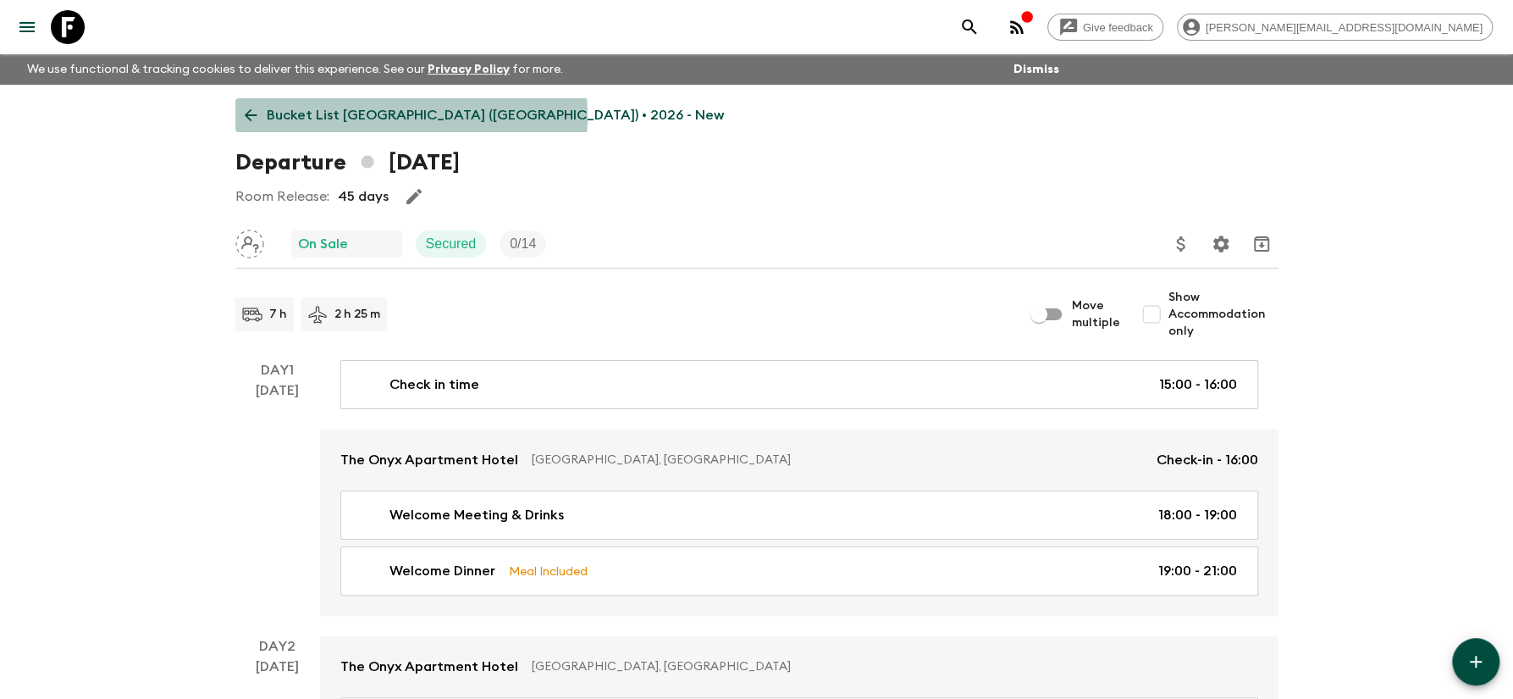
click at [410, 116] on p "Bucket List [GEOGRAPHIC_DATA] ([GEOGRAPHIC_DATA]) • 2026 - New" at bounding box center [495, 115] width 457 height 20
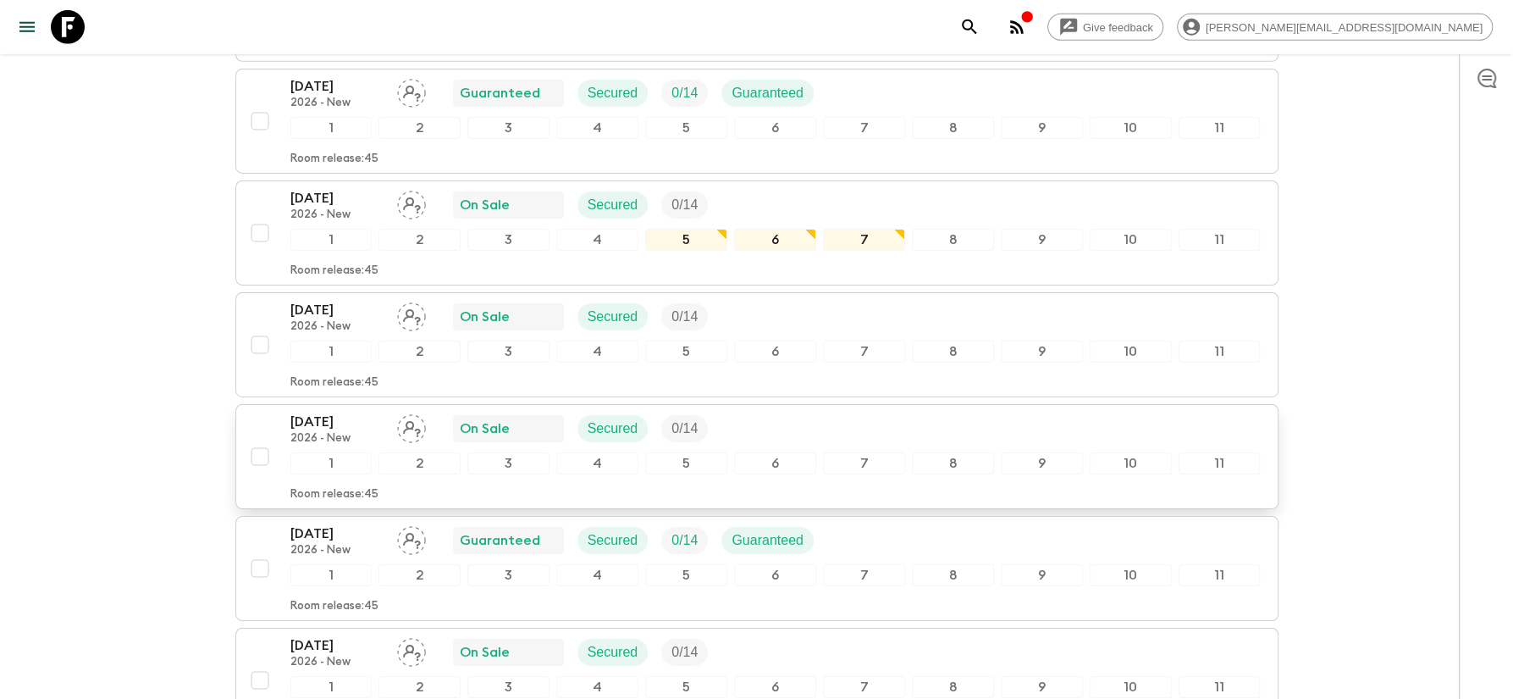
scroll to position [3449, 0]
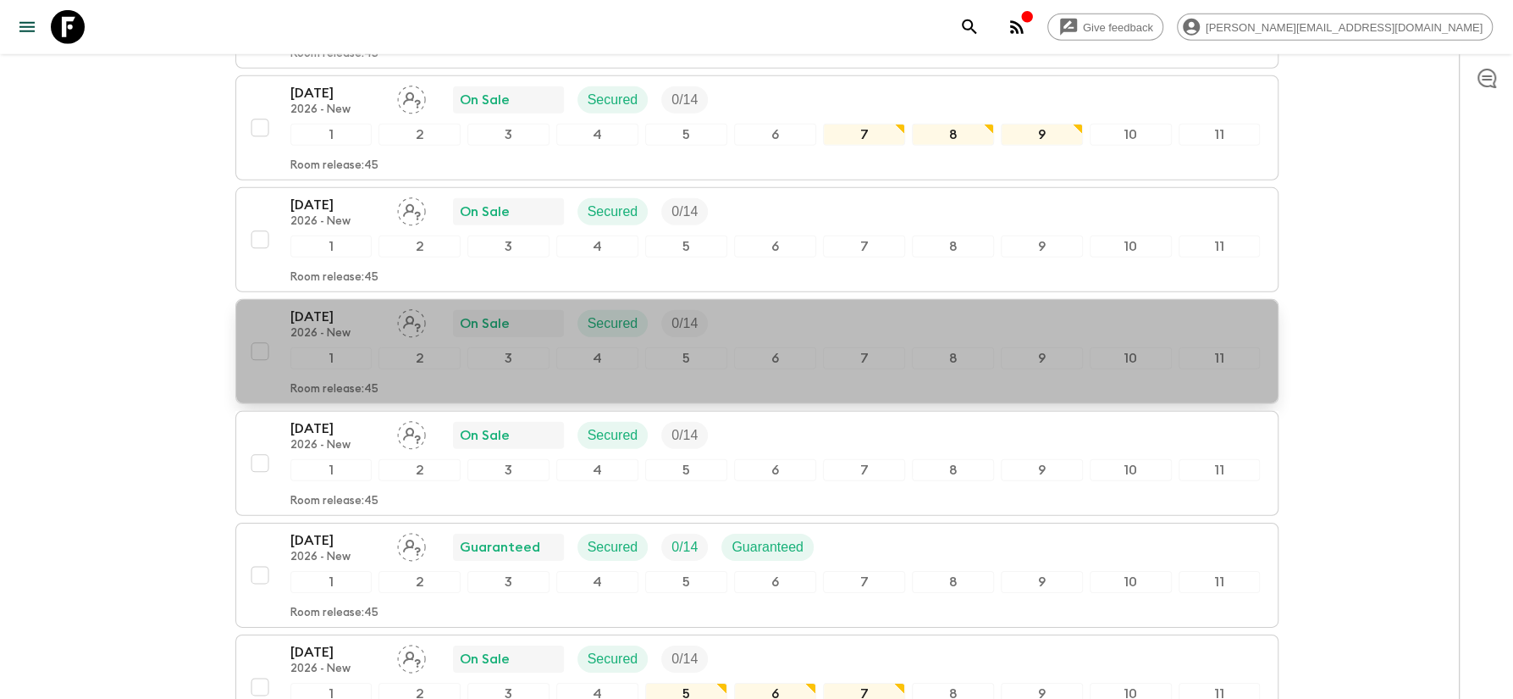
click at [343, 307] on p "[DATE]" at bounding box center [336, 317] width 93 height 20
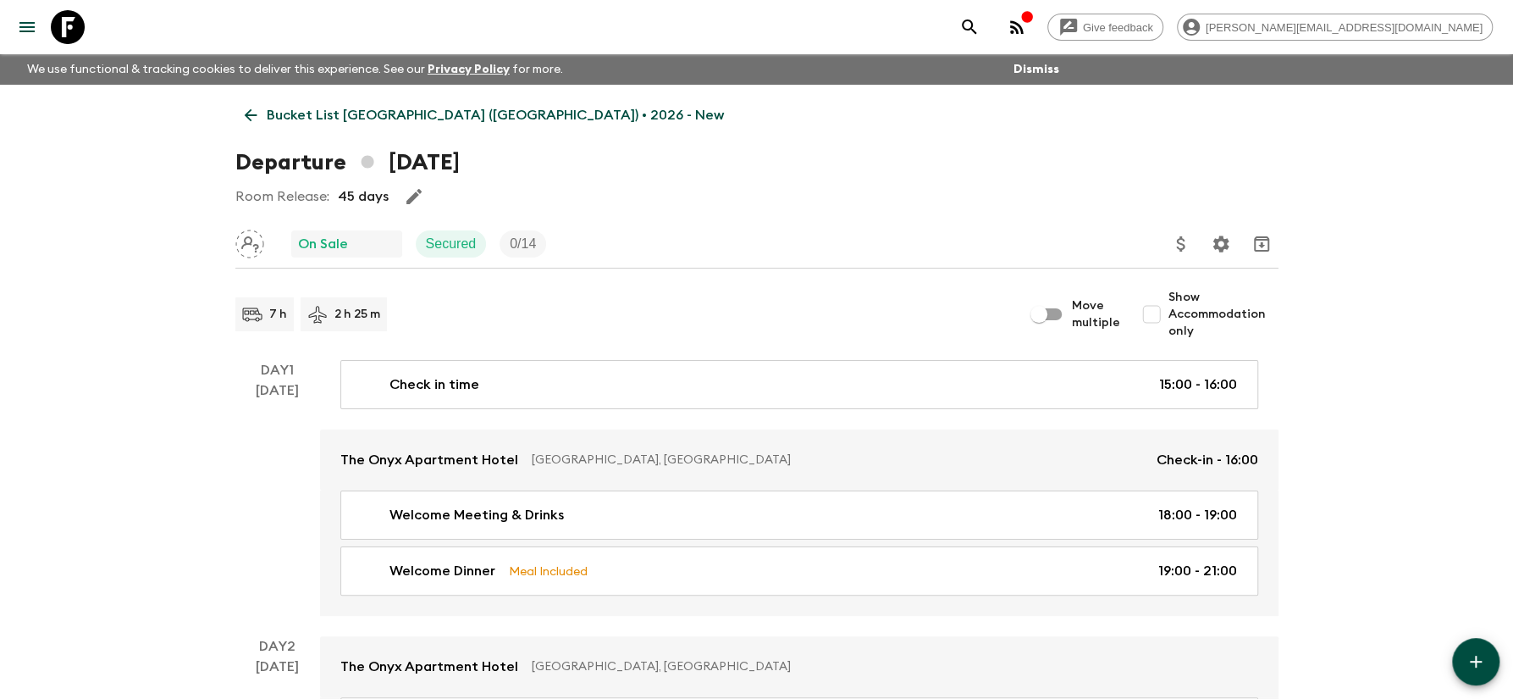
click at [422, 113] on p "Bucket List [GEOGRAPHIC_DATA] ([GEOGRAPHIC_DATA]) • 2026 - New" at bounding box center [495, 115] width 457 height 20
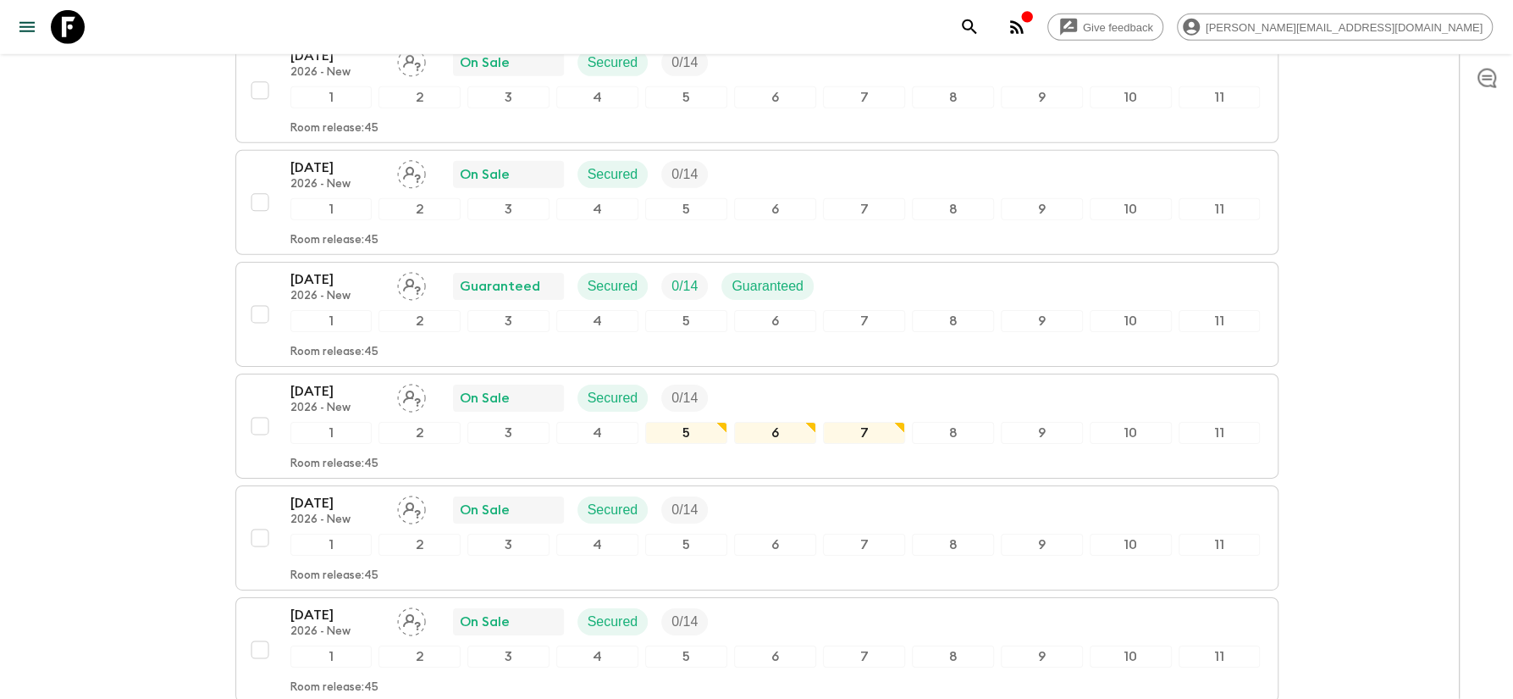
scroll to position [3714, 0]
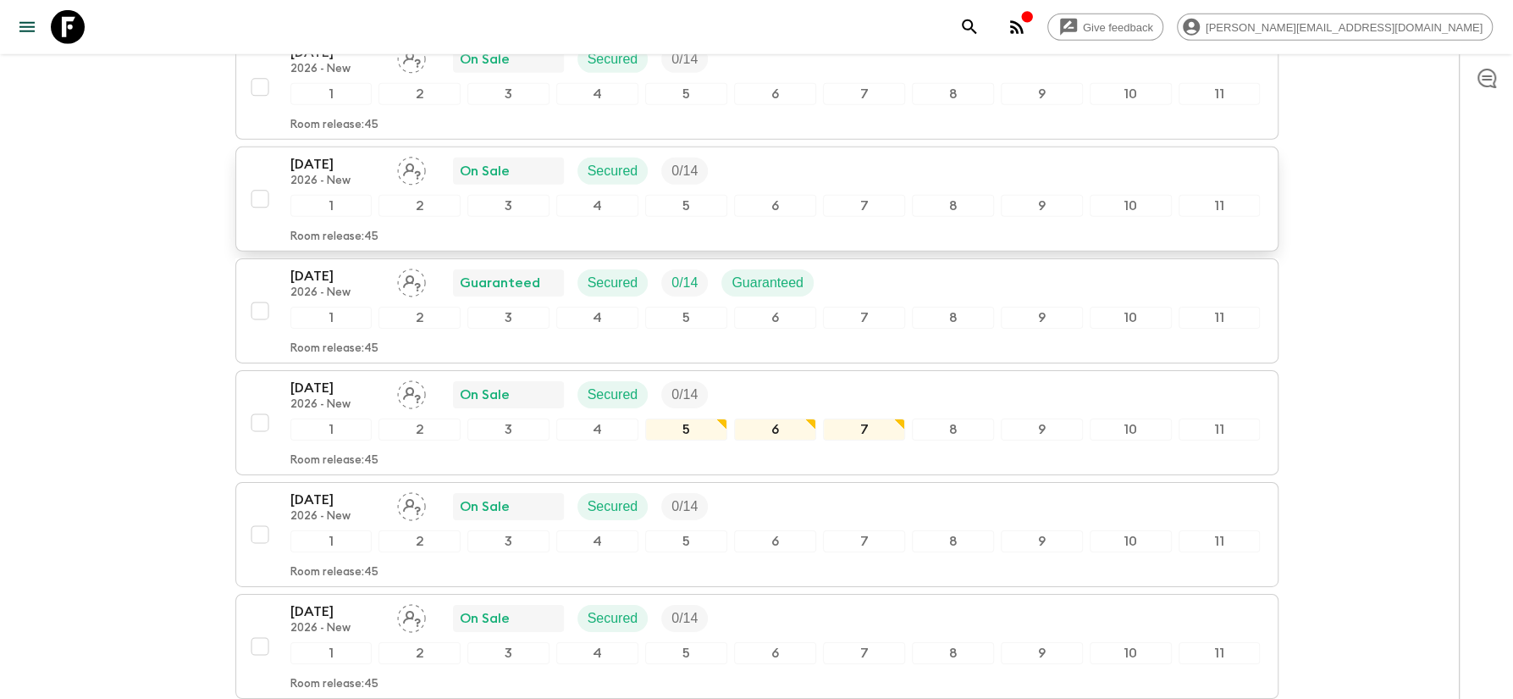
click at [326, 154] on p "[DATE]" at bounding box center [336, 164] width 93 height 20
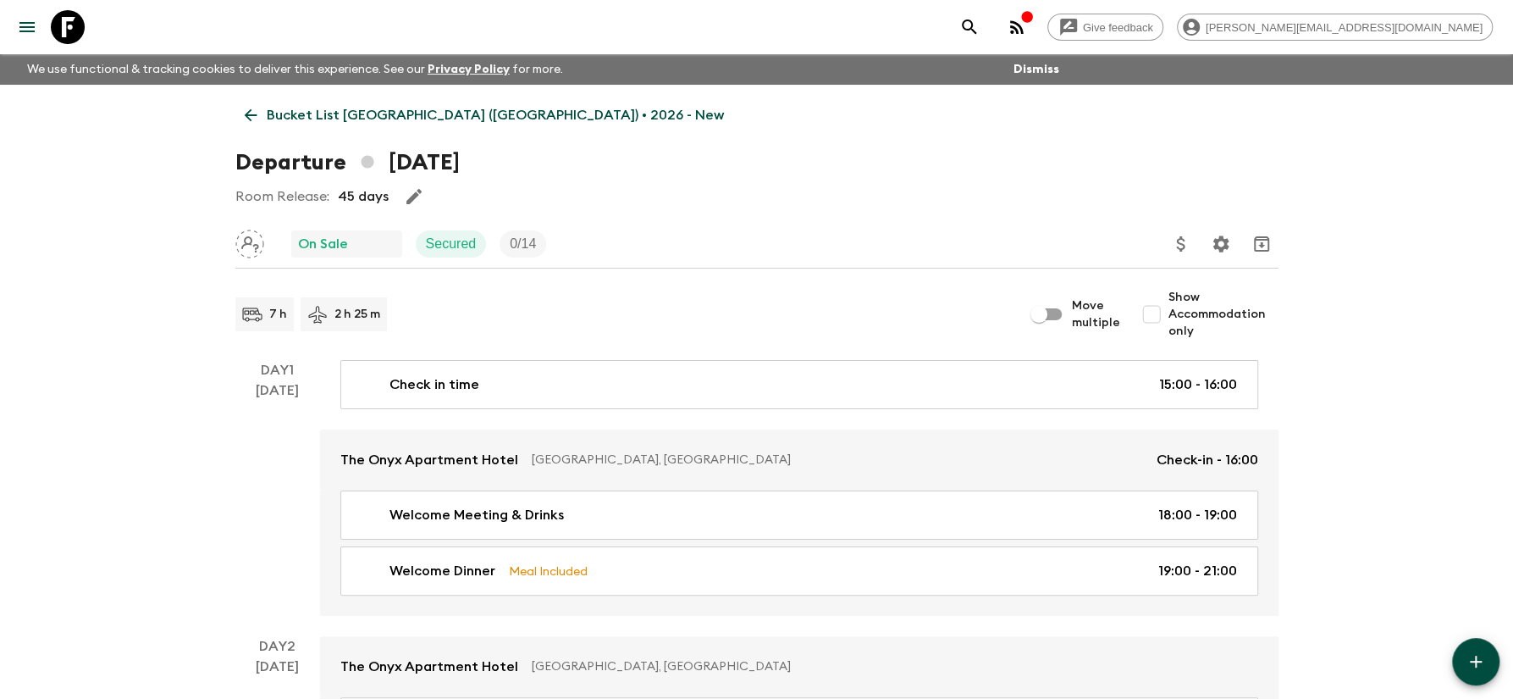
click at [429, 115] on p "Bucket List [GEOGRAPHIC_DATA] ([GEOGRAPHIC_DATA]) • 2026 - New" at bounding box center [495, 115] width 457 height 20
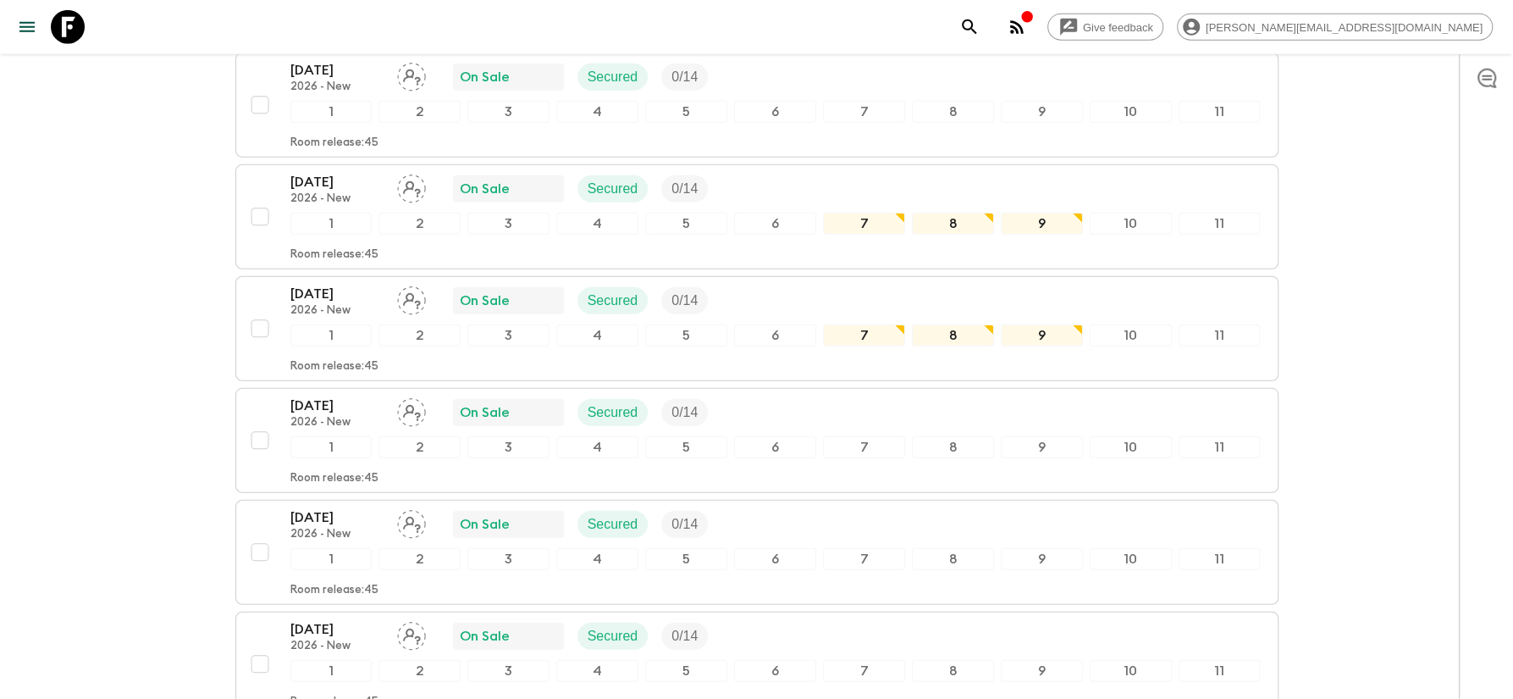
scroll to position [3359, 0]
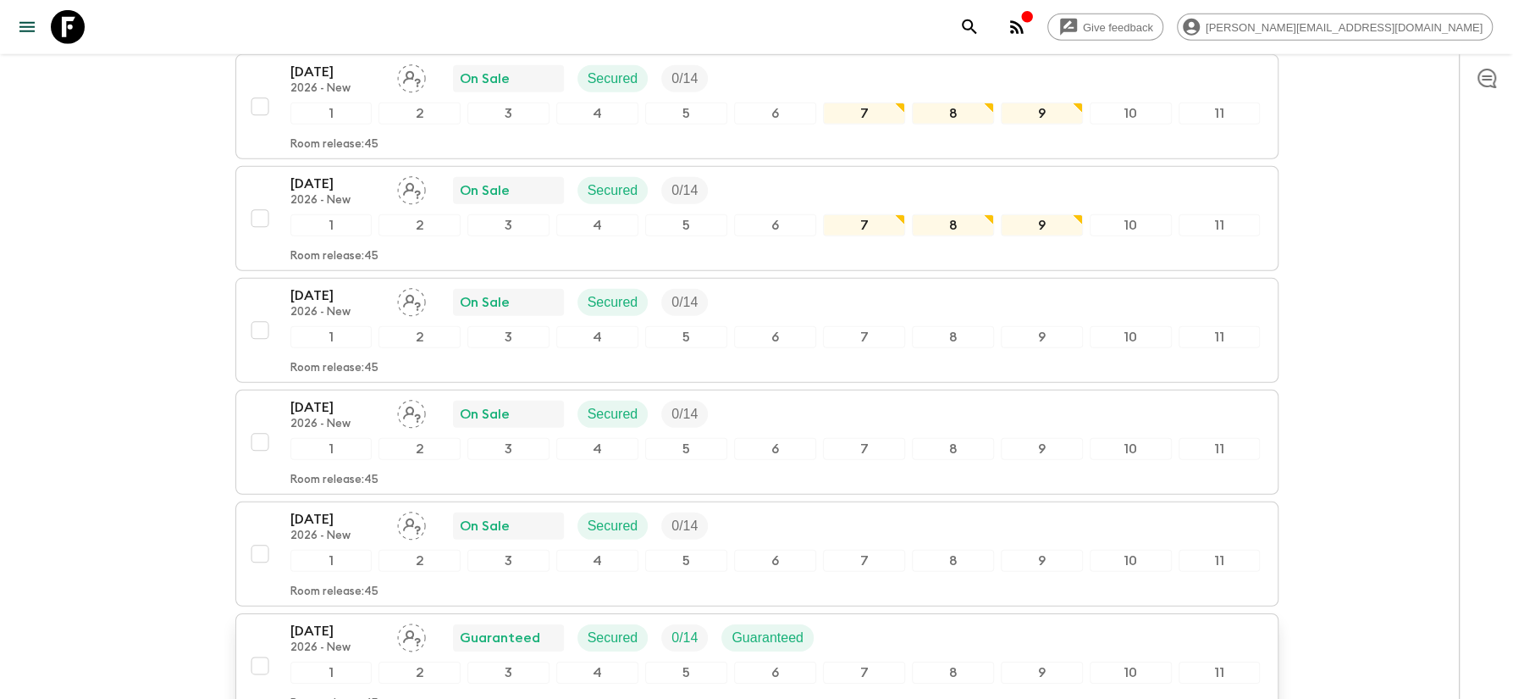
click at [338, 621] on p "[DATE]" at bounding box center [336, 631] width 93 height 20
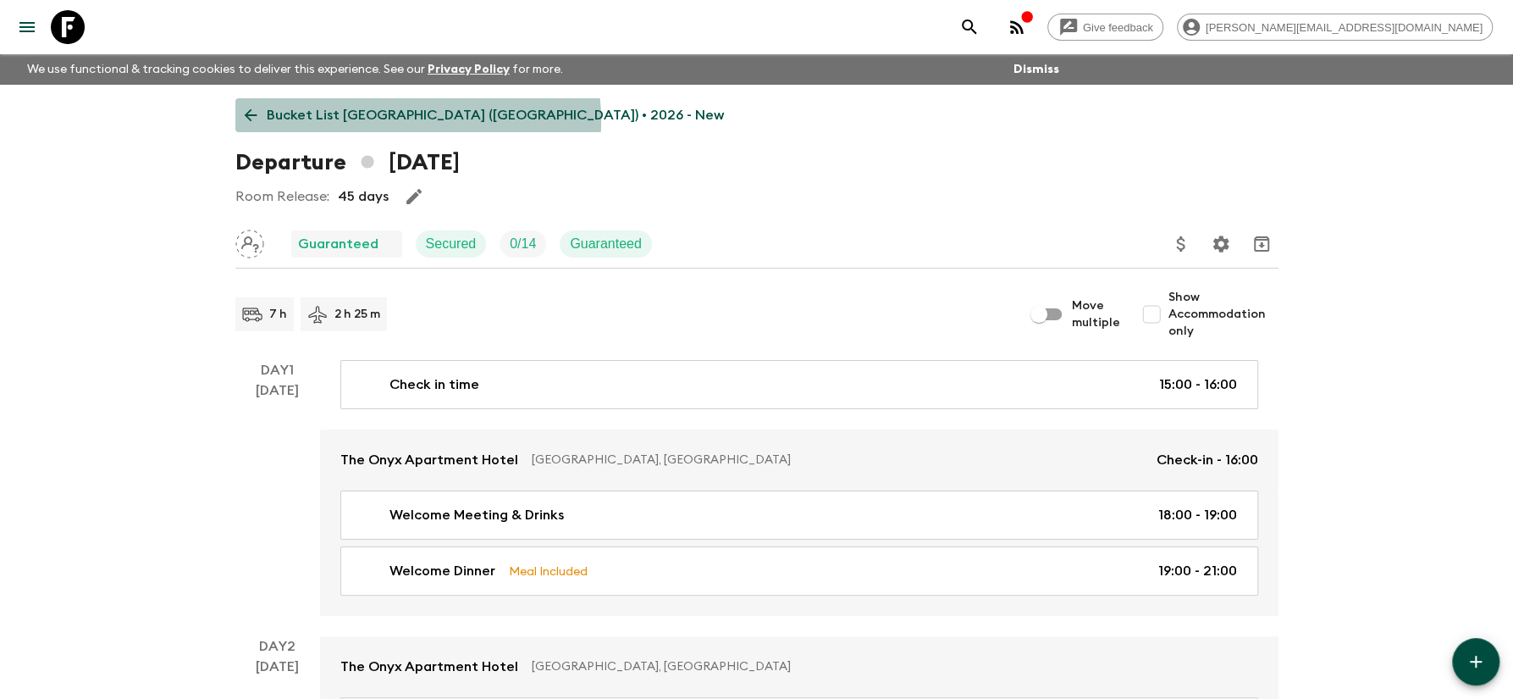
click at [417, 120] on p "Bucket List [GEOGRAPHIC_DATA] ([GEOGRAPHIC_DATA]) • 2026 - New" at bounding box center [495, 115] width 457 height 20
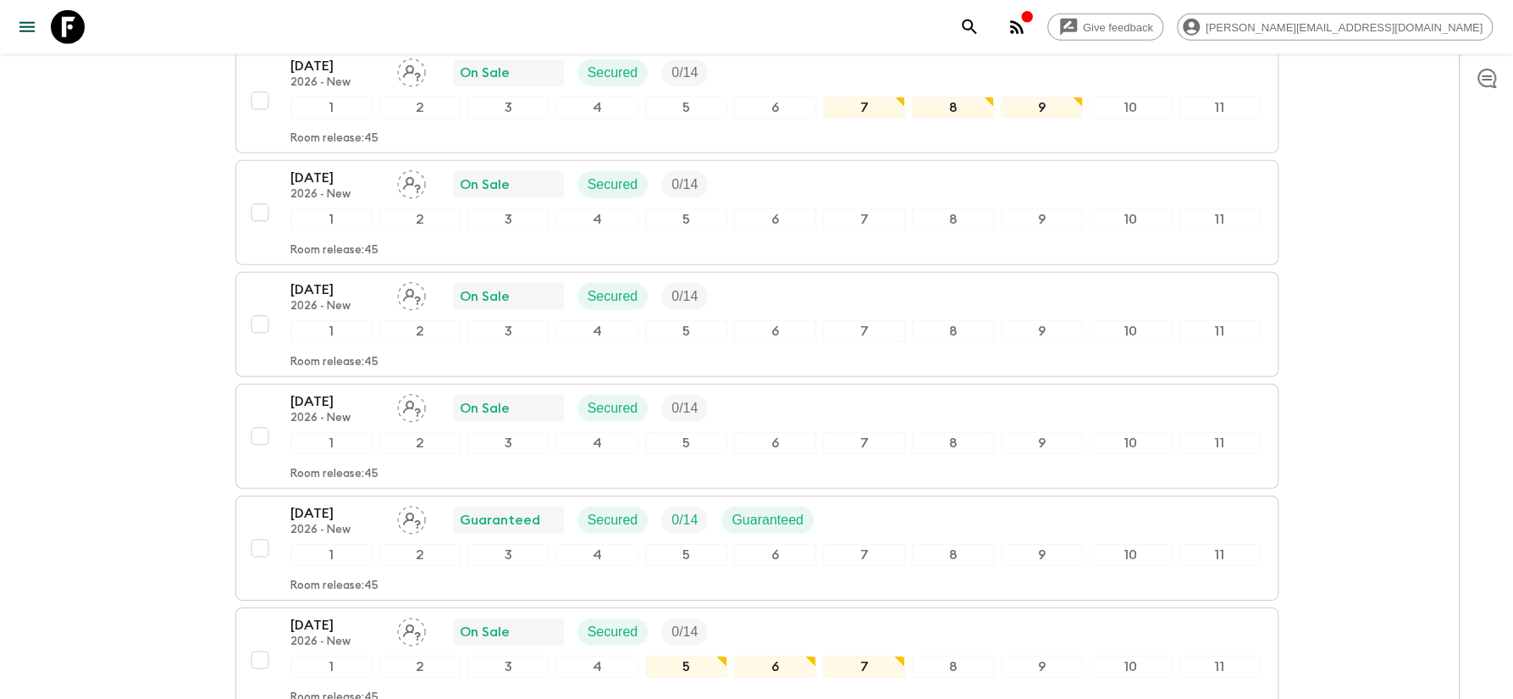
scroll to position [3930, 0]
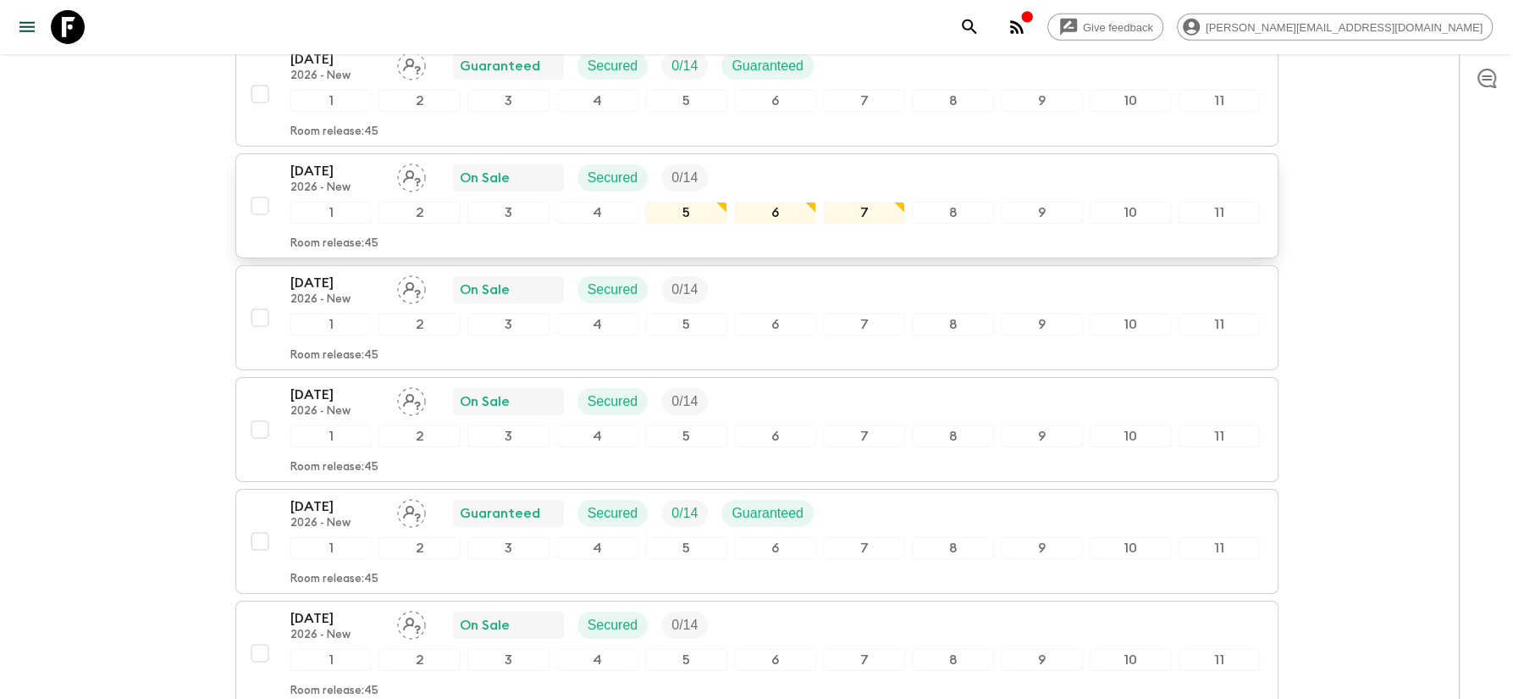
click at [333, 161] on p "[DATE]" at bounding box center [336, 171] width 93 height 20
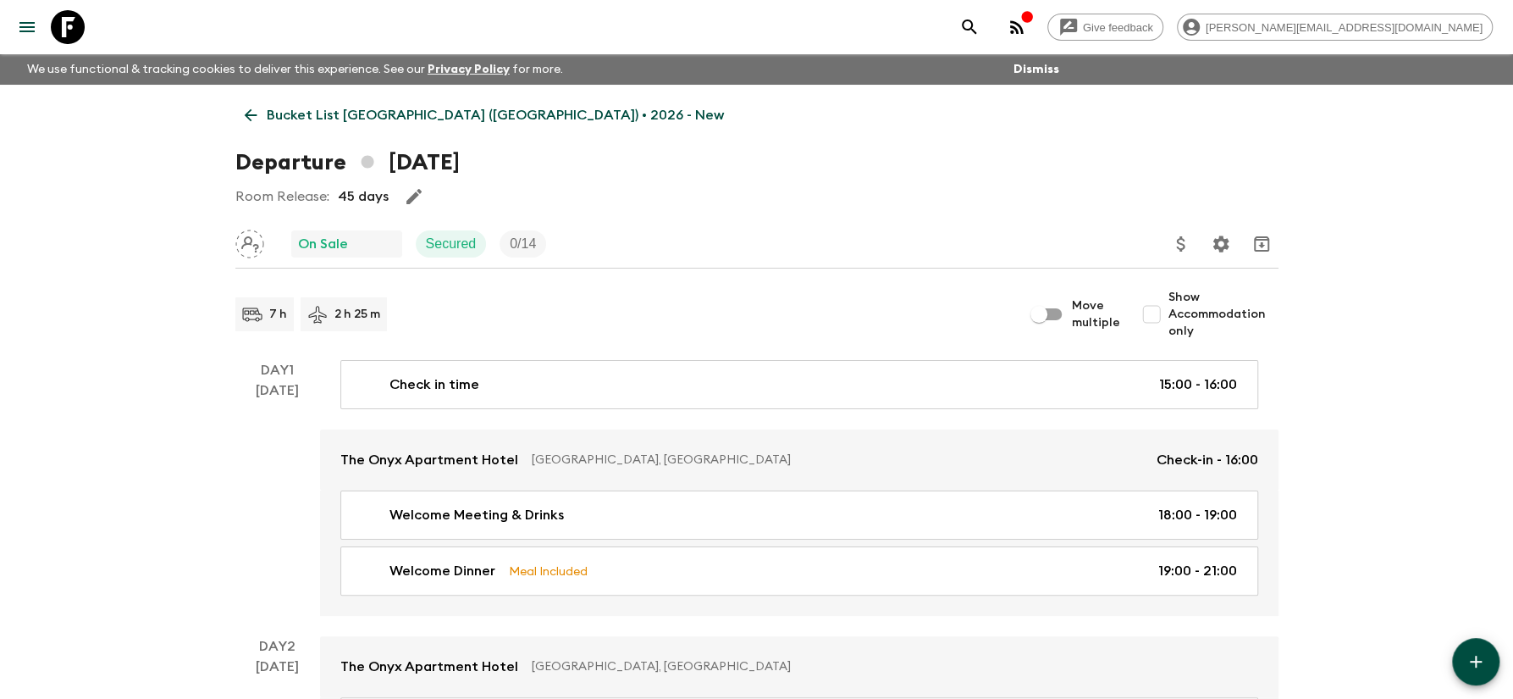
click at [412, 119] on p "Bucket List [GEOGRAPHIC_DATA] ([GEOGRAPHIC_DATA]) • 2026 - New" at bounding box center [495, 115] width 457 height 20
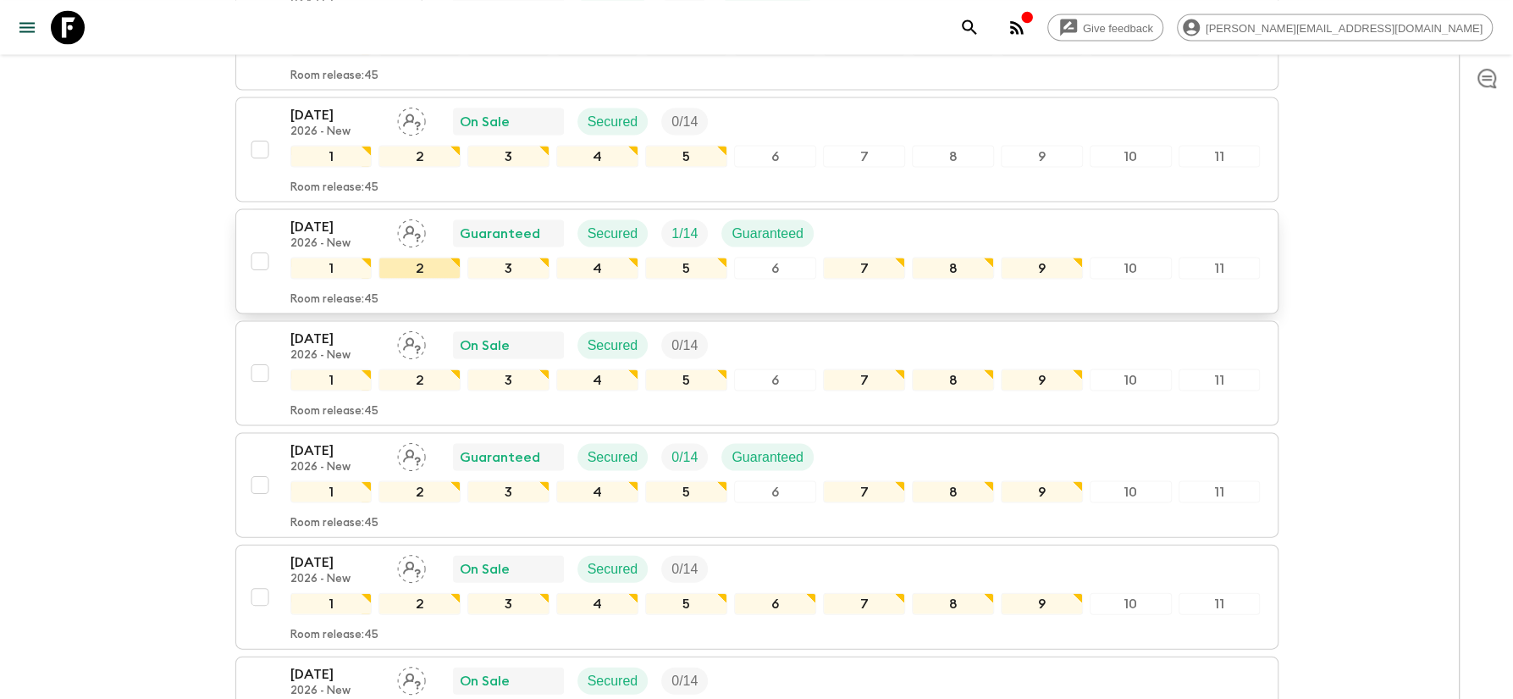
scroll to position [4184, 0]
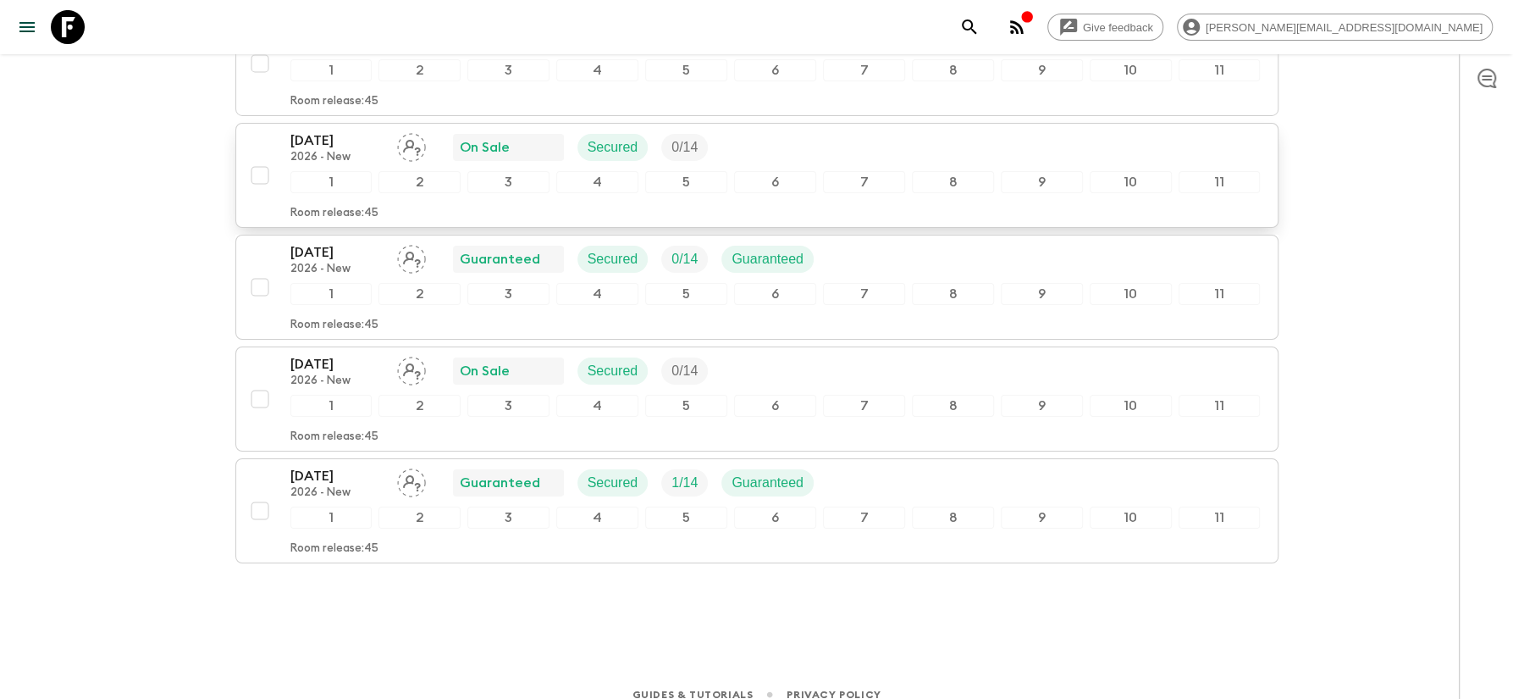
click at [332, 130] on p "[DATE]" at bounding box center [336, 140] width 93 height 20
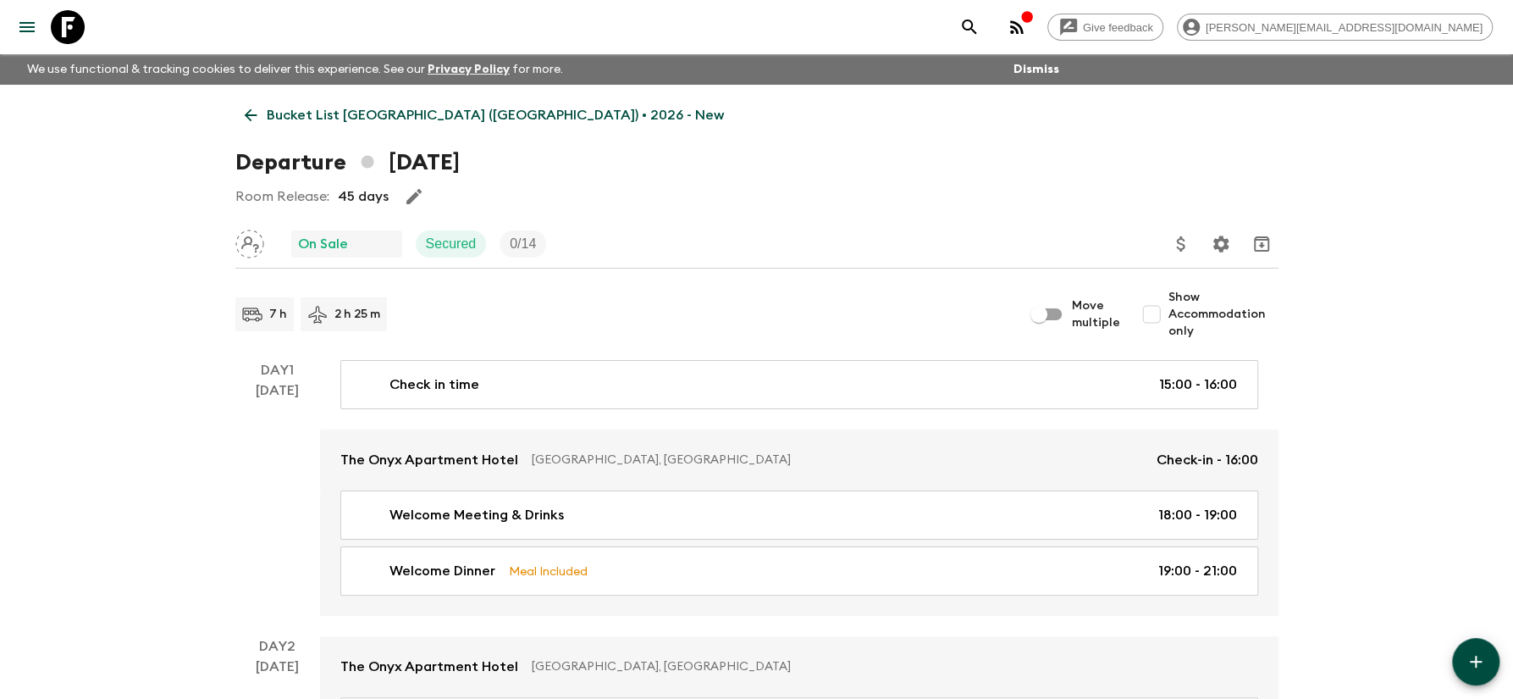
click at [411, 114] on p "Bucket List [GEOGRAPHIC_DATA] ([GEOGRAPHIC_DATA]) • 2026 - New" at bounding box center [495, 115] width 457 height 20
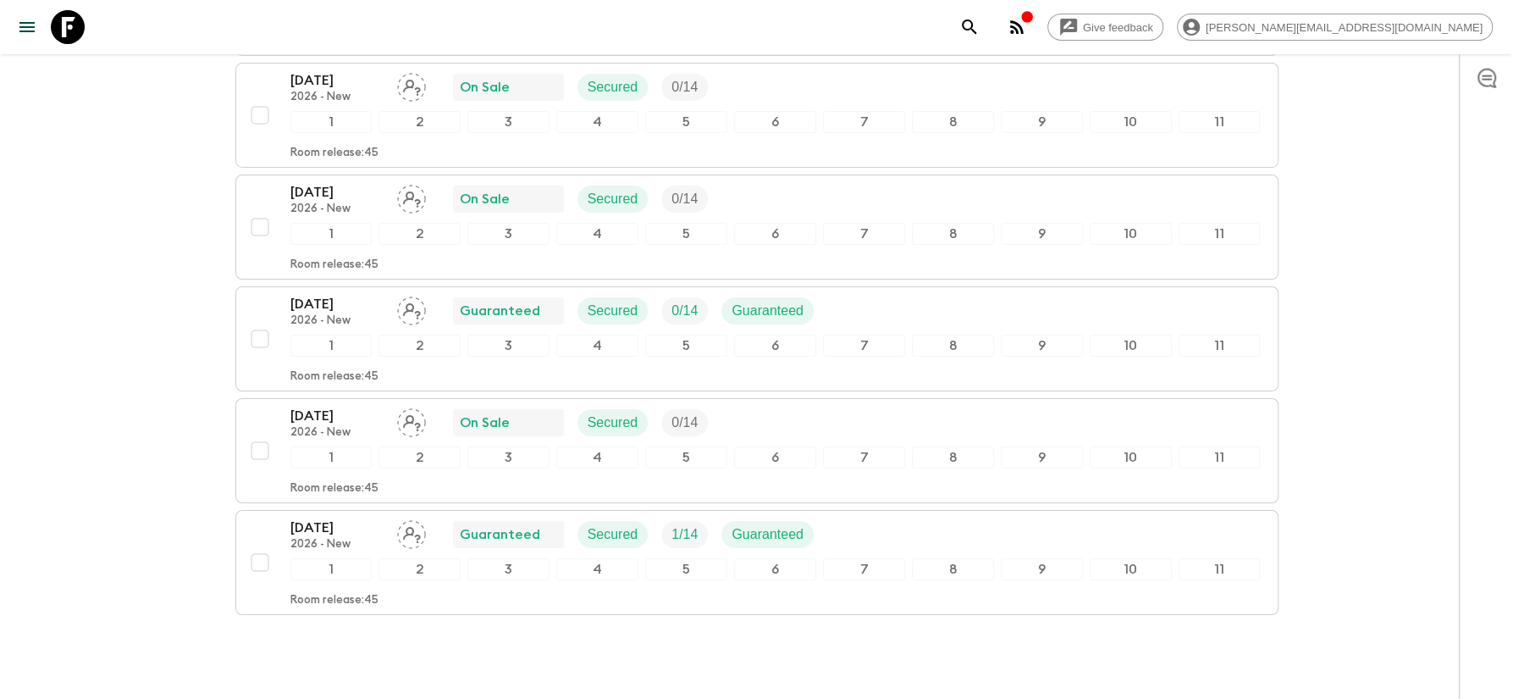
scroll to position [4184, 0]
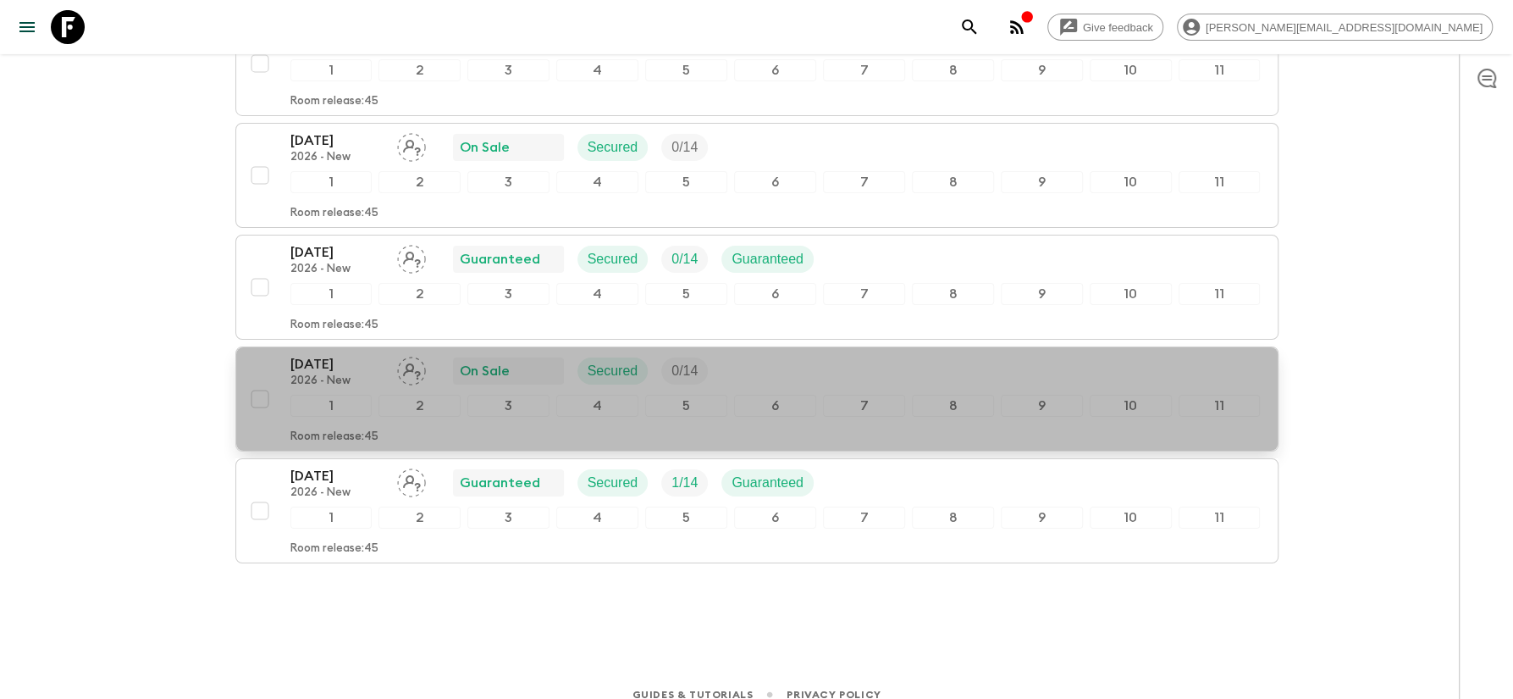
click at [340, 354] on p "[DATE]" at bounding box center [336, 364] width 93 height 20
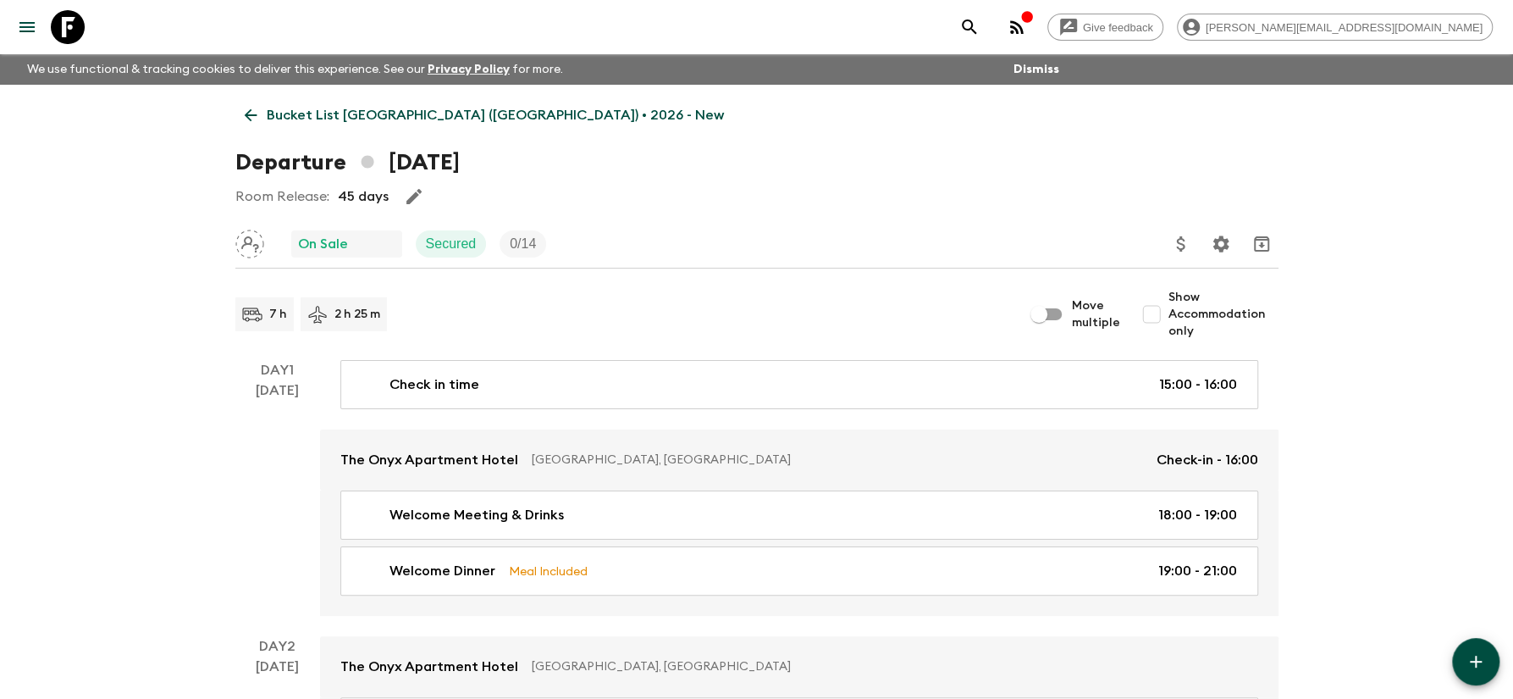
click at [389, 108] on p "Bucket List [GEOGRAPHIC_DATA] ([GEOGRAPHIC_DATA]) • 2026 - New" at bounding box center [495, 115] width 457 height 20
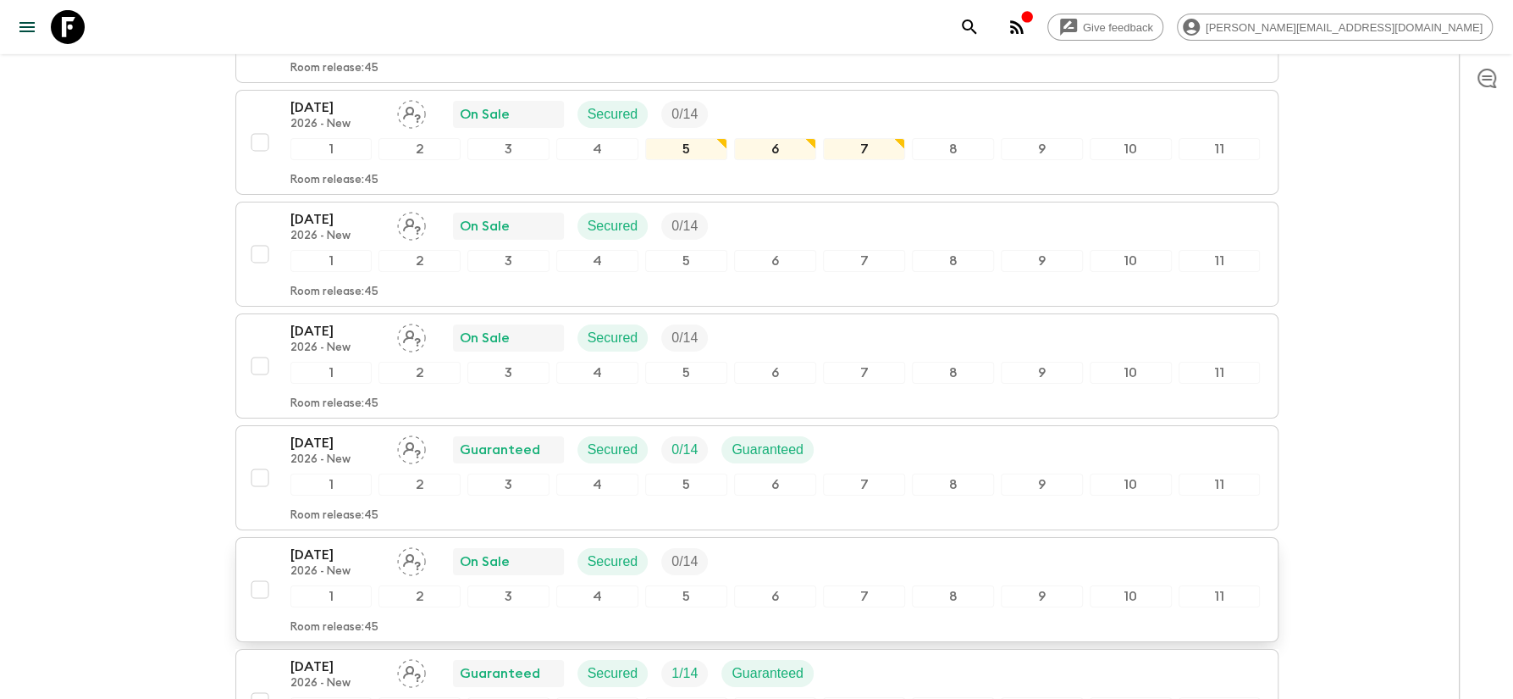
scroll to position [4184, 0]
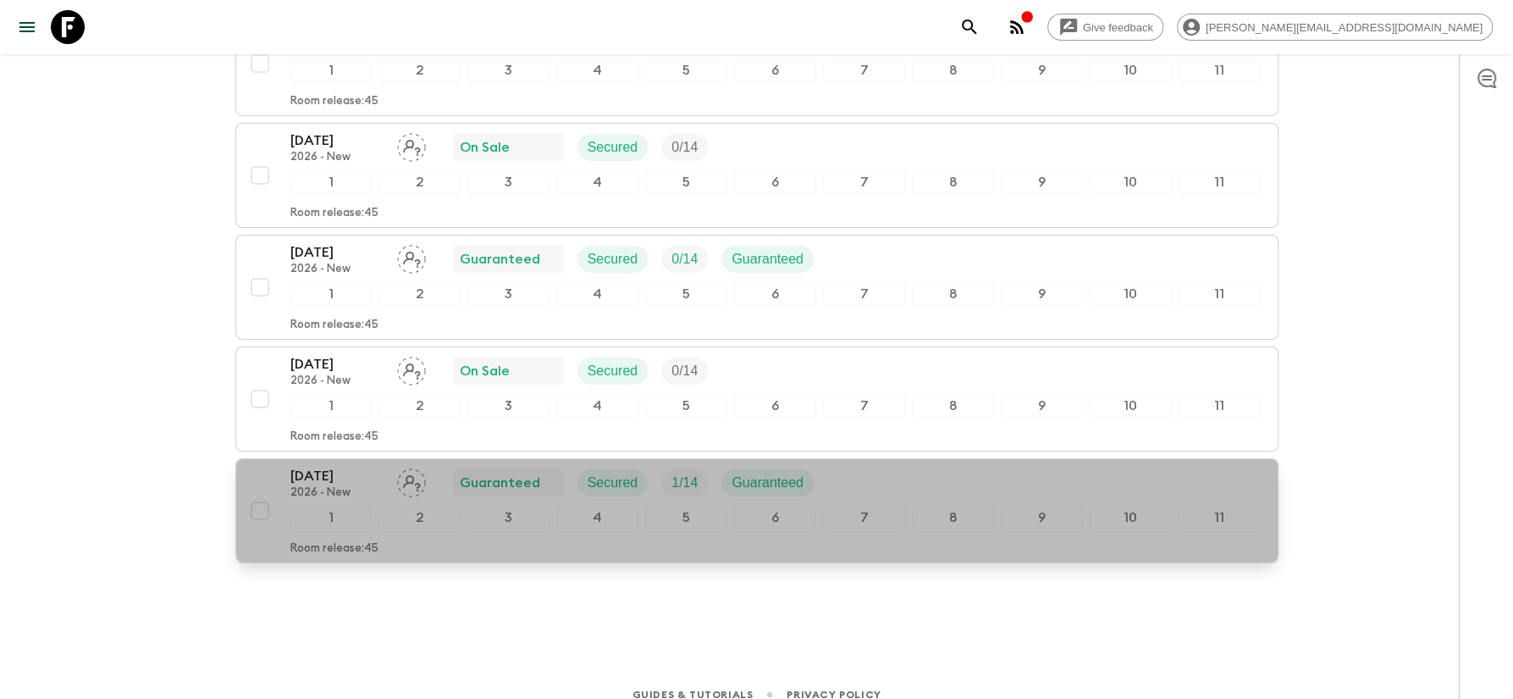
click at [315, 466] on p "[DATE]" at bounding box center [336, 476] width 93 height 20
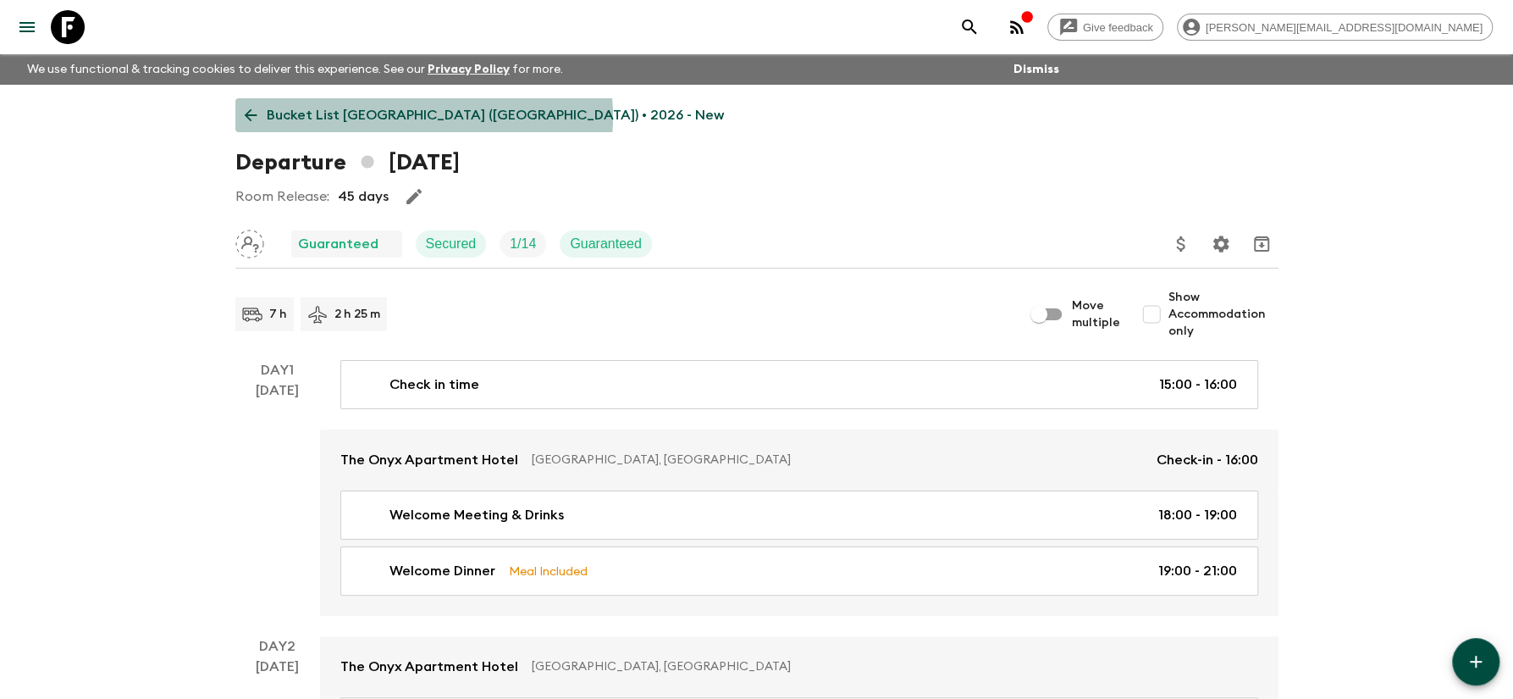
click at [423, 117] on p "Bucket List [GEOGRAPHIC_DATA] ([GEOGRAPHIC_DATA]) • 2026 - New" at bounding box center [495, 115] width 457 height 20
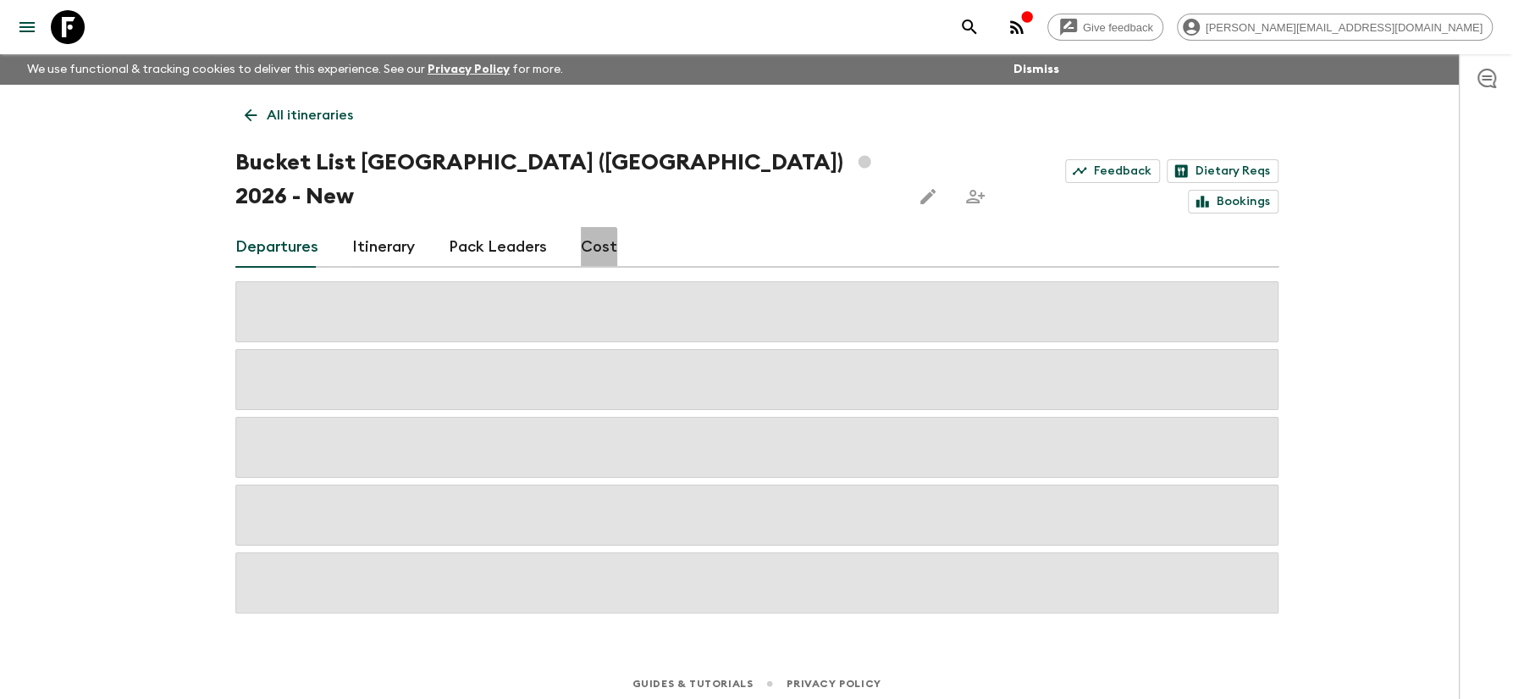
click at [584, 227] on link "Cost" at bounding box center [599, 247] width 36 height 41
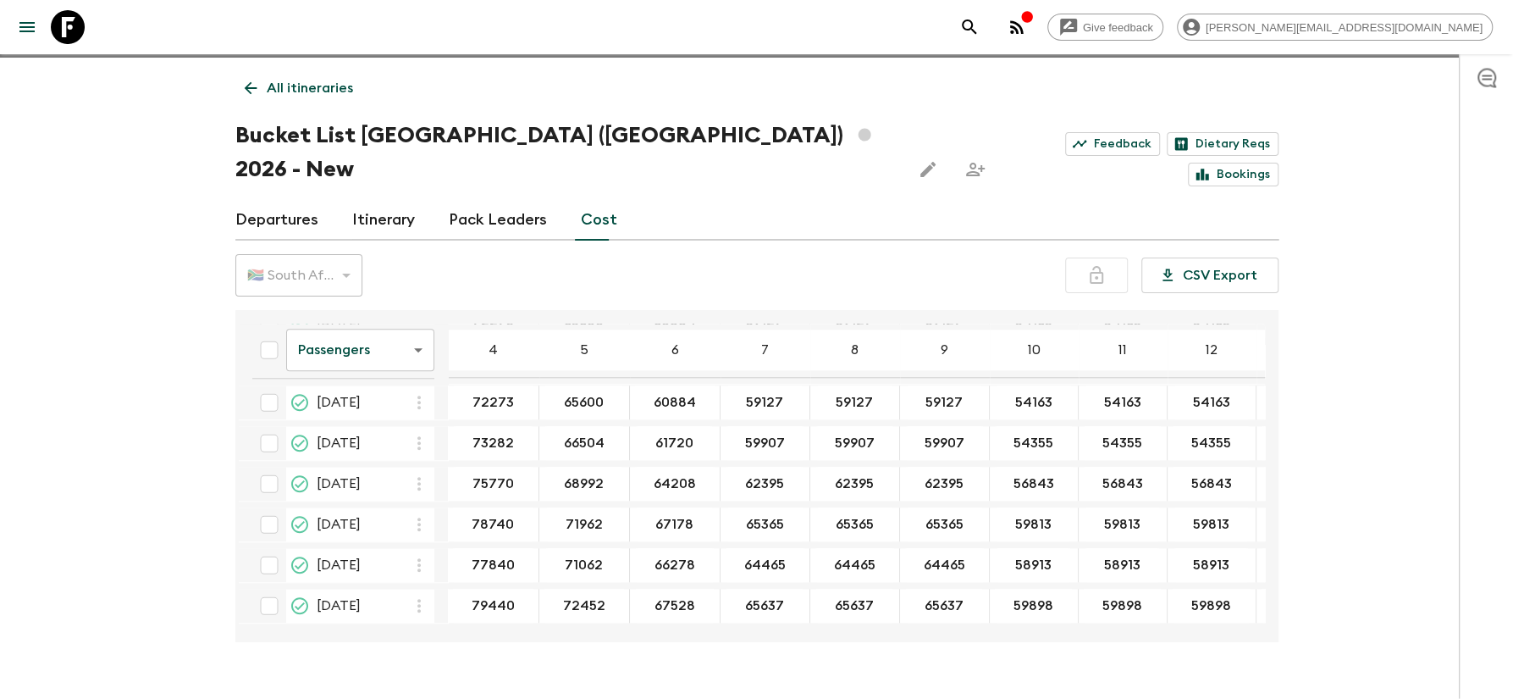
scroll to position [29, 0]
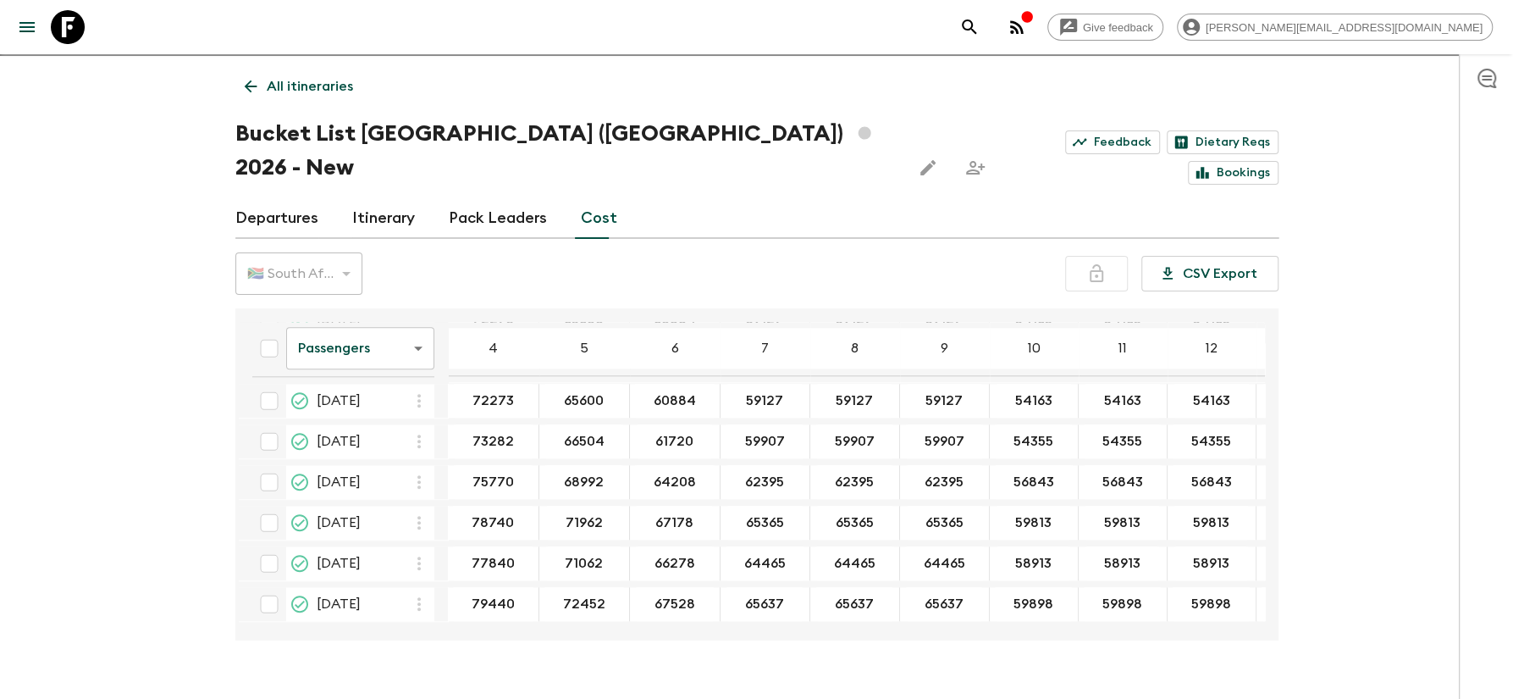
drag, startPoint x: 886, startPoint y: 594, endPoint x: 977, endPoint y: 584, distance: 91.9
click at [977, 584] on div "Passengers passengersCost ​ 4 5 6 7 8 9 10 11 12 13 14 15 16 17 18 [DATE] 72620…" at bounding box center [756, 474] width 1043 height 332
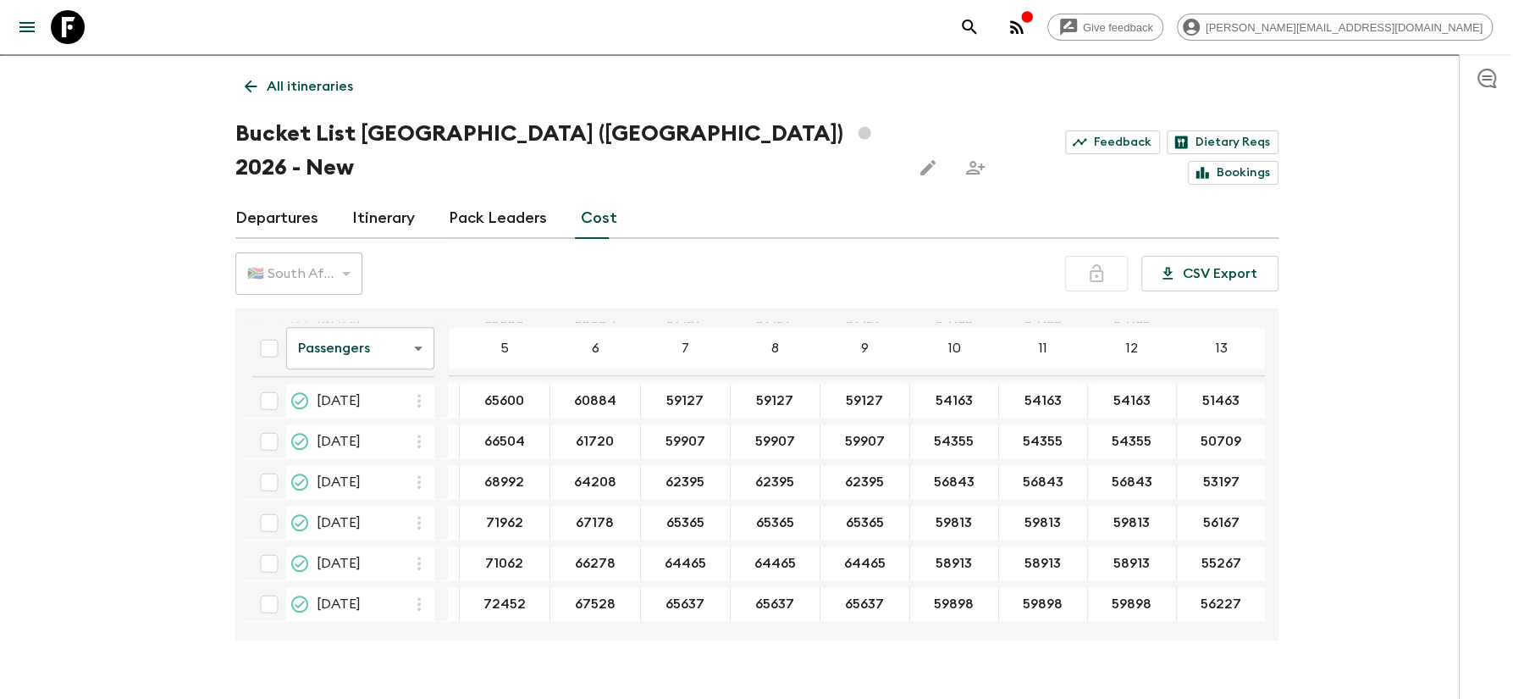
scroll to position [1347, 0]
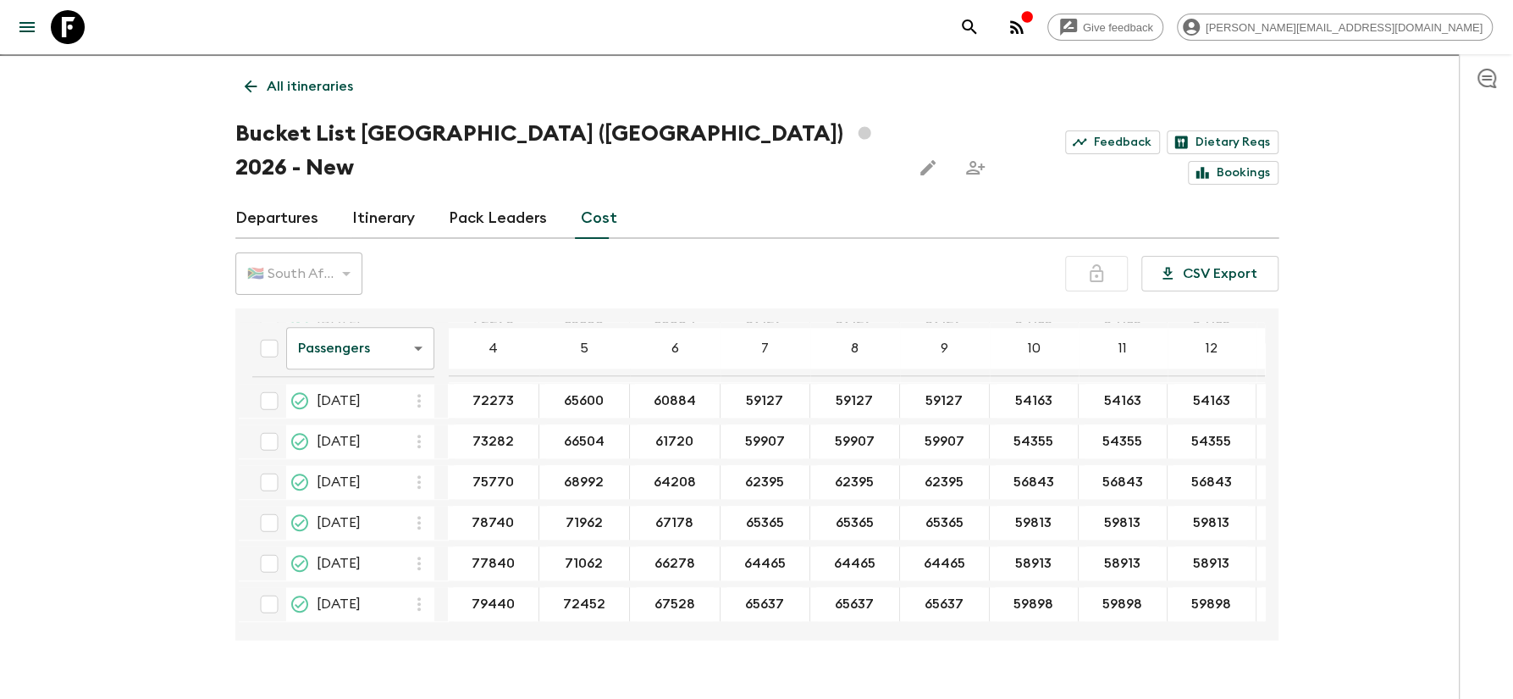
click at [415, 316] on body "Give feedback [PERSON_NAME][EMAIL_ADDRESS][DOMAIN_NAME] We use functional & tra…" at bounding box center [756, 352] width 1513 height 762
click at [346, 408] on li "Mandatory" at bounding box center [359, 408] width 148 height 27
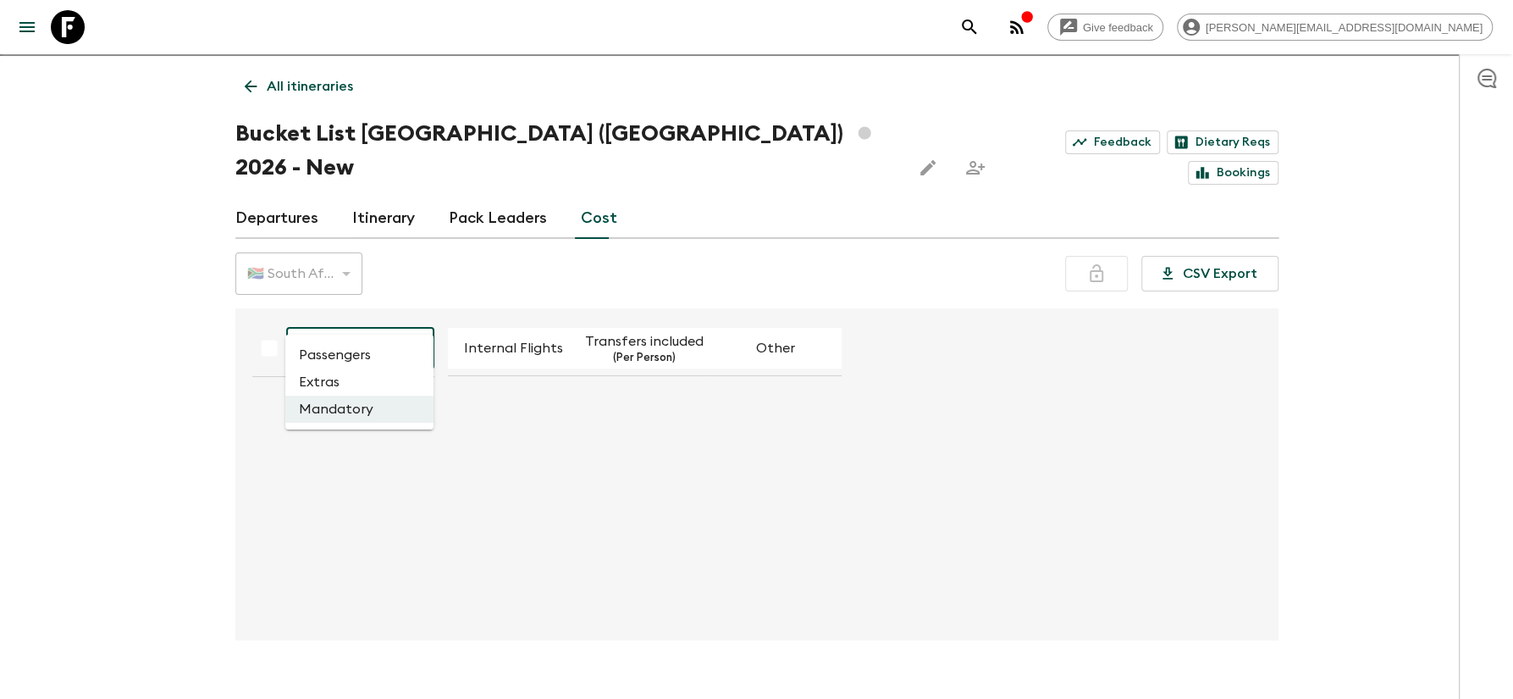
click at [418, 311] on body "Give feedback [PERSON_NAME][EMAIL_ADDRESS][DOMAIN_NAME] We use functional & tra…" at bounding box center [756, 352] width 1513 height 762
click at [351, 383] on li "Extras" at bounding box center [359, 381] width 148 height 27
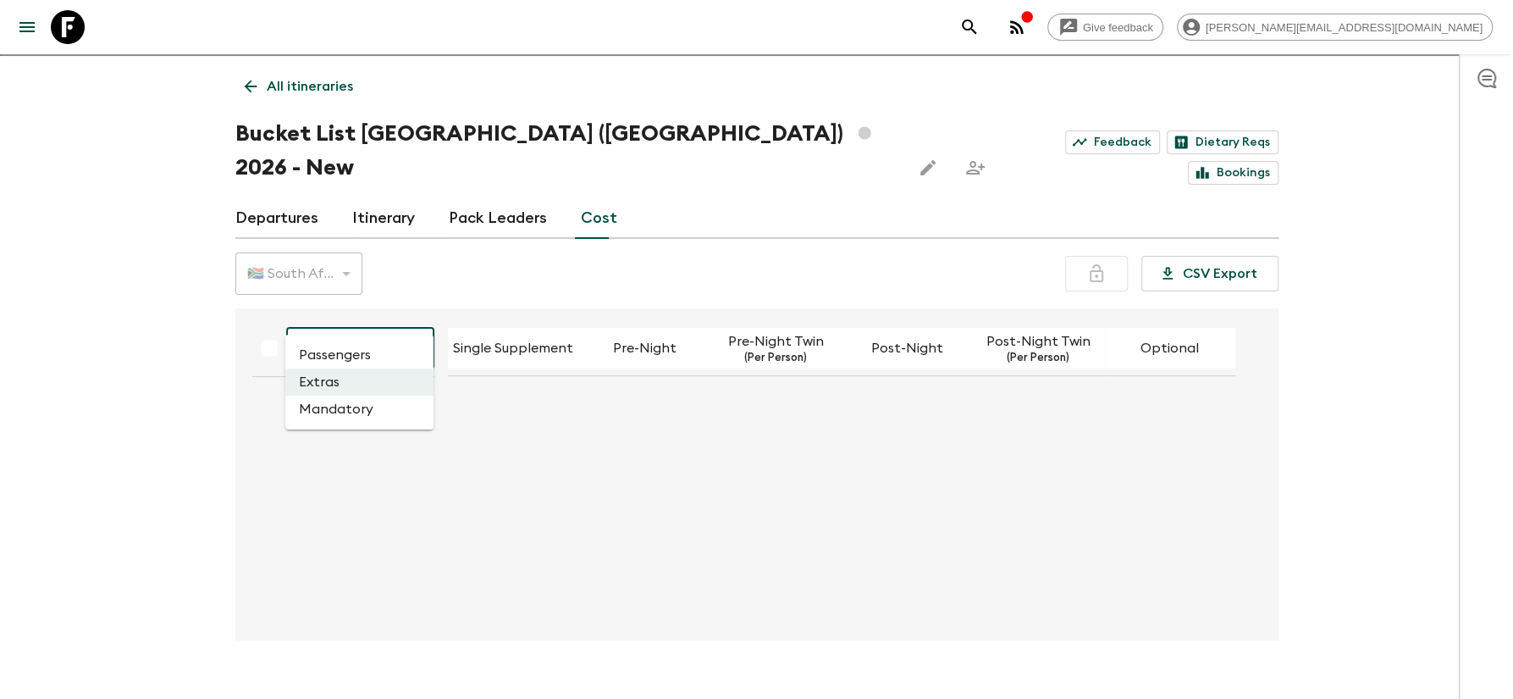
click at [407, 307] on body "Give feedback [PERSON_NAME][EMAIL_ADDRESS][DOMAIN_NAME] We use functional & tra…" at bounding box center [756, 352] width 1513 height 762
click at [328, 376] on li "Extras" at bounding box center [359, 381] width 148 height 27
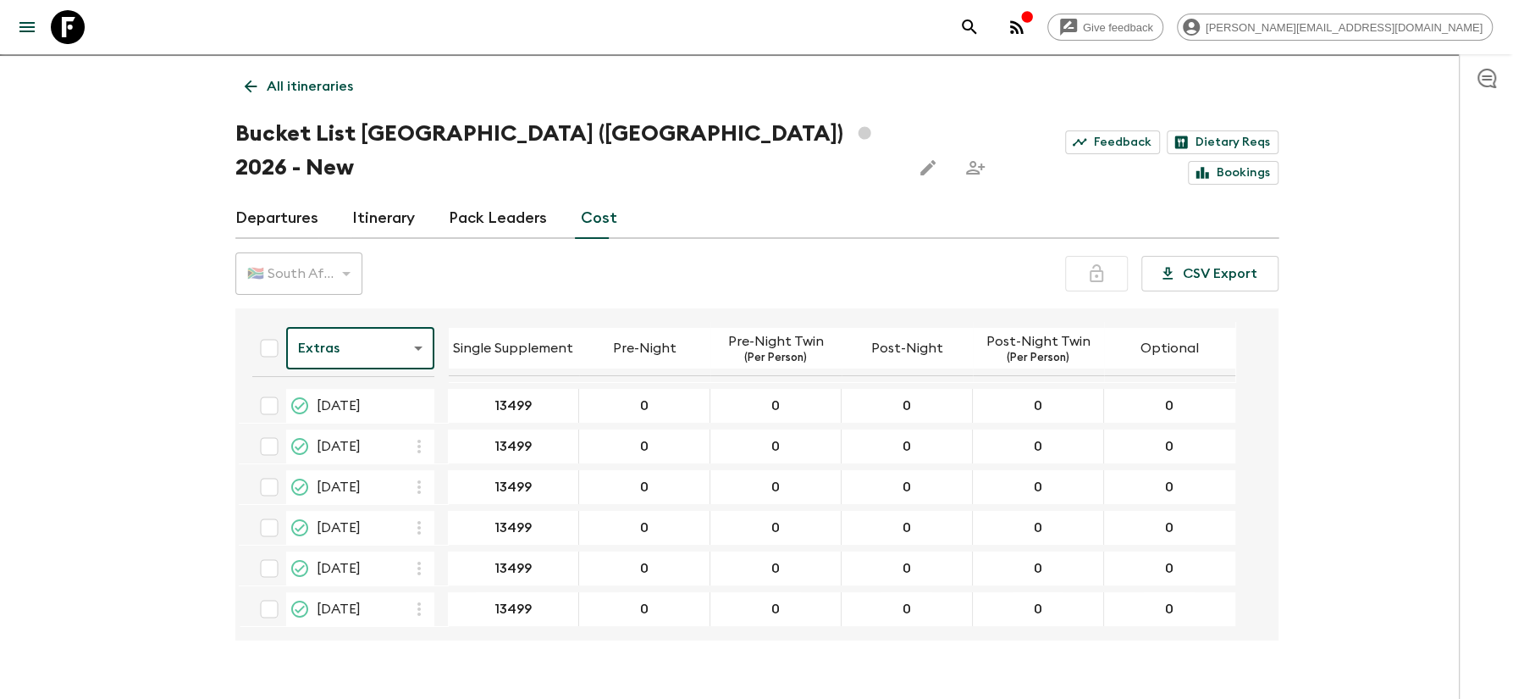
click at [423, 316] on body "Give feedback [PERSON_NAME][EMAIL_ADDRESS][DOMAIN_NAME] We use functional & tra…" at bounding box center [756, 352] width 1513 height 762
click at [342, 355] on li "Passengers" at bounding box center [359, 354] width 148 height 27
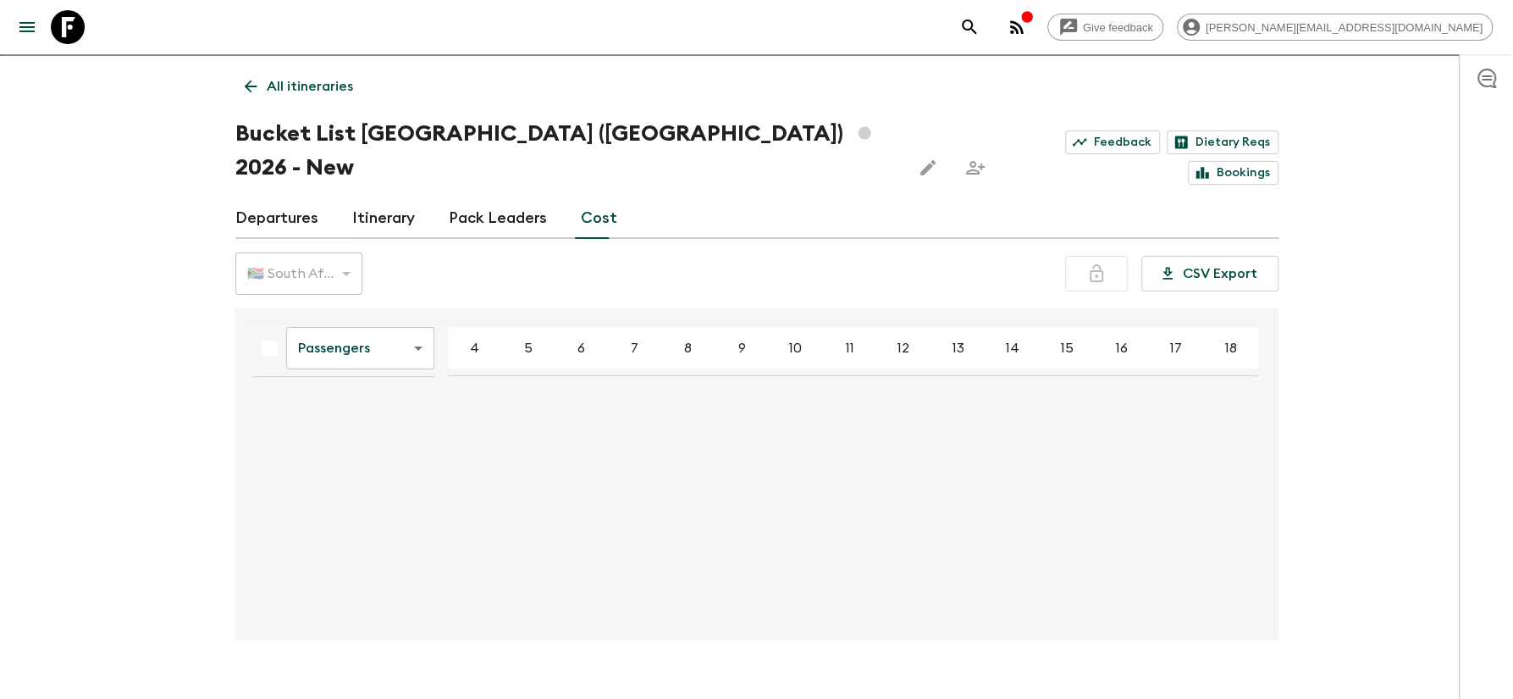
click at [416, 311] on body "Give feedback [PERSON_NAME][EMAIL_ADDRESS][DOMAIN_NAME] We use functional & tra…" at bounding box center [756, 352] width 1513 height 762
click at [357, 416] on li "Mandatory" at bounding box center [359, 408] width 148 height 27
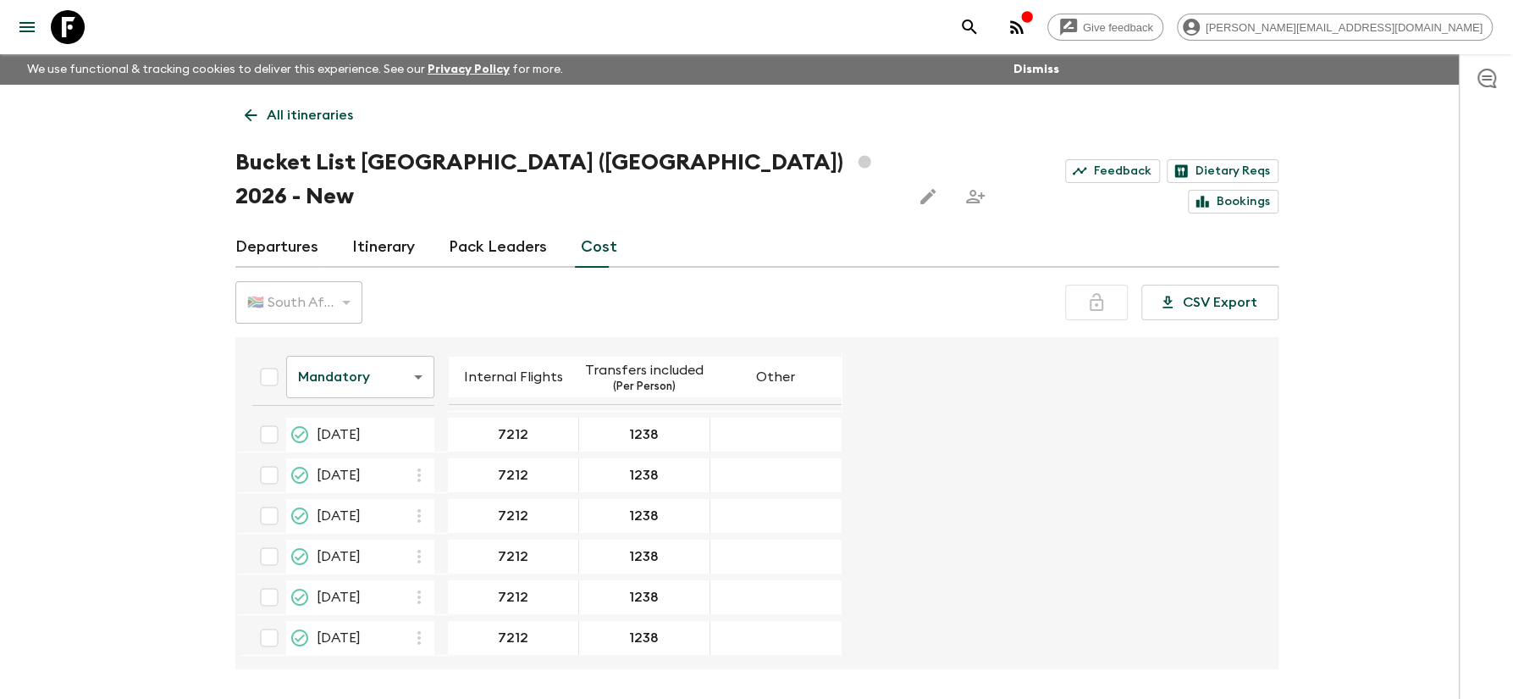
click at [282, 232] on link "Departures" at bounding box center [276, 247] width 83 height 41
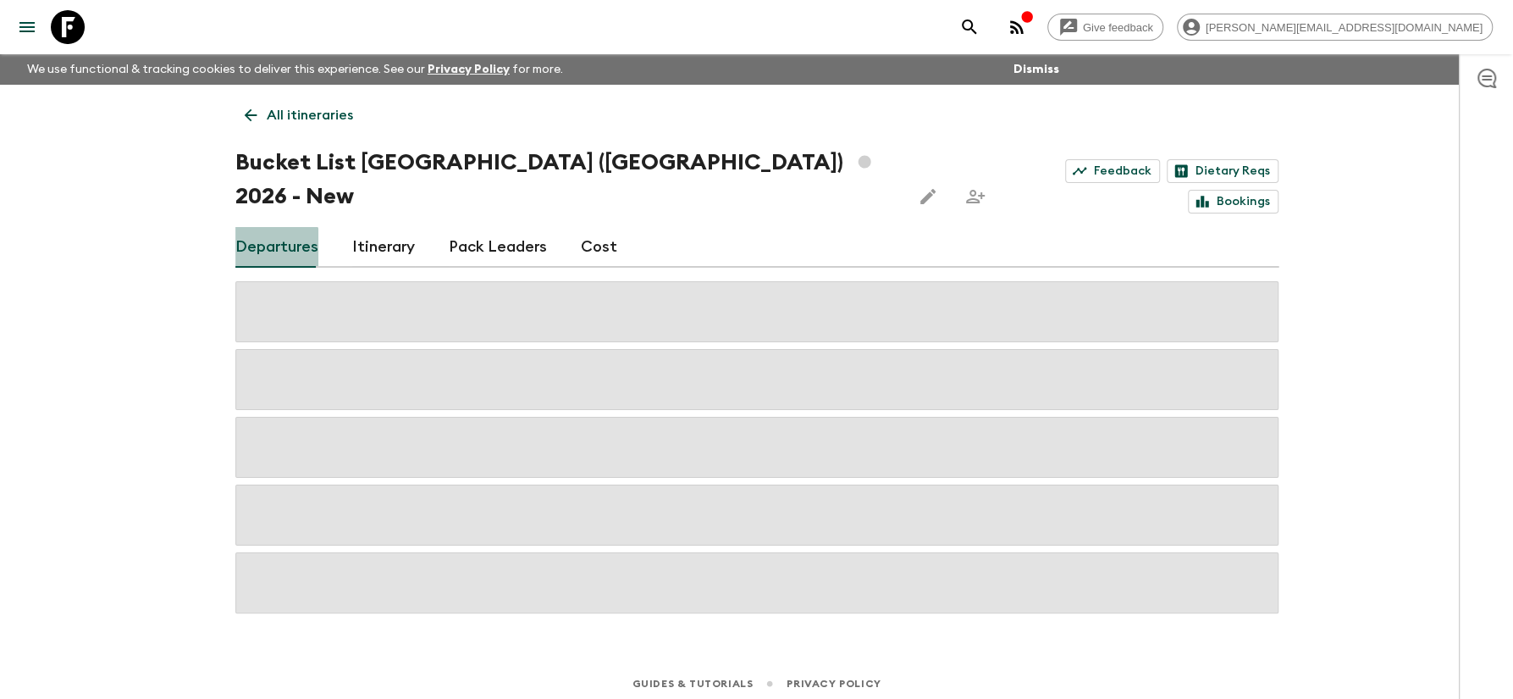
click at [271, 227] on link "Departures" at bounding box center [276, 247] width 83 height 41
